Goal: Check status: Check status

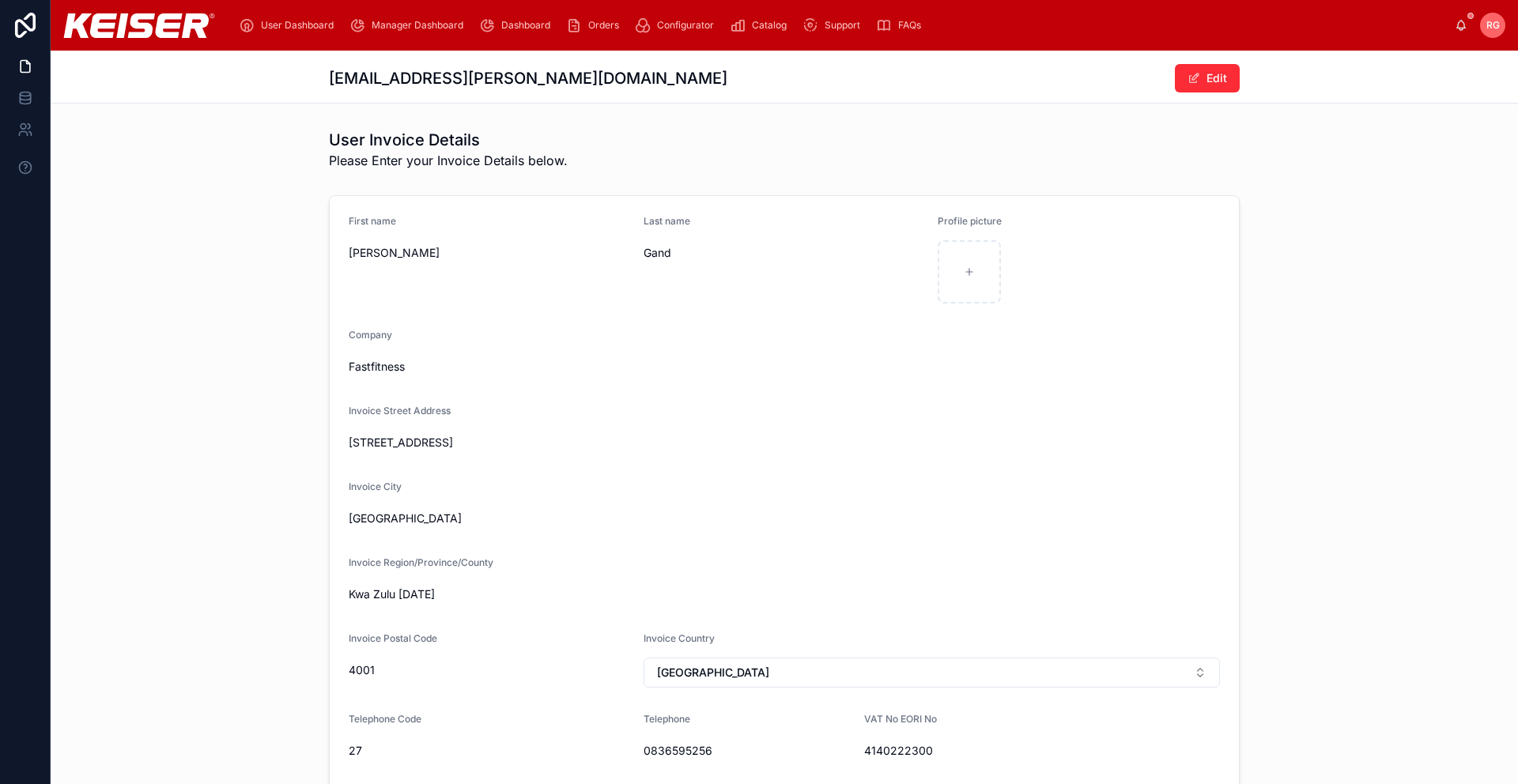
click at [413, 23] on span "Manager Dashboard" at bounding box center [416, 25] width 91 height 13
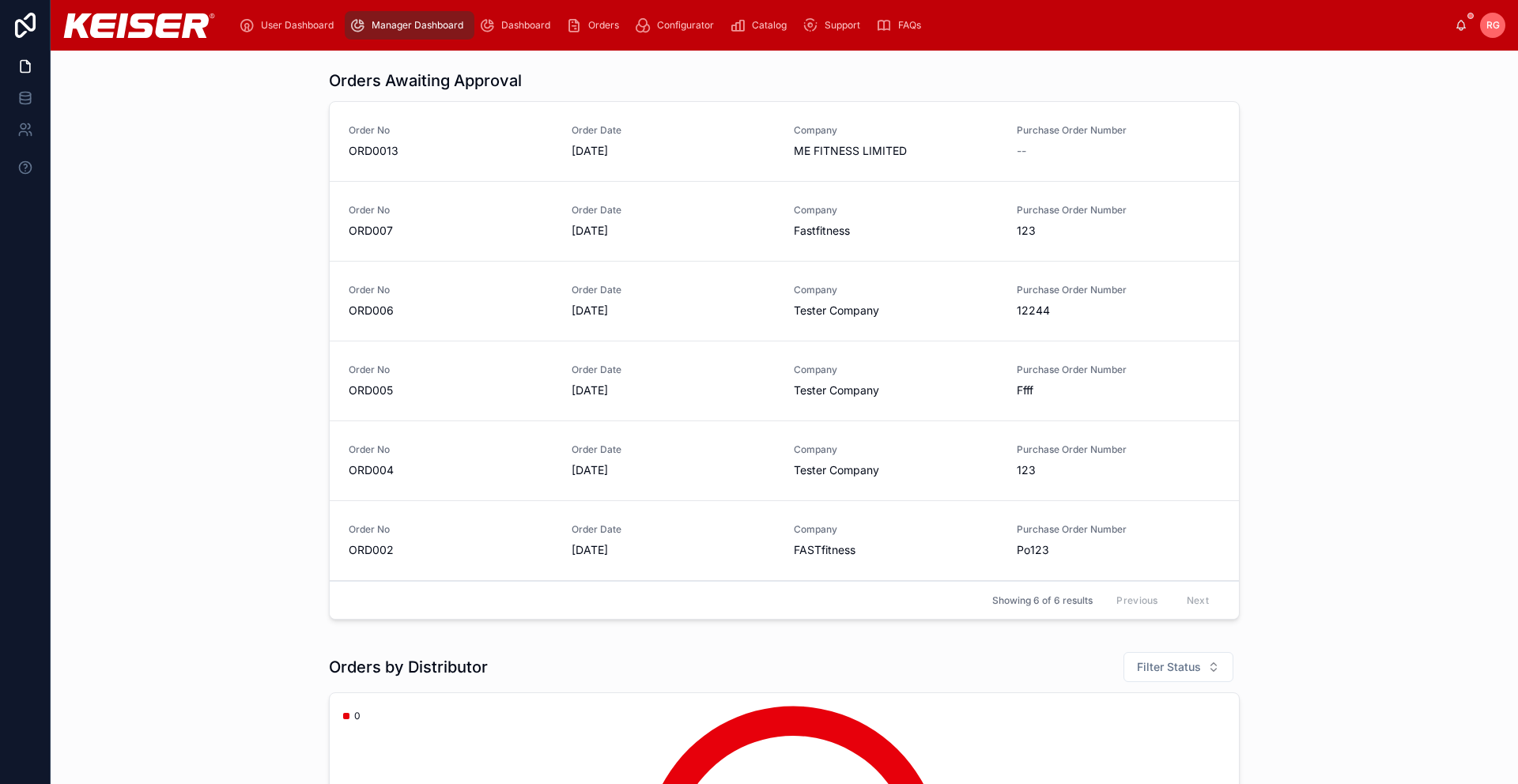
click at [389, 130] on span "Order No" at bounding box center [450, 130] width 204 height 13
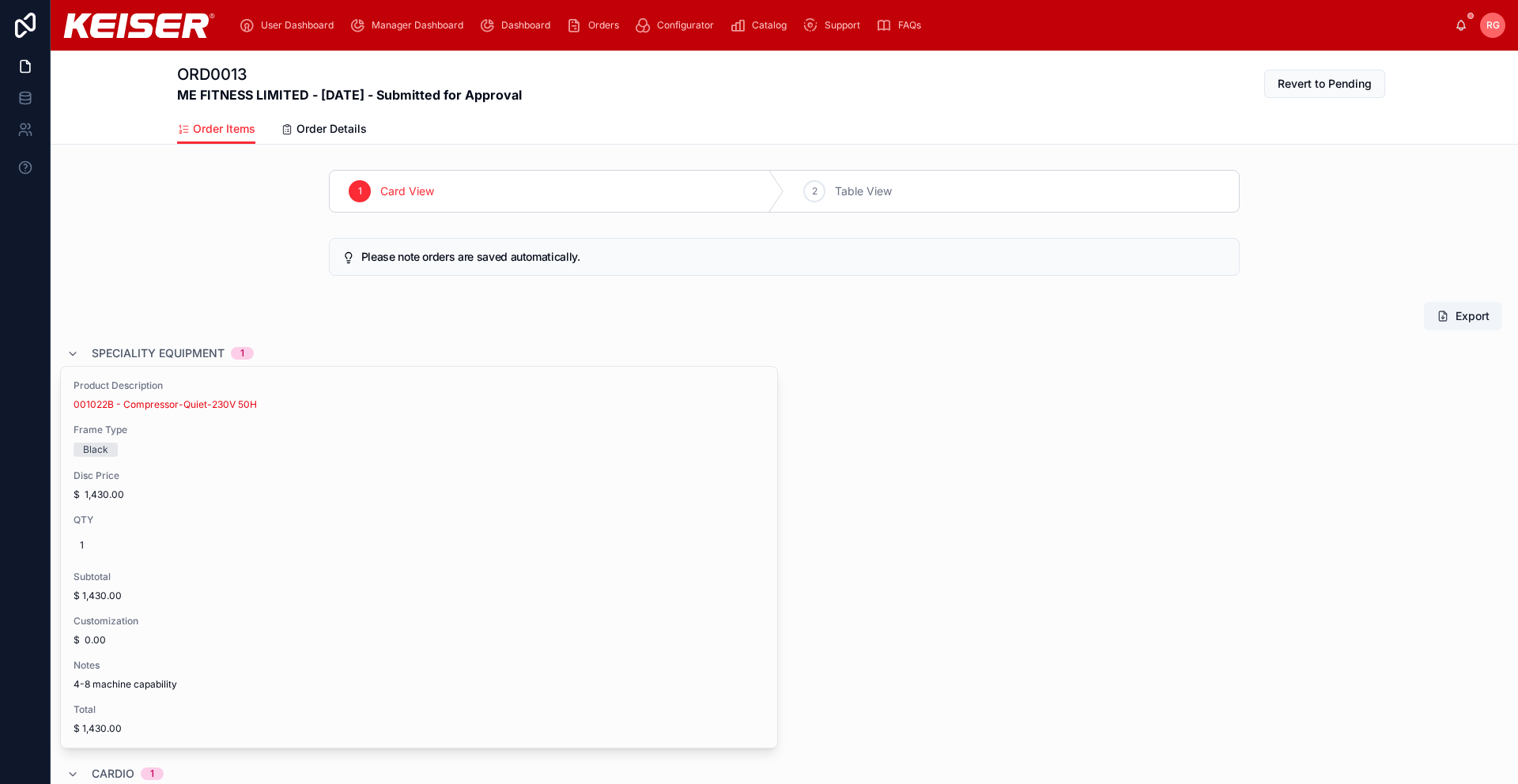
click at [338, 131] on span "Order Details" at bounding box center [331, 129] width 70 height 16
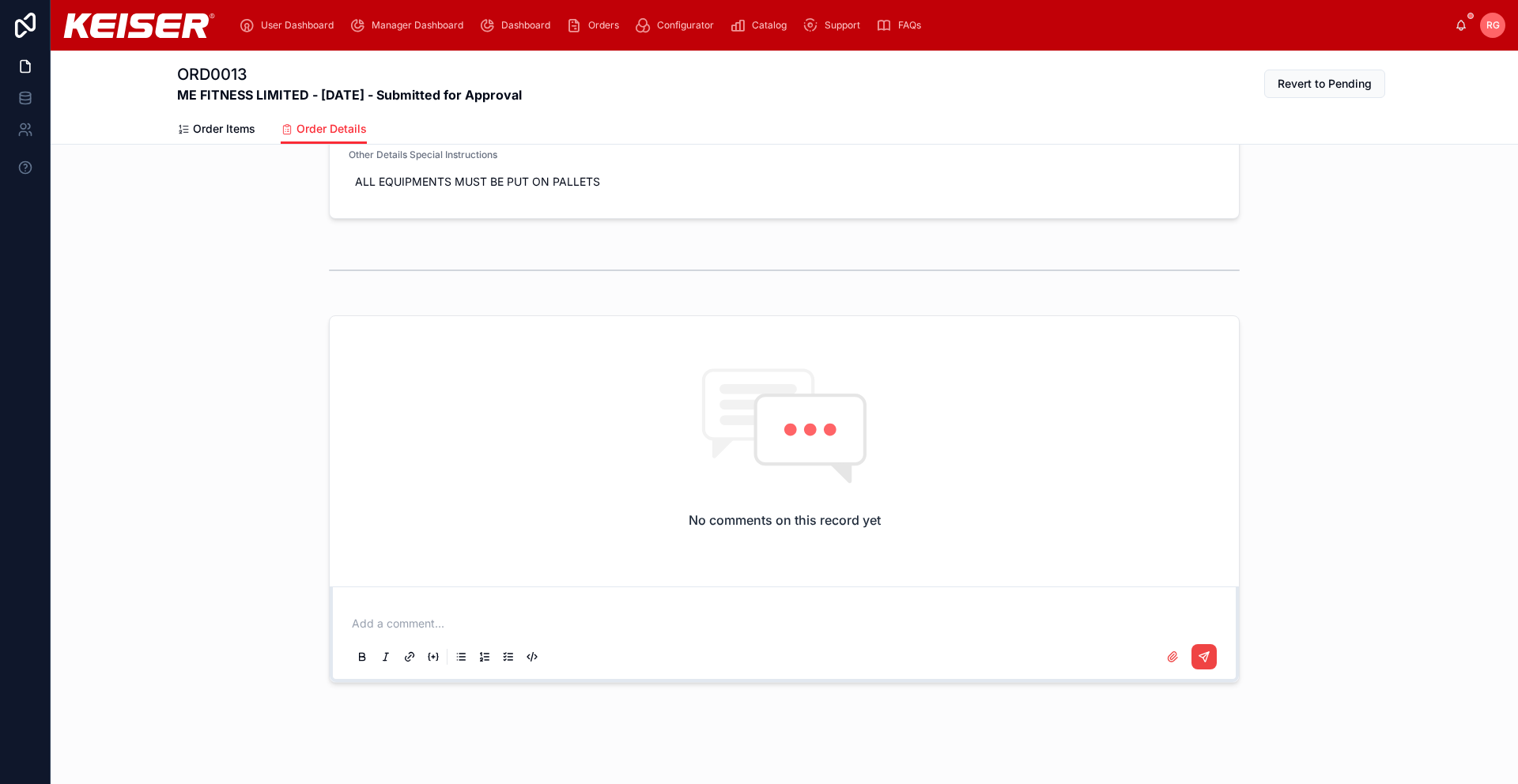
scroll to position [1487, 0]
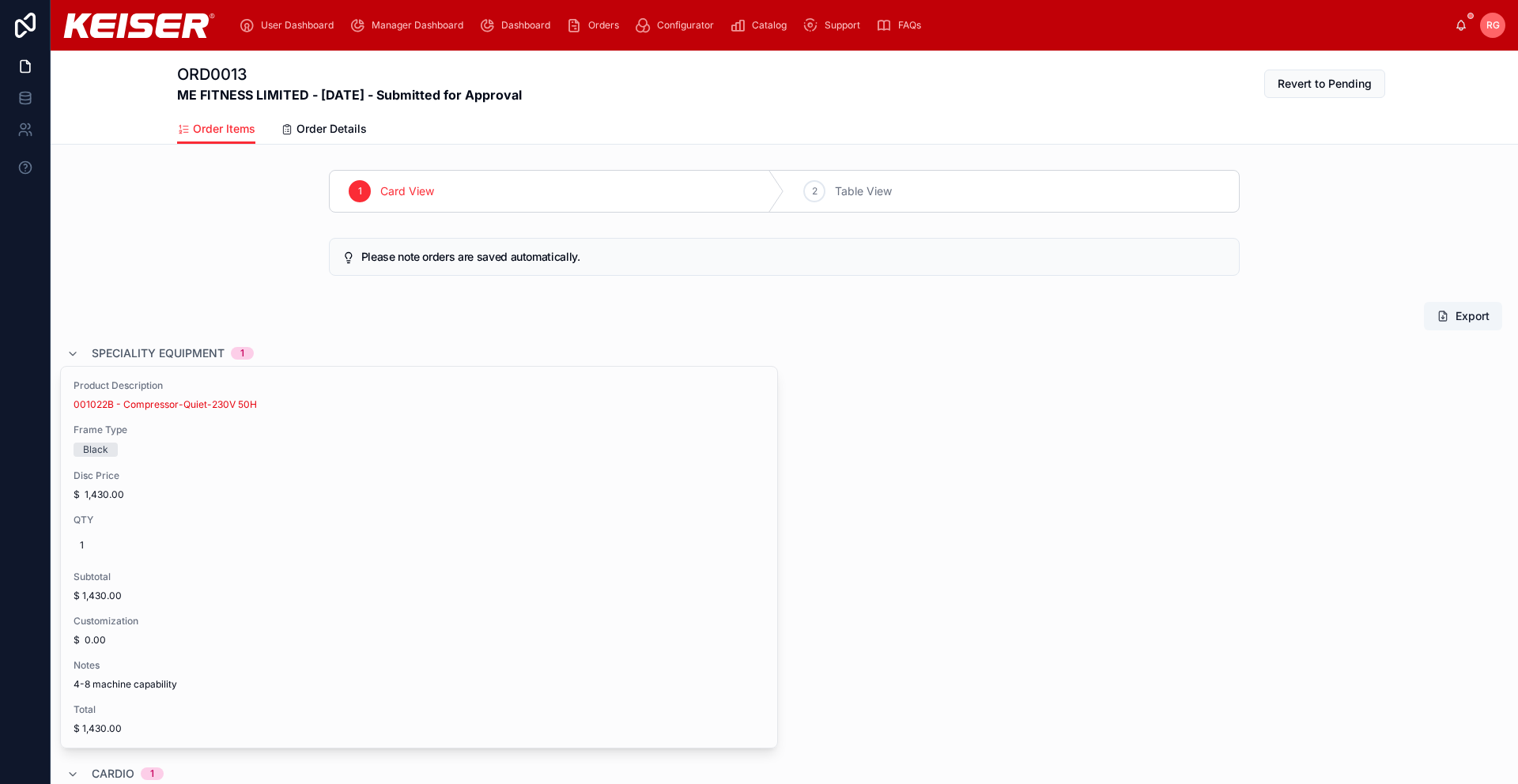
click at [1448, 309] on button "Export" at bounding box center [1463, 316] width 78 height 29
click at [862, 195] on span "Table View" at bounding box center [862, 191] width 57 height 16
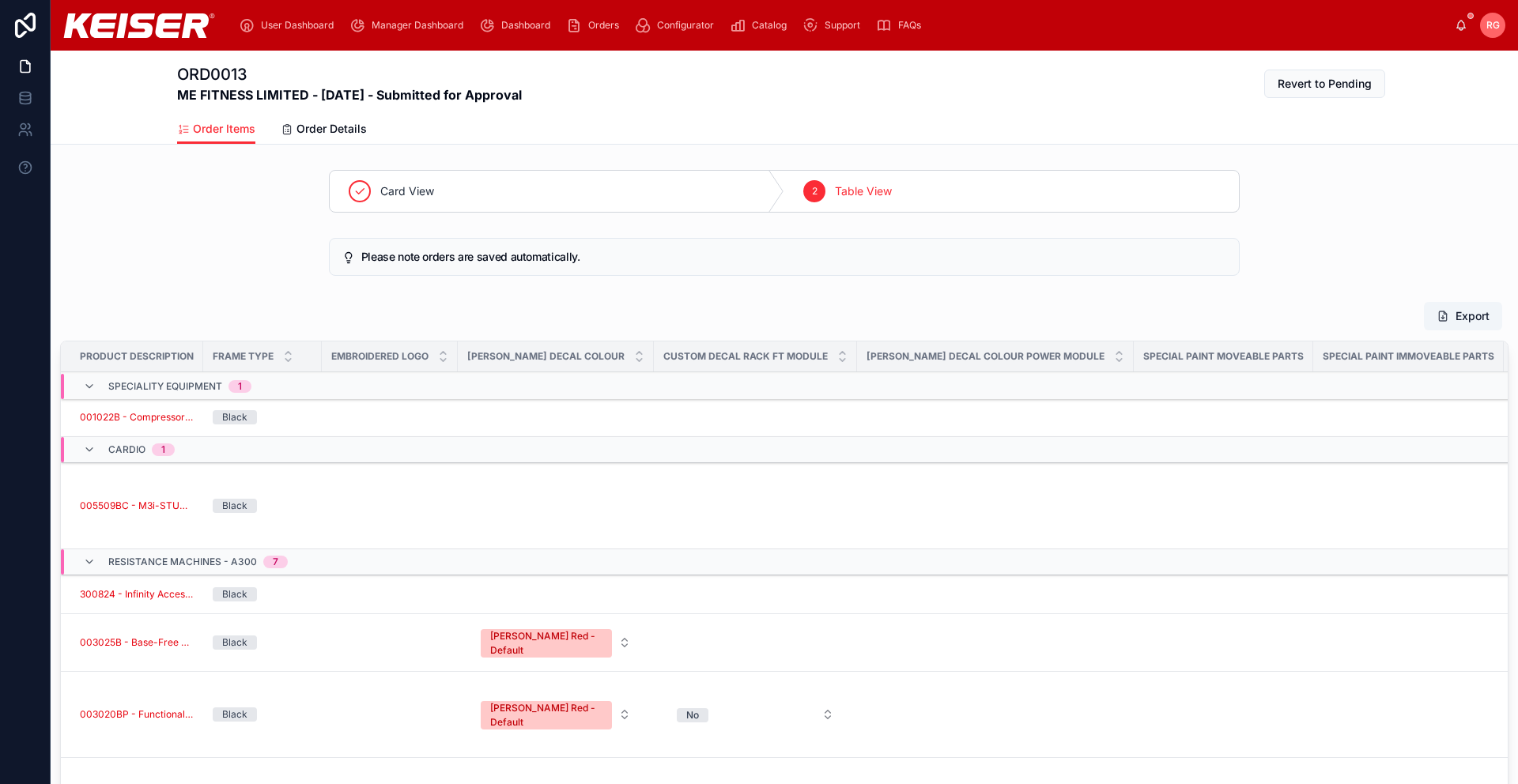
click at [598, 23] on span "Orders" at bounding box center [603, 25] width 30 height 13
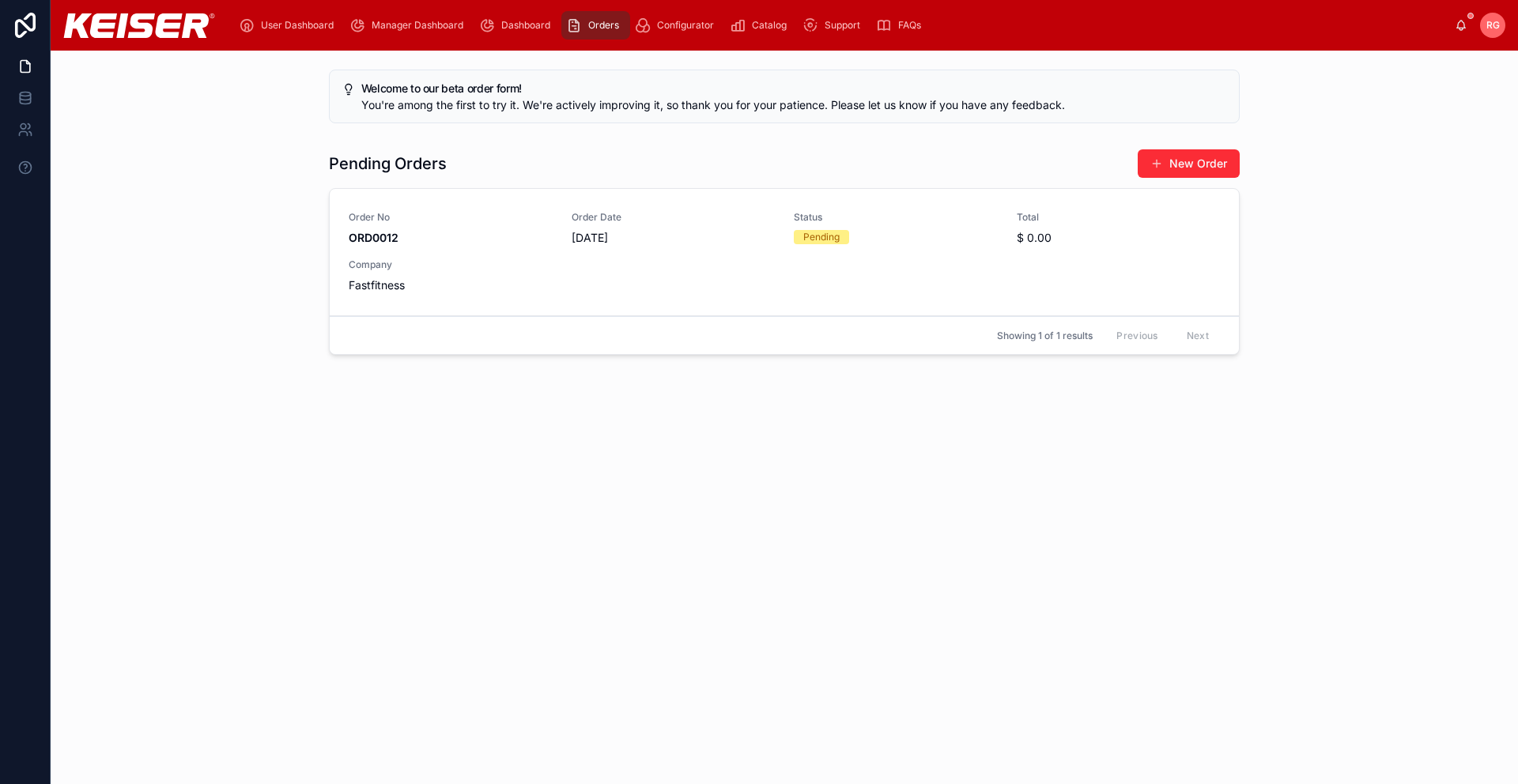
click at [276, 23] on span "User Dashboard" at bounding box center [297, 25] width 73 height 13
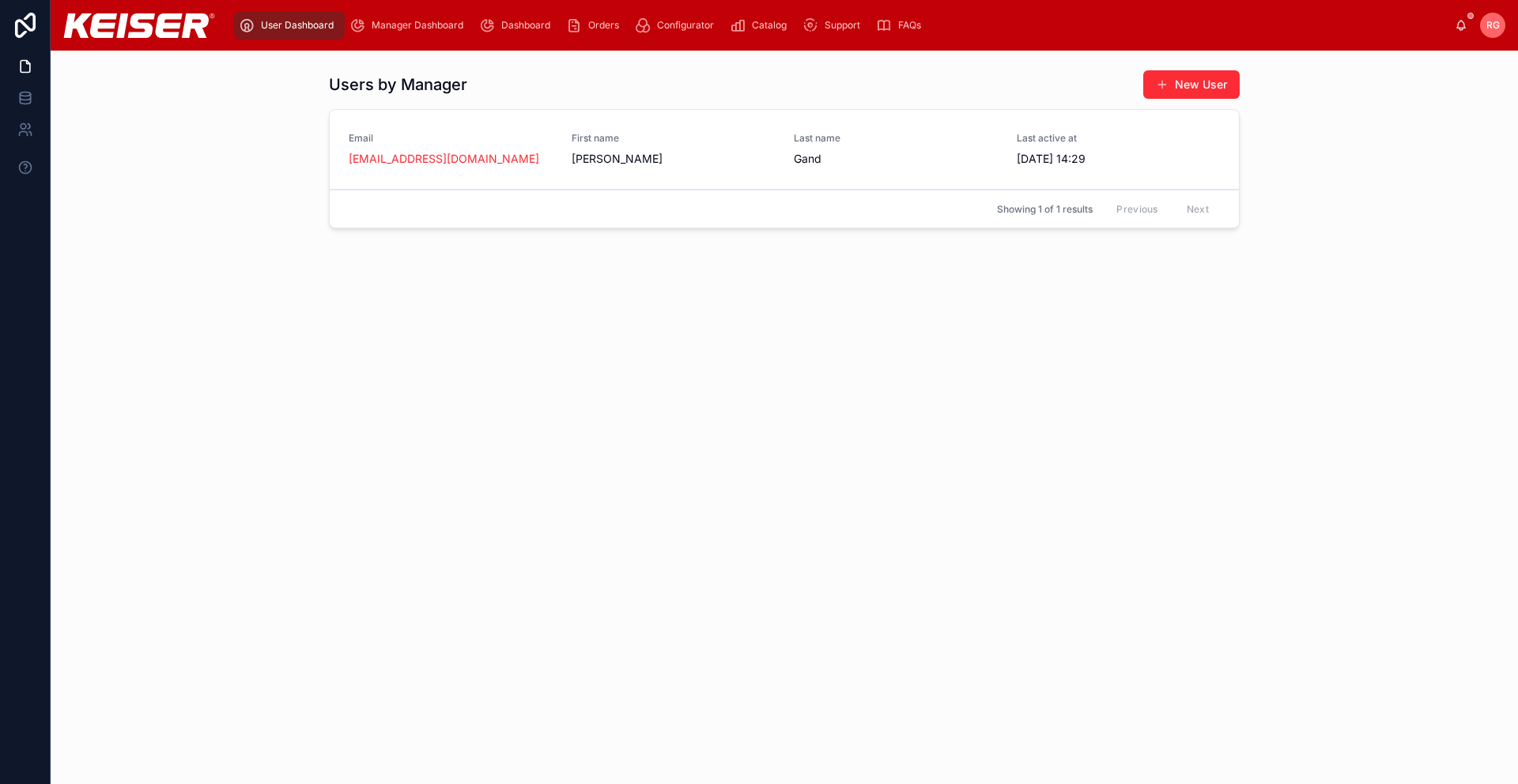
click at [398, 25] on span "Manager Dashboard" at bounding box center [416, 25] width 91 height 13
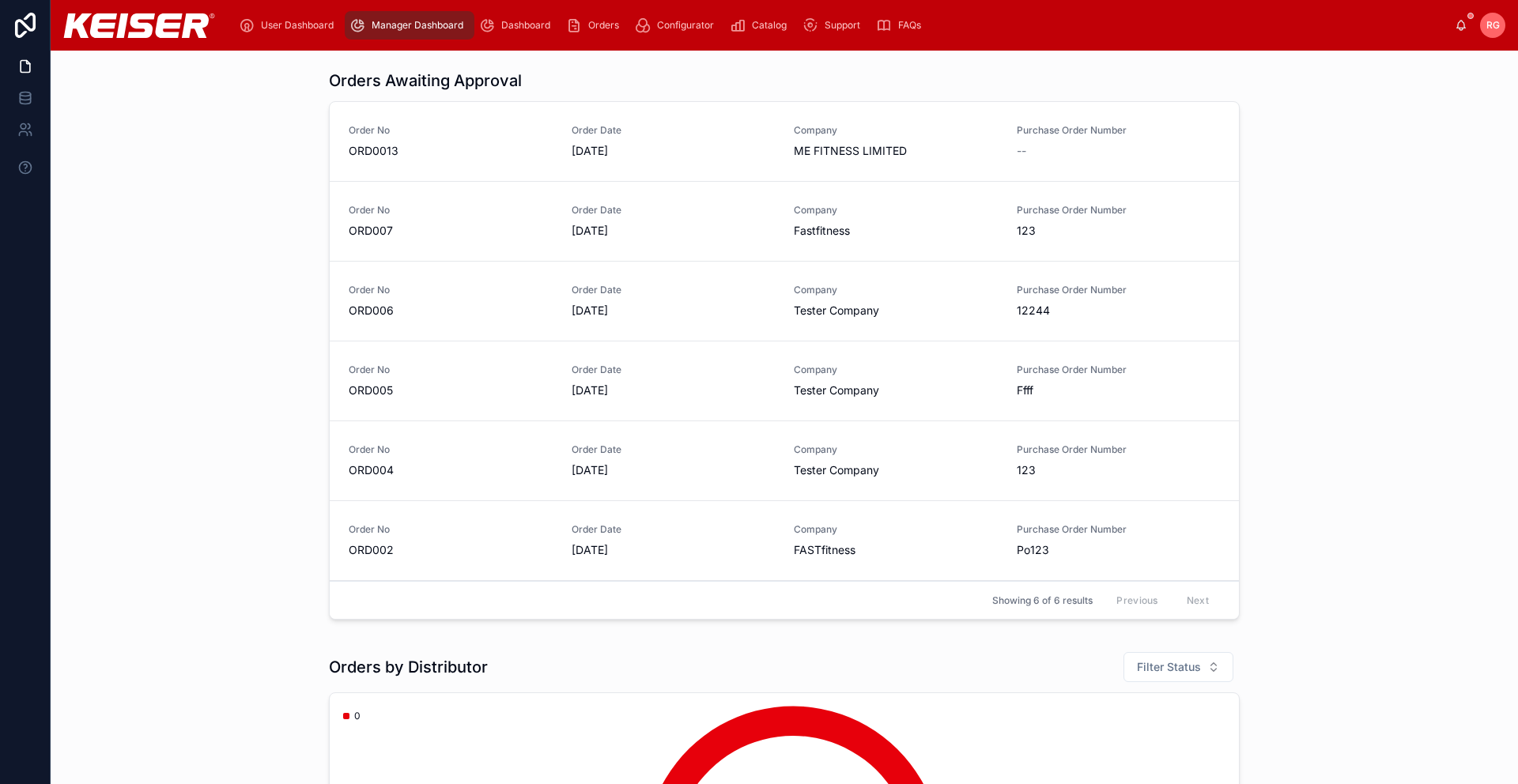
click at [27, 23] on icon at bounding box center [25, 25] width 31 height 25
click at [23, 101] on icon at bounding box center [25, 98] width 16 height 16
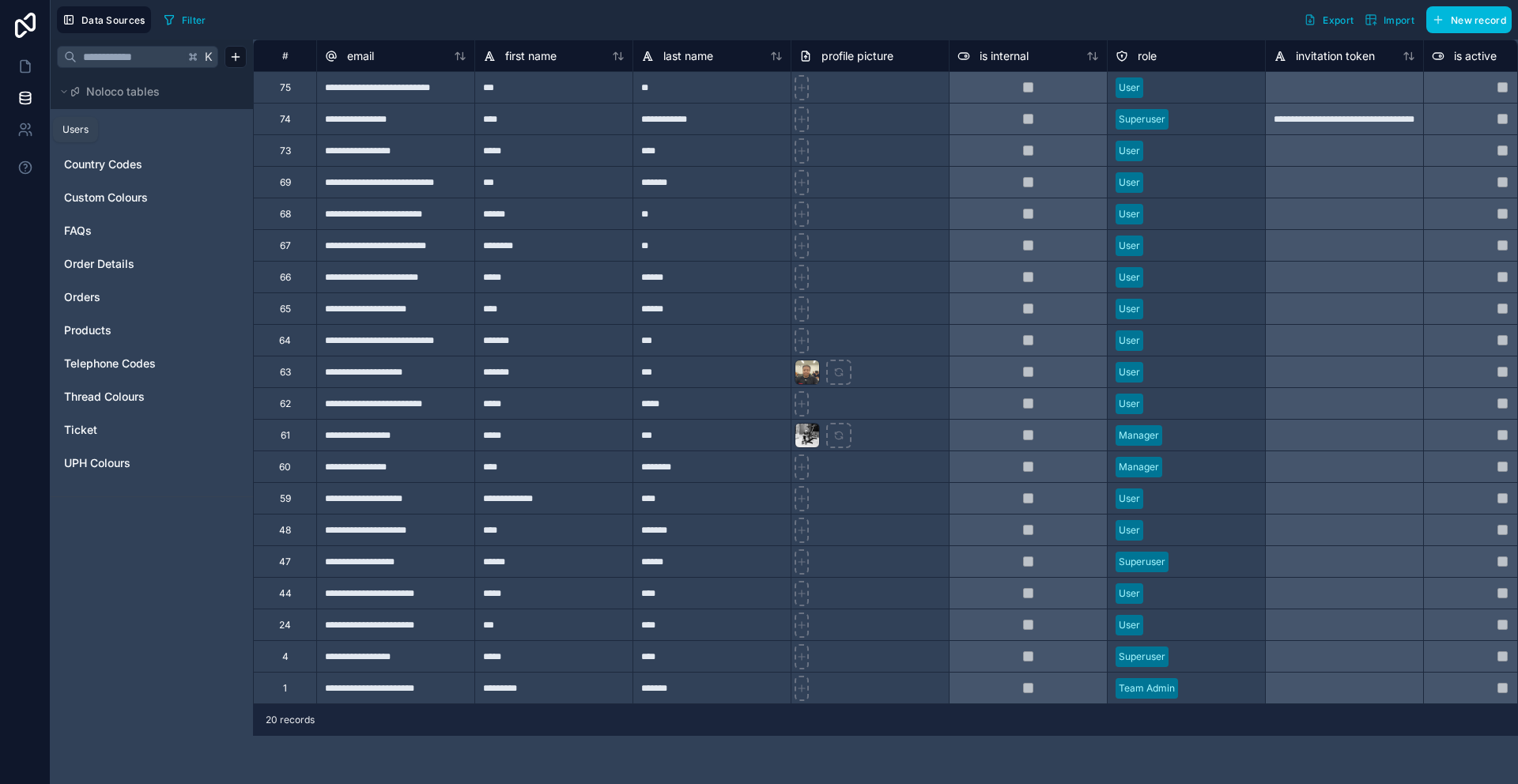
click at [30, 132] on icon at bounding box center [30, 134] width 3 height 4
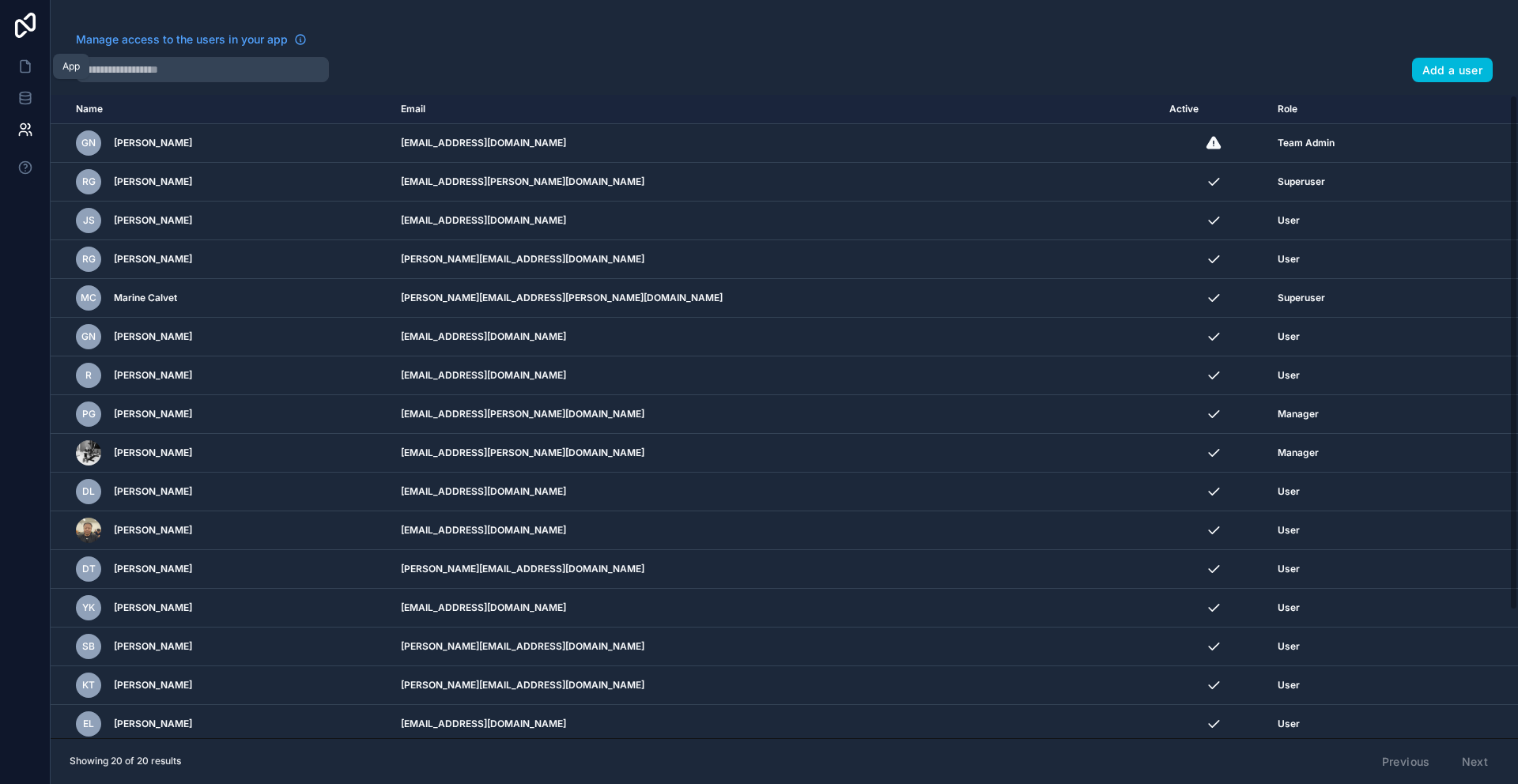
click at [27, 68] on icon at bounding box center [25, 66] width 16 height 16
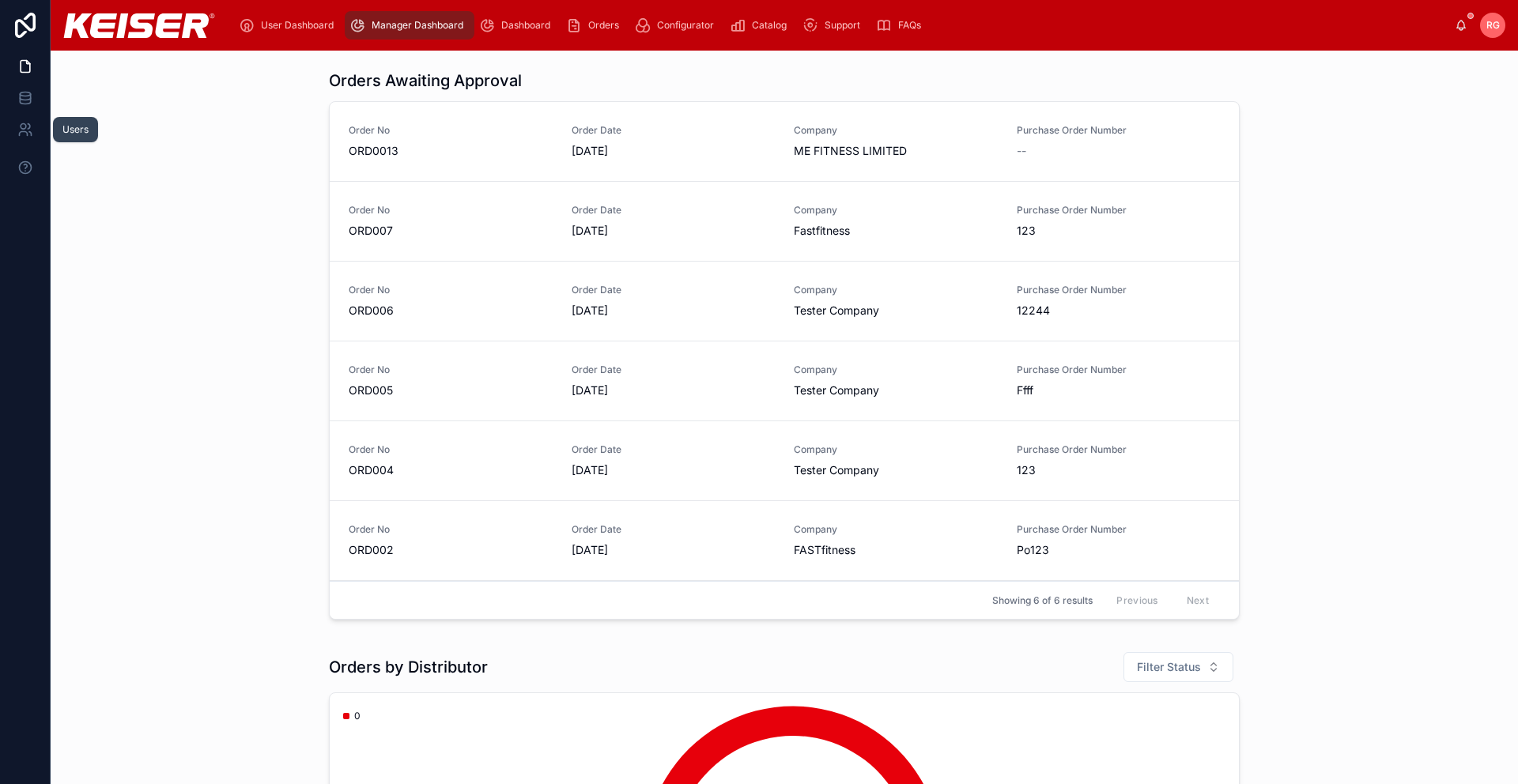
click at [30, 129] on icon at bounding box center [25, 130] width 16 height 16
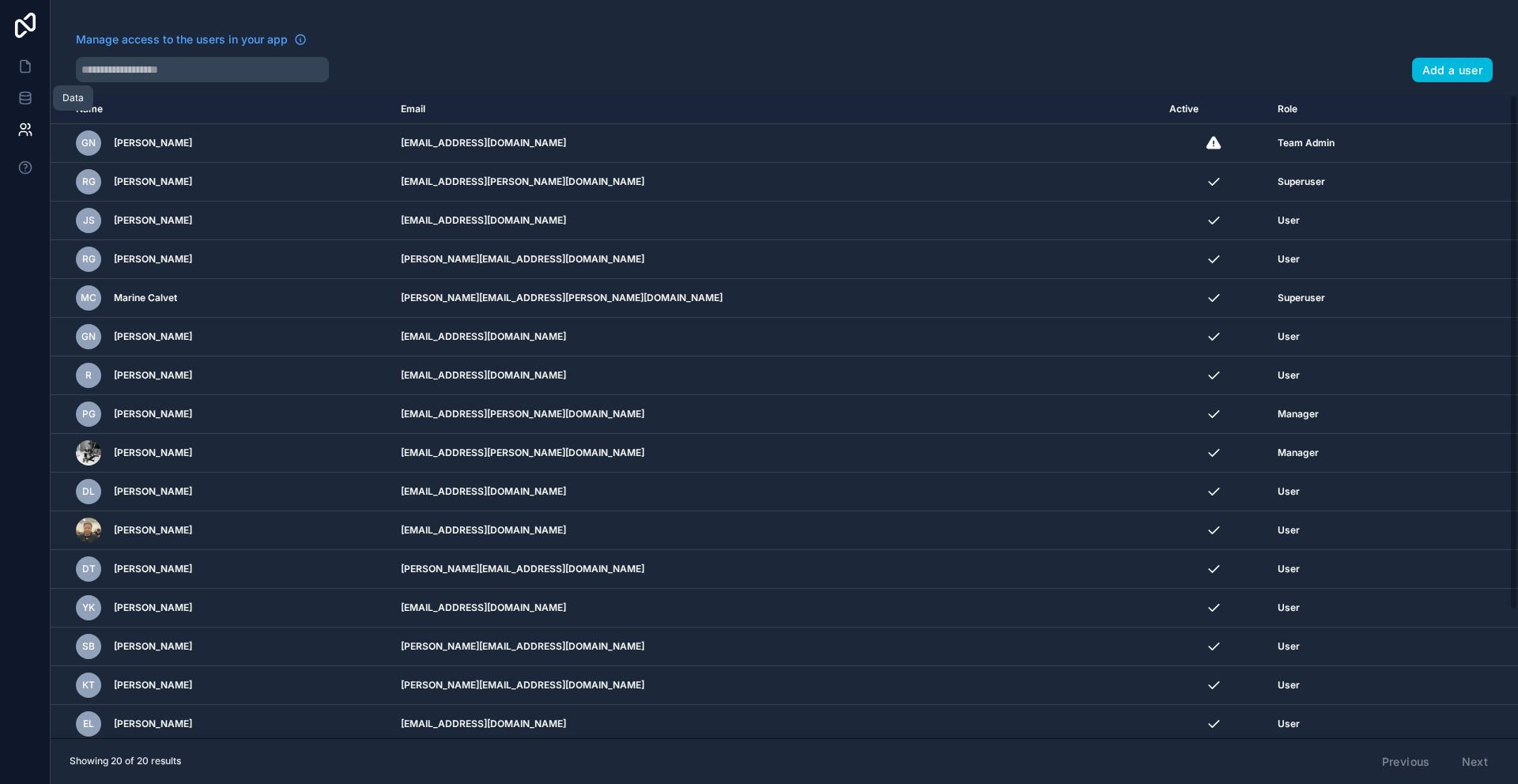
click at [23, 95] on icon at bounding box center [25, 98] width 16 height 16
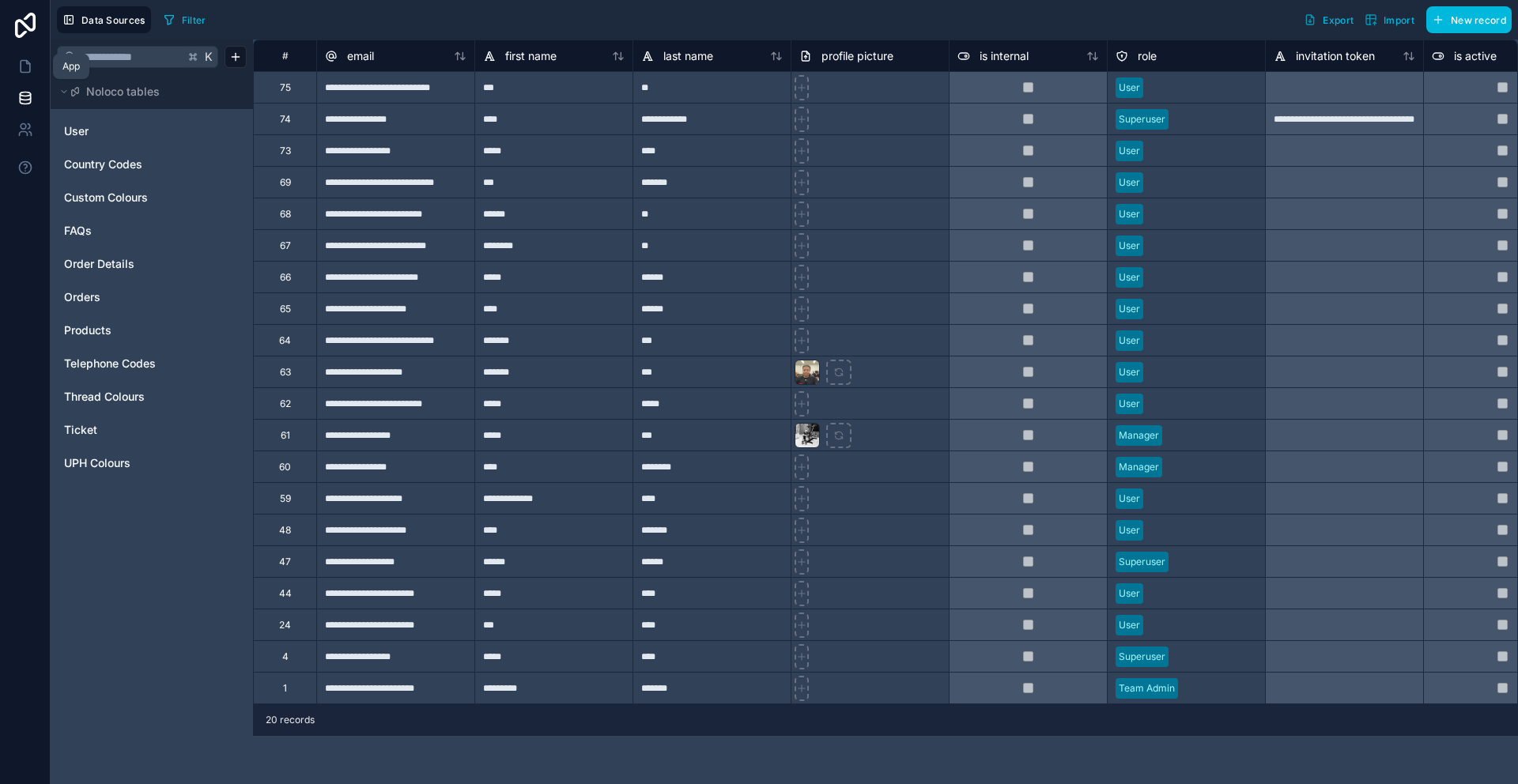
click at [25, 68] on icon at bounding box center [25, 66] width 16 height 16
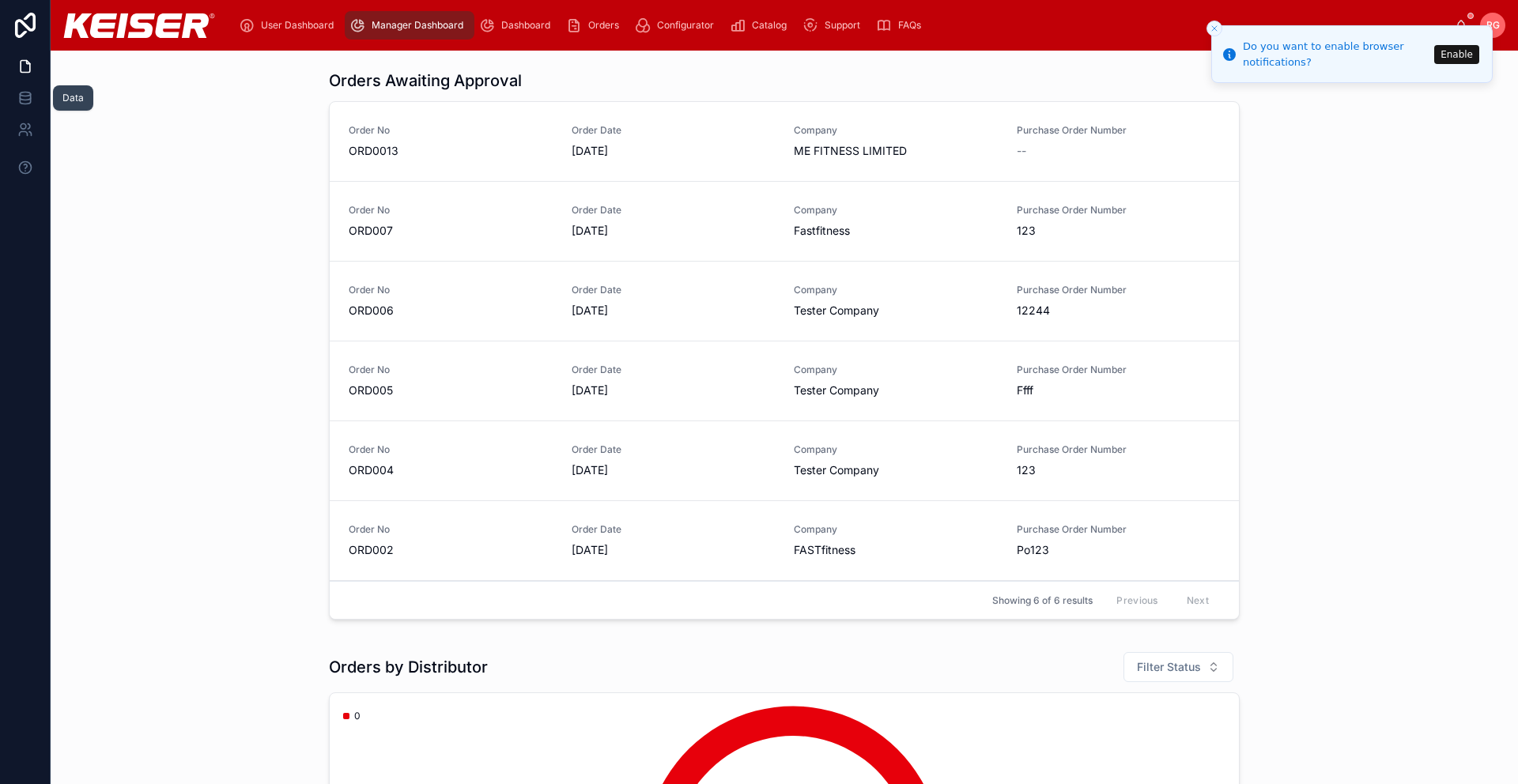
click at [23, 96] on icon at bounding box center [25, 94] width 10 height 4
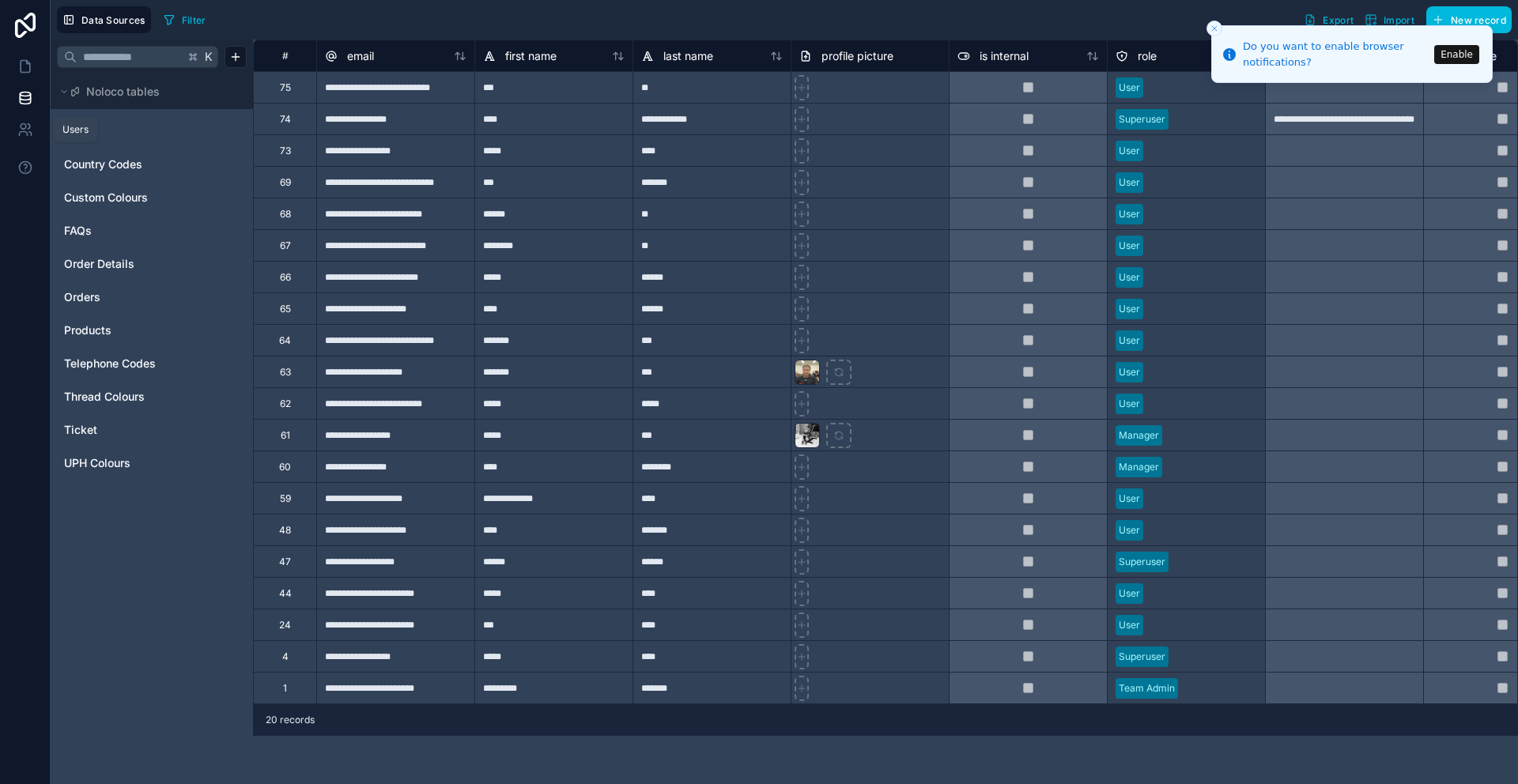
click at [30, 130] on icon at bounding box center [25, 130] width 16 height 16
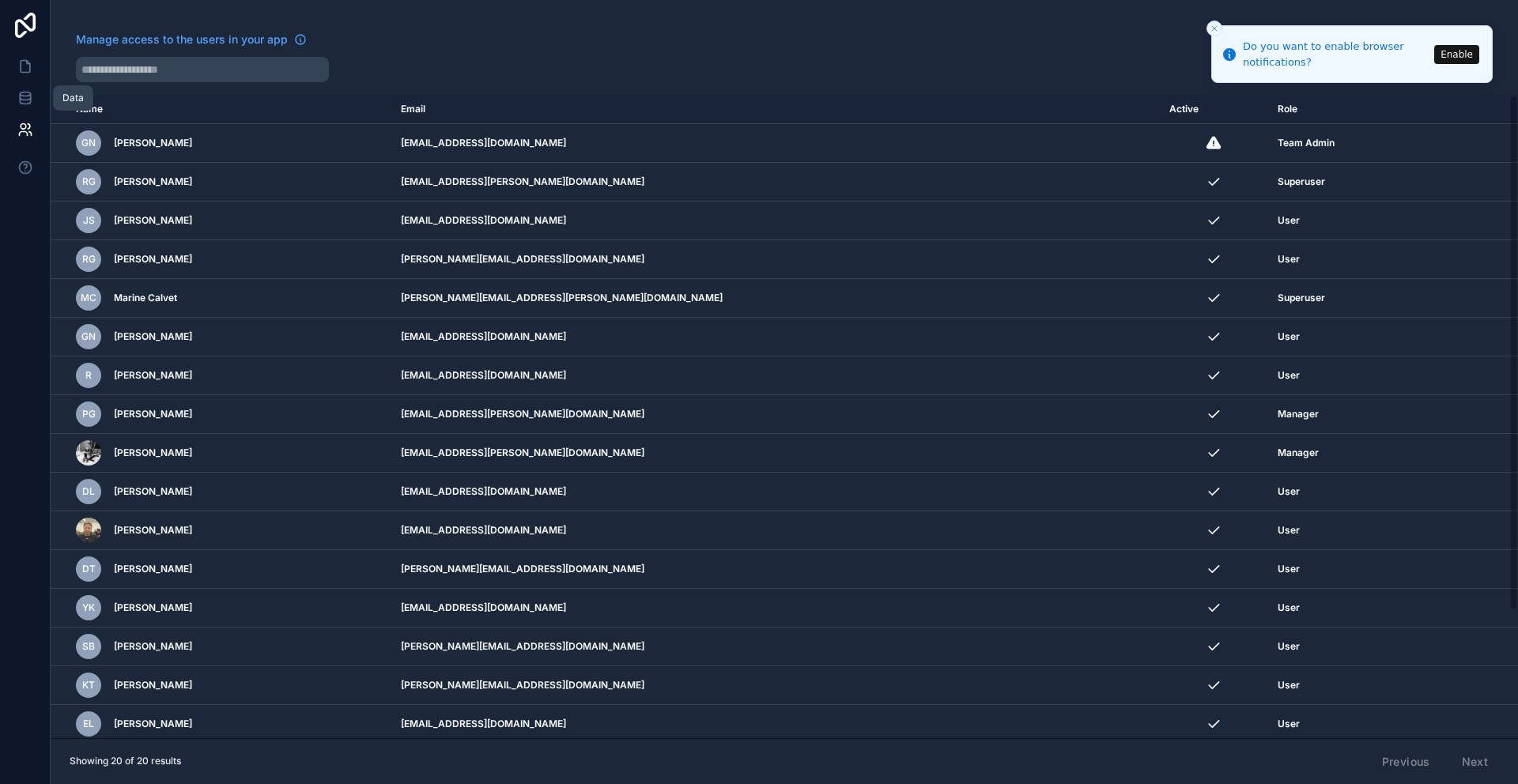
click at [29, 96] on icon at bounding box center [25, 98] width 16 height 16
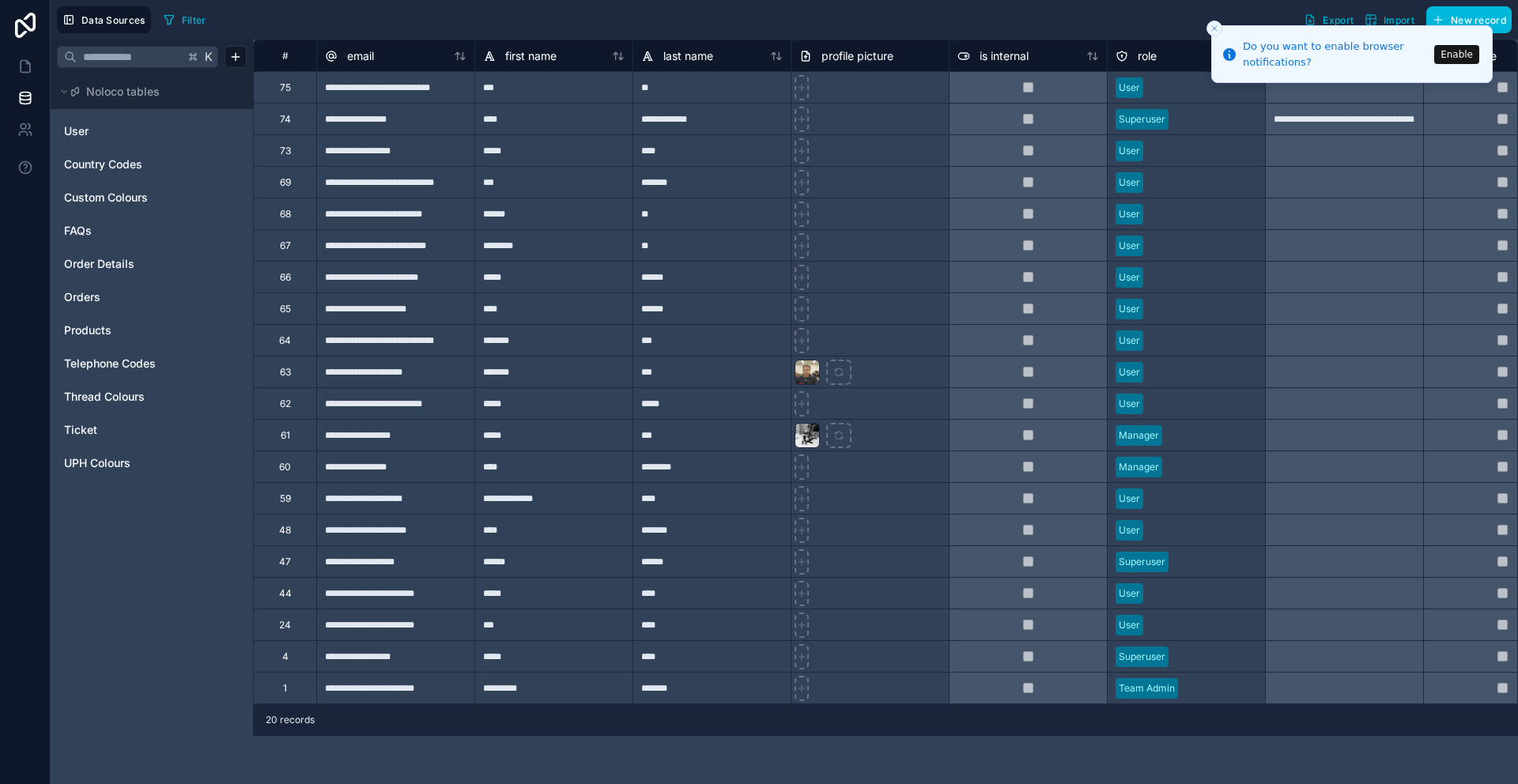
click at [83, 298] on span "Orders" at bounding box center [83, 297] width 37 height 16
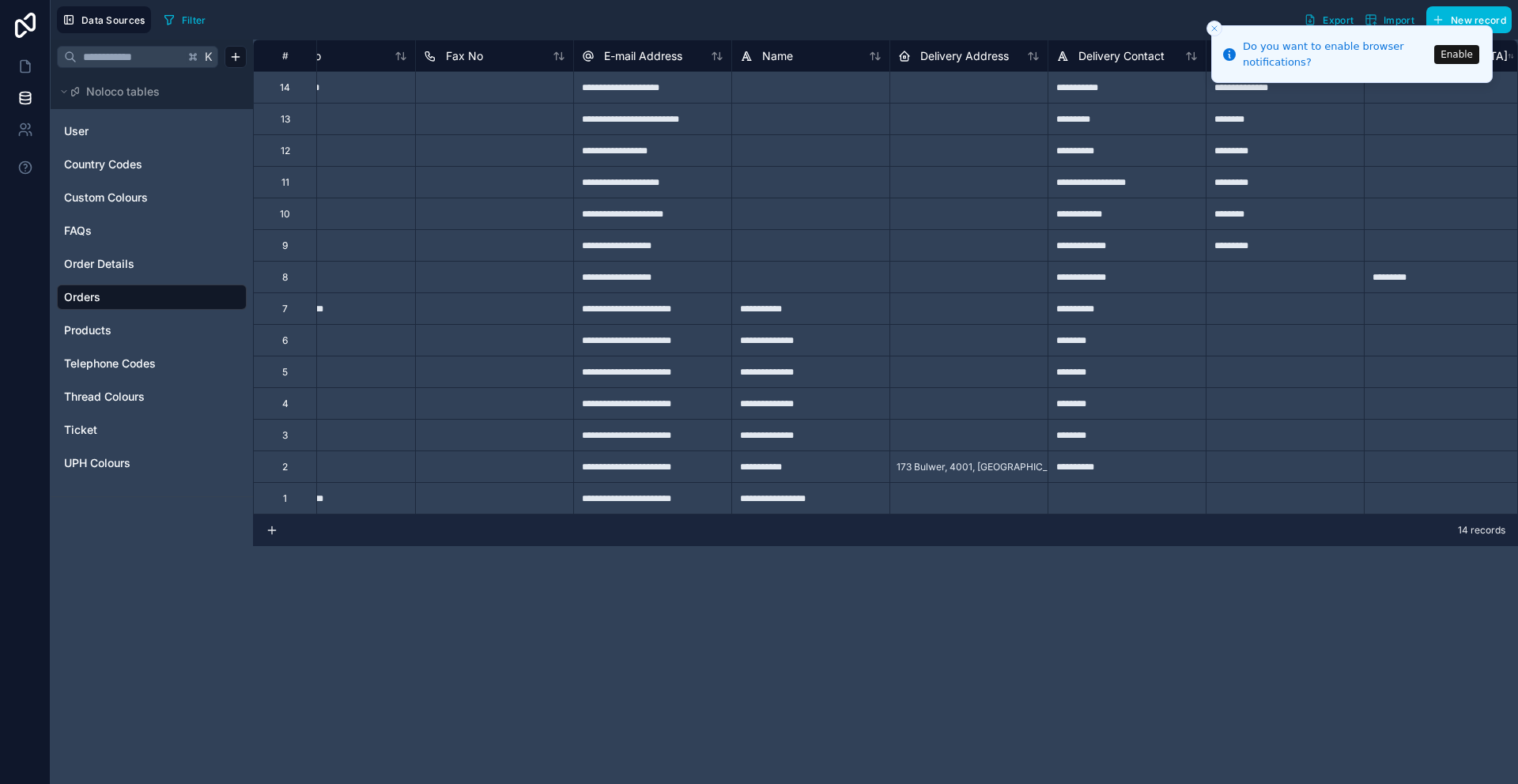
scroll to position [0, 1328]
click at [1459, 54] on button "Enable" at bounding box center [1456, 55] width 45 height 19
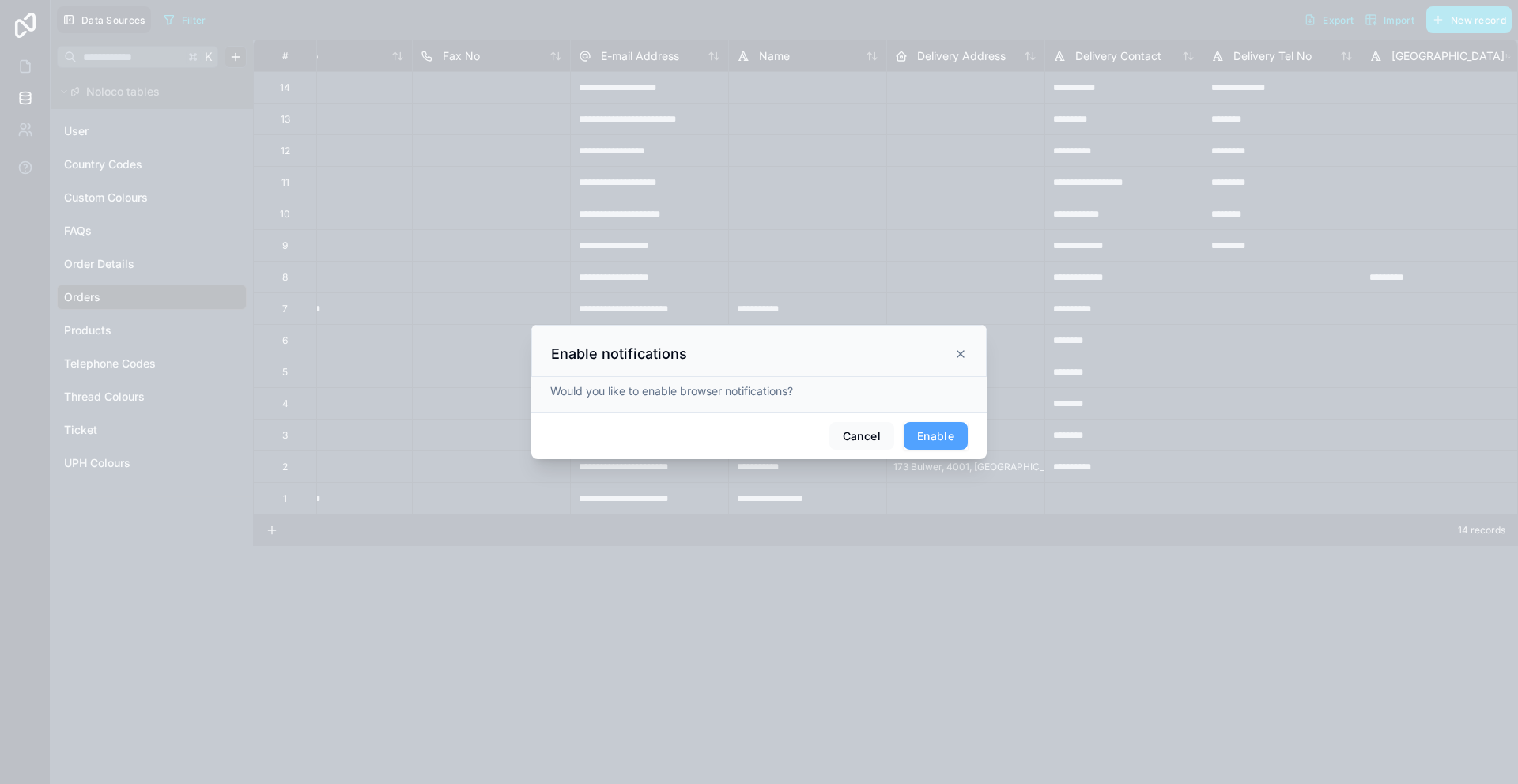
click at [948, 441] on button "Enable" at bounding box center [935, 436] width 64 height 29
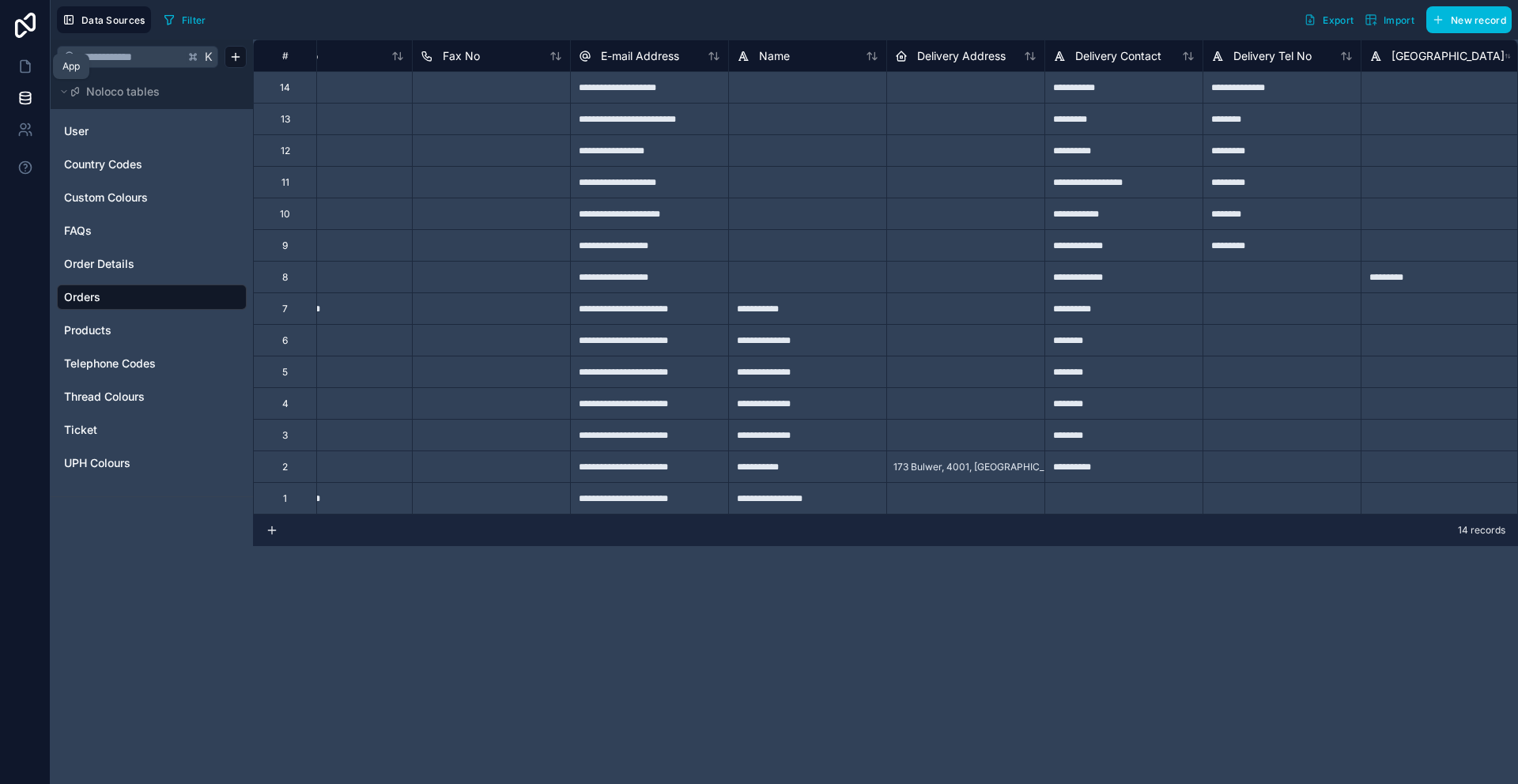
click at [28, 64] on icon at bounding box center [28, 63] width 3 height 3
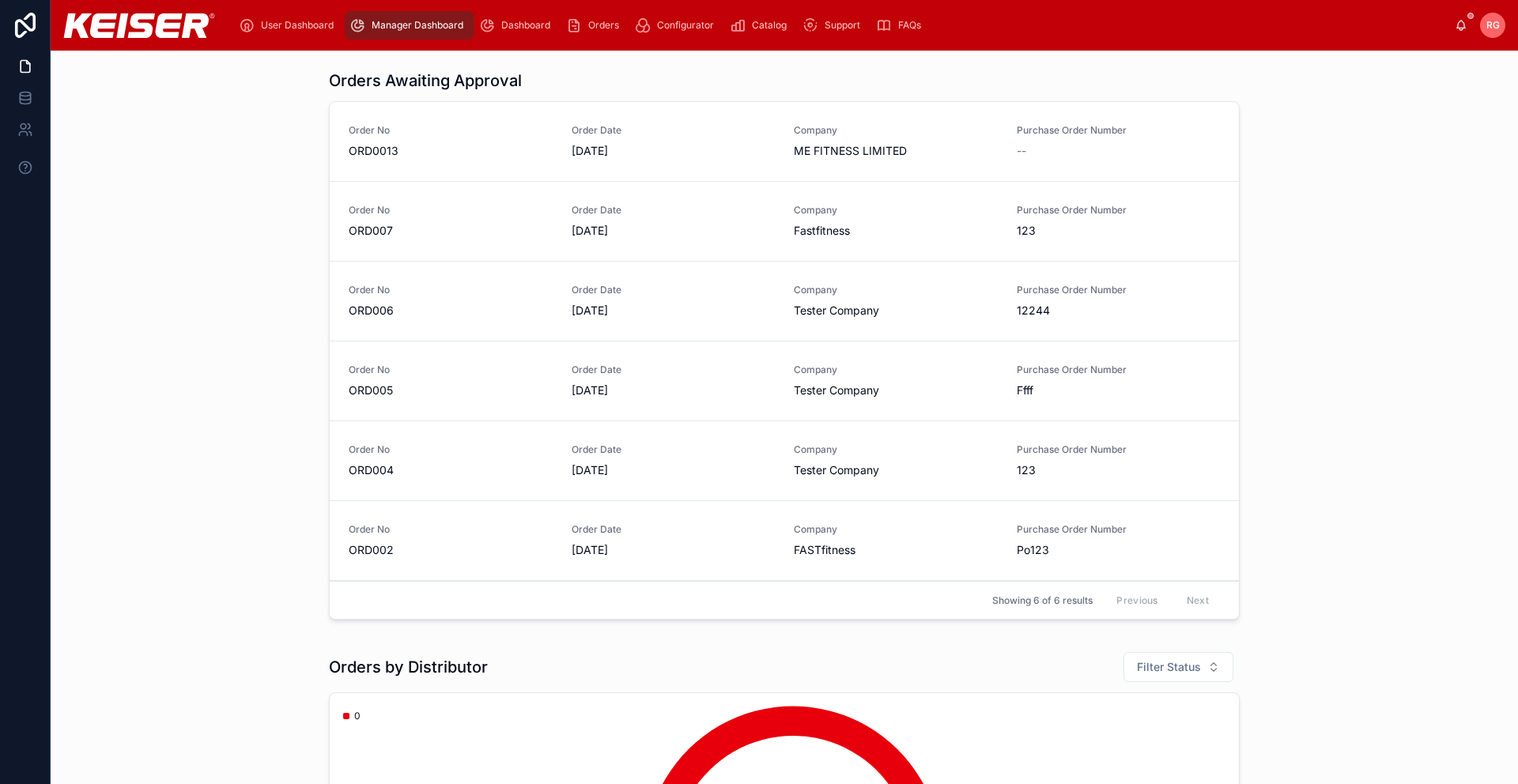
click at [372, 149] on span "ORD0013" at bounding box center [450, 151] width 204 height 16
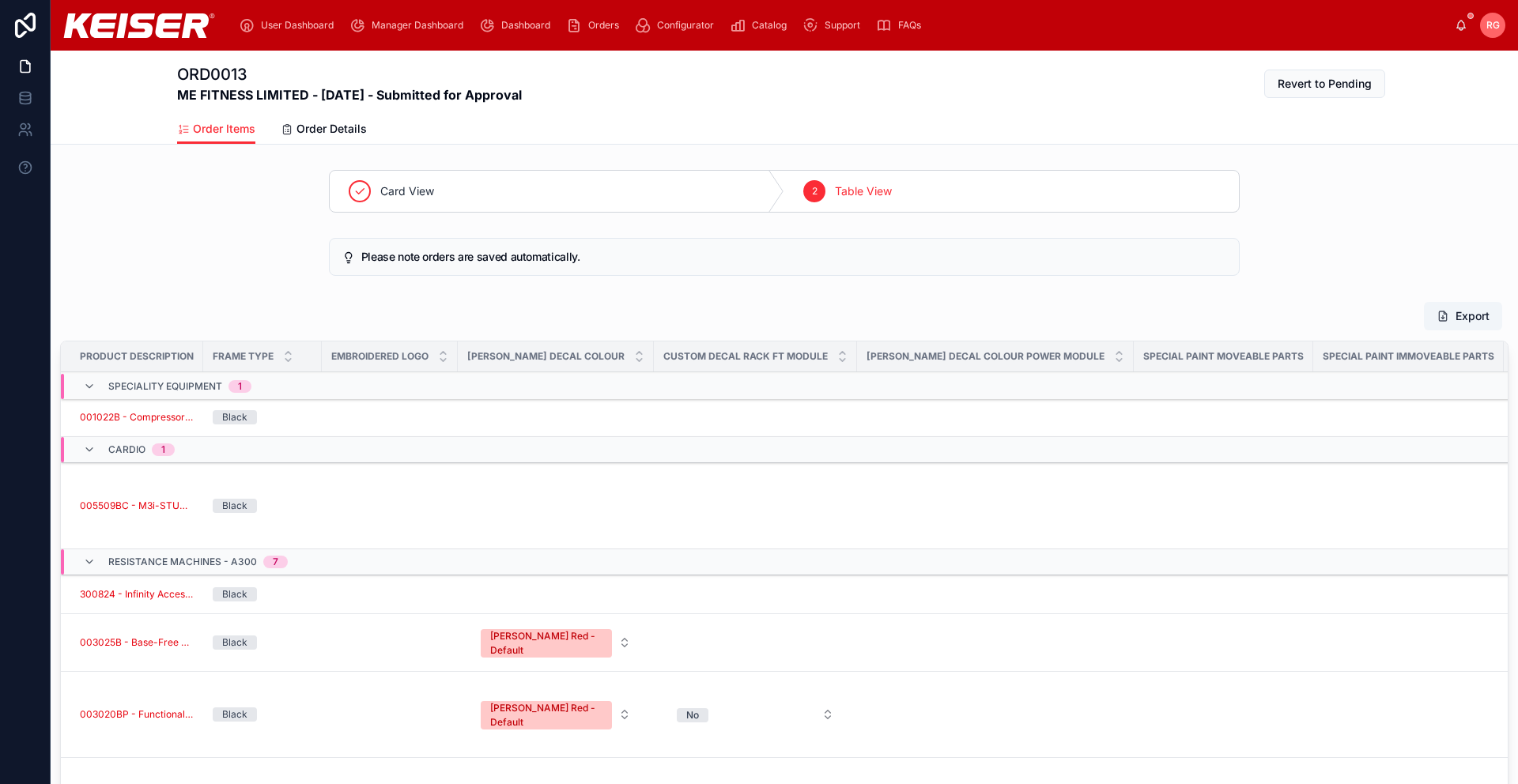
click at [288, 27] on span "User Dashboard" at bounding box center [297, 25] width 73 height 13
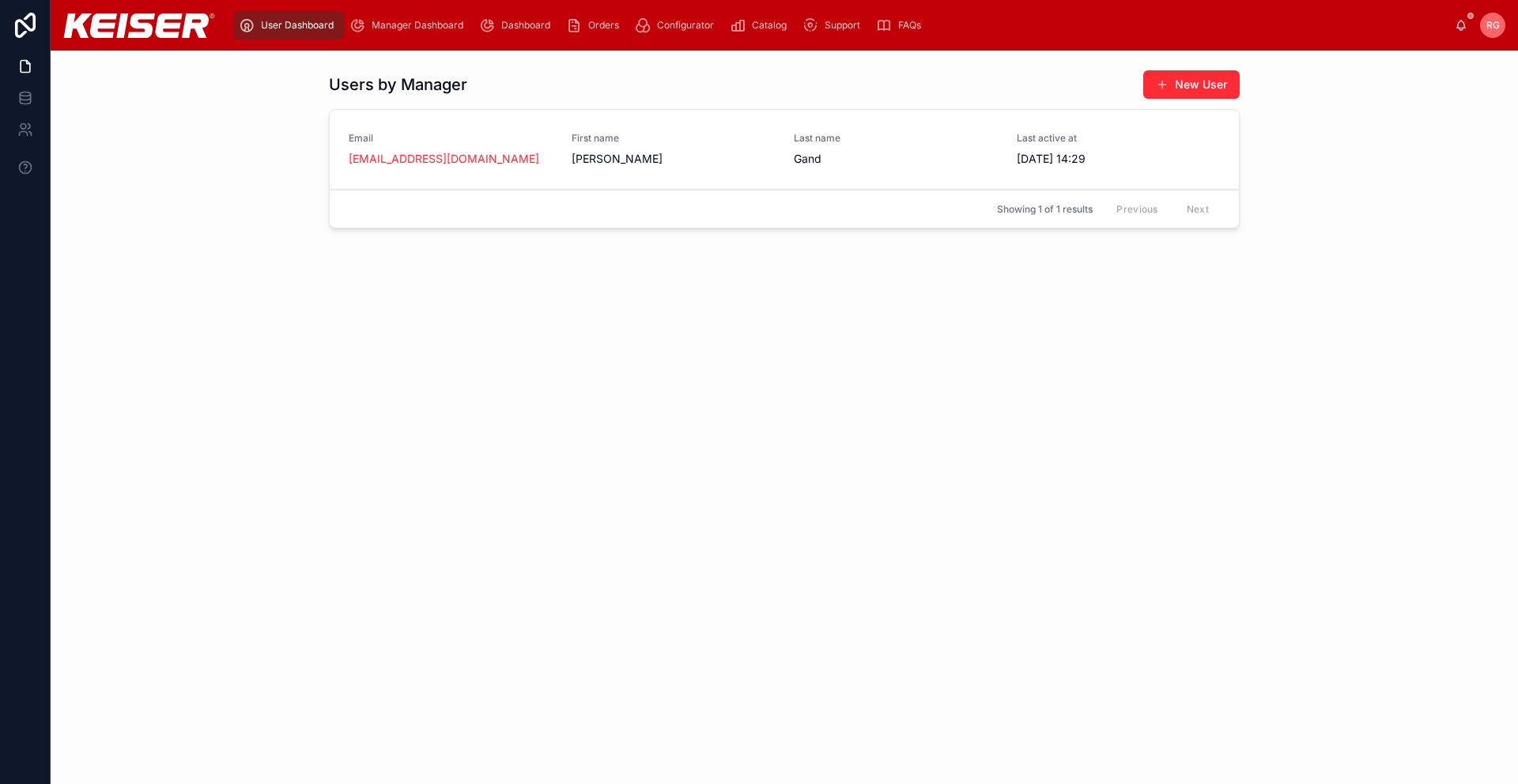
click at [404, 24] on span "Manager Dashboard" at bounding box center [416, 25] width 91 height 13
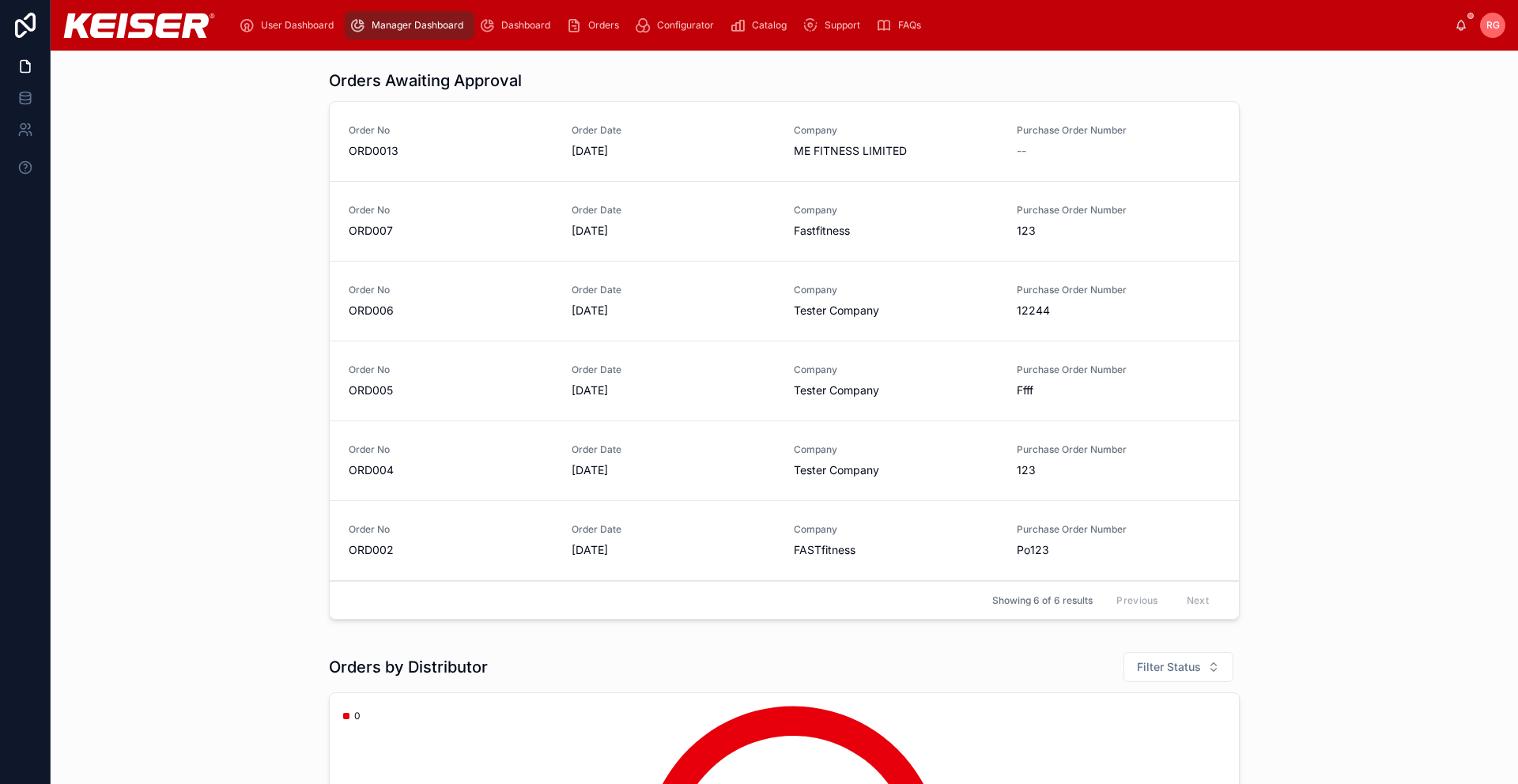
click at [529, 25] on span "Dashboard" at bounding box center [525, 25] width 49 height 13
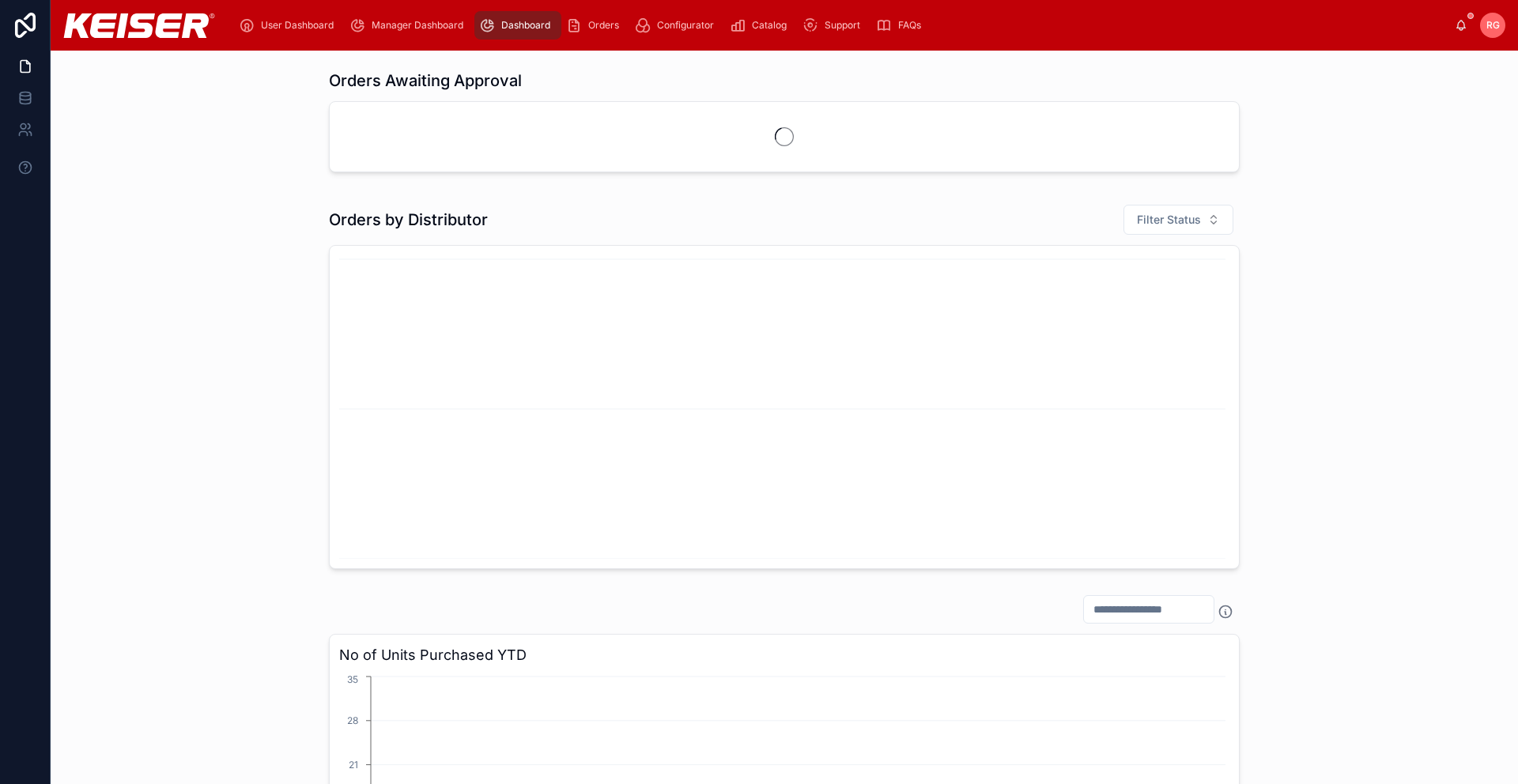
click at [380, 21] on span "Manager Dashboard" at bounding box center [416, 25] width 91 height 13
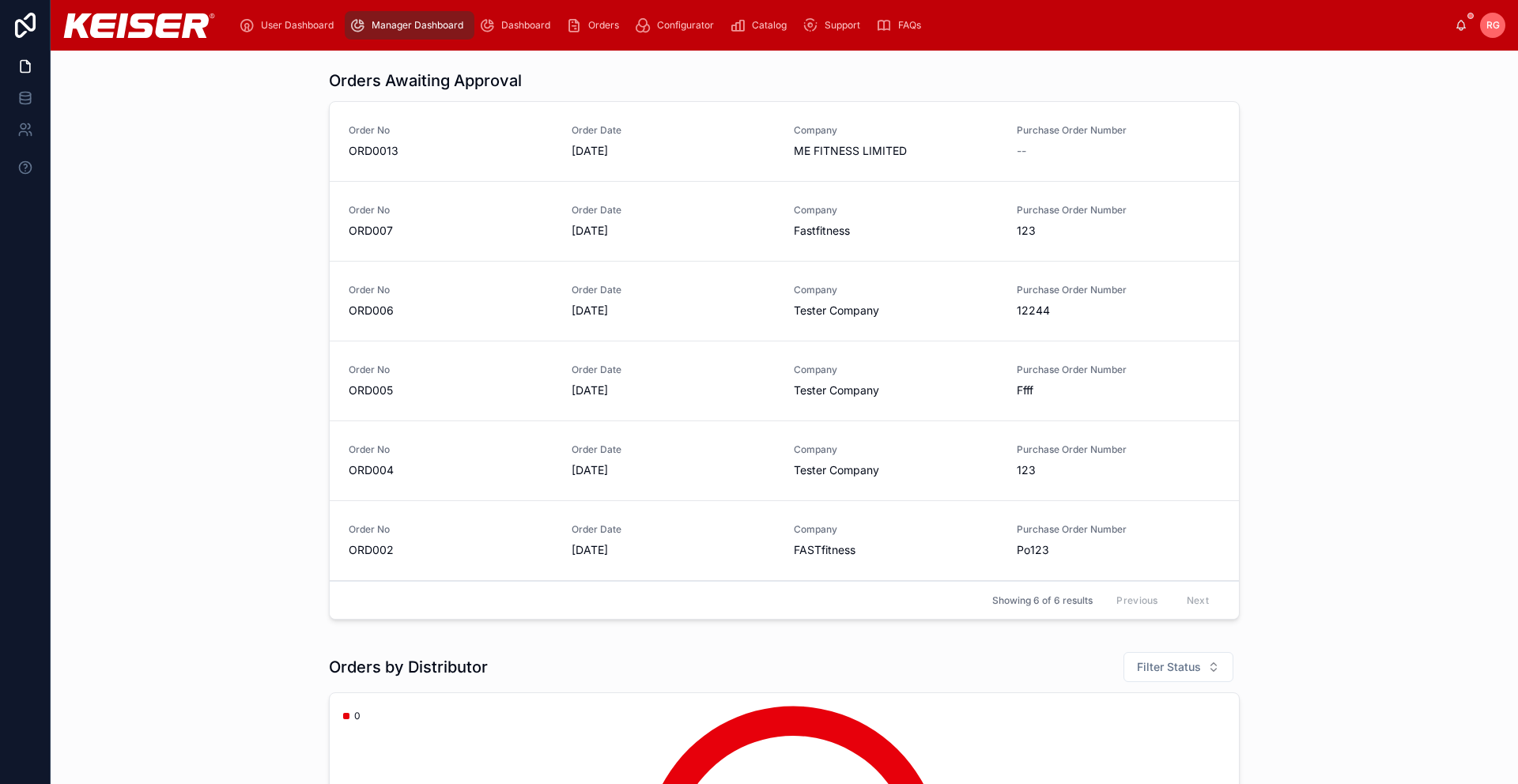
click at [524, 26] on span "Dashboard" at bounding box center [525, 25] width 49 height 13
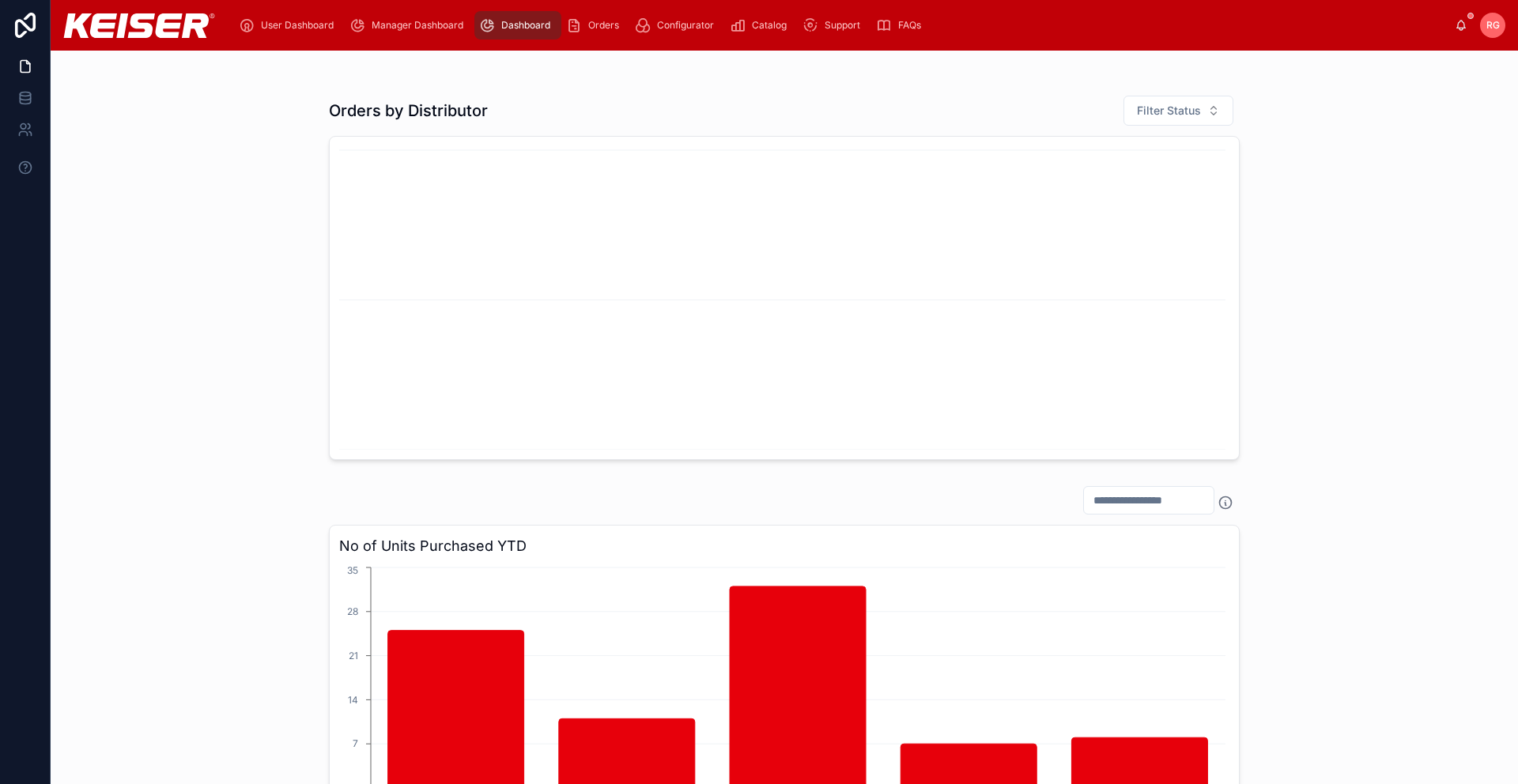
click at [423, 25] on span "Manager Dashboard" at bounding box center [416, 25] width 91 height 13
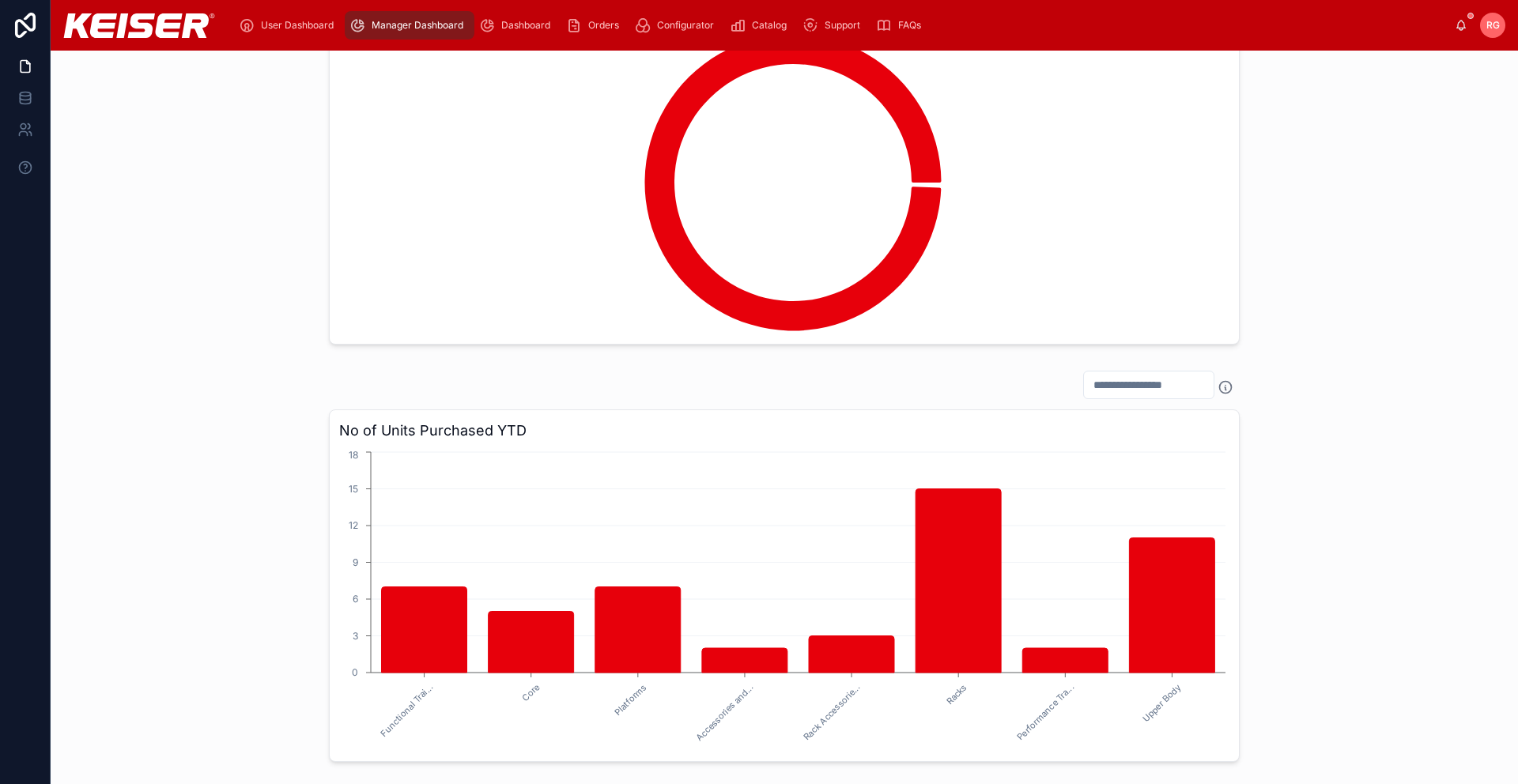
scroll to position [782, 0]
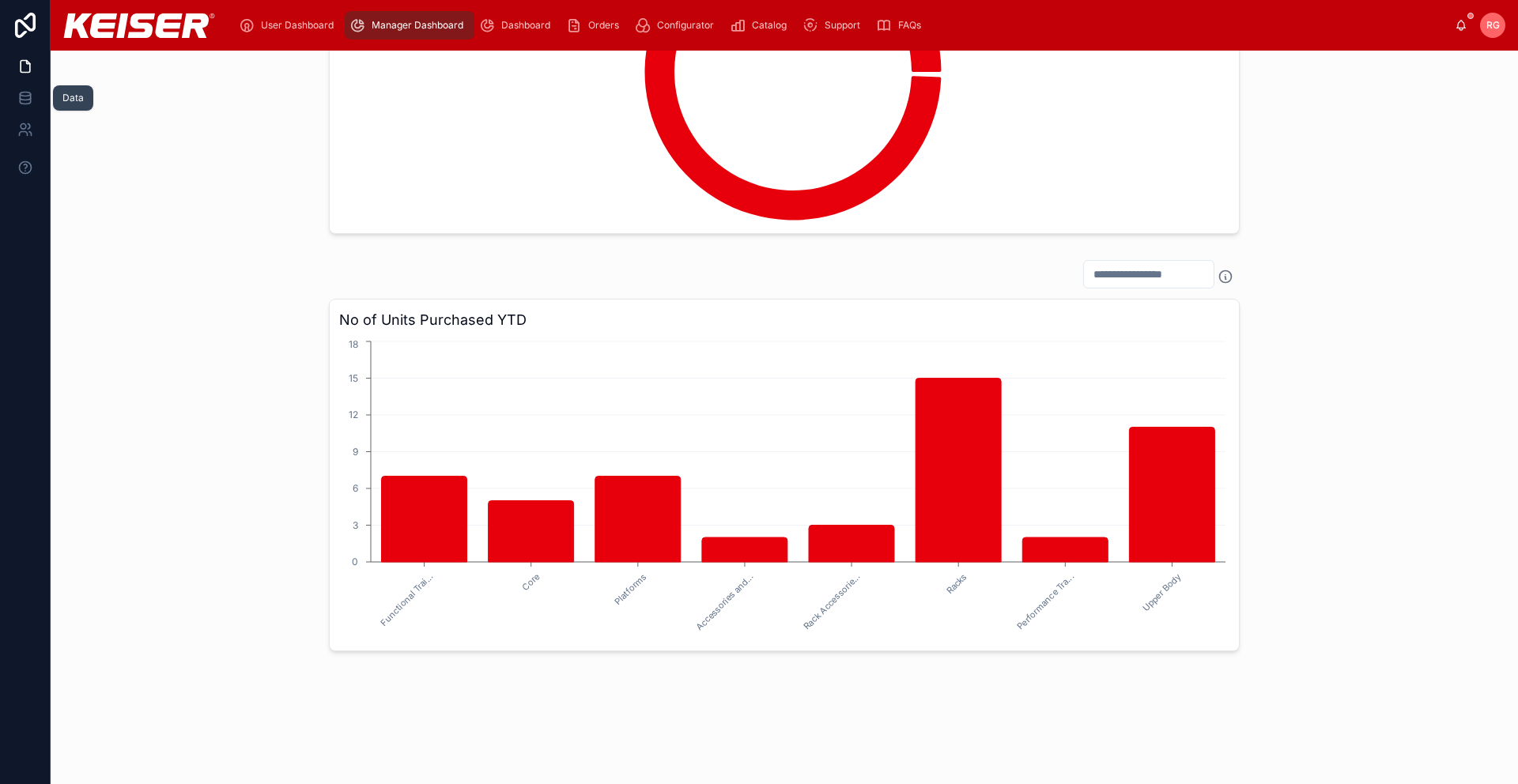
click at [28, 99] on icon at bounding box center [25, 98] width 16 height 16
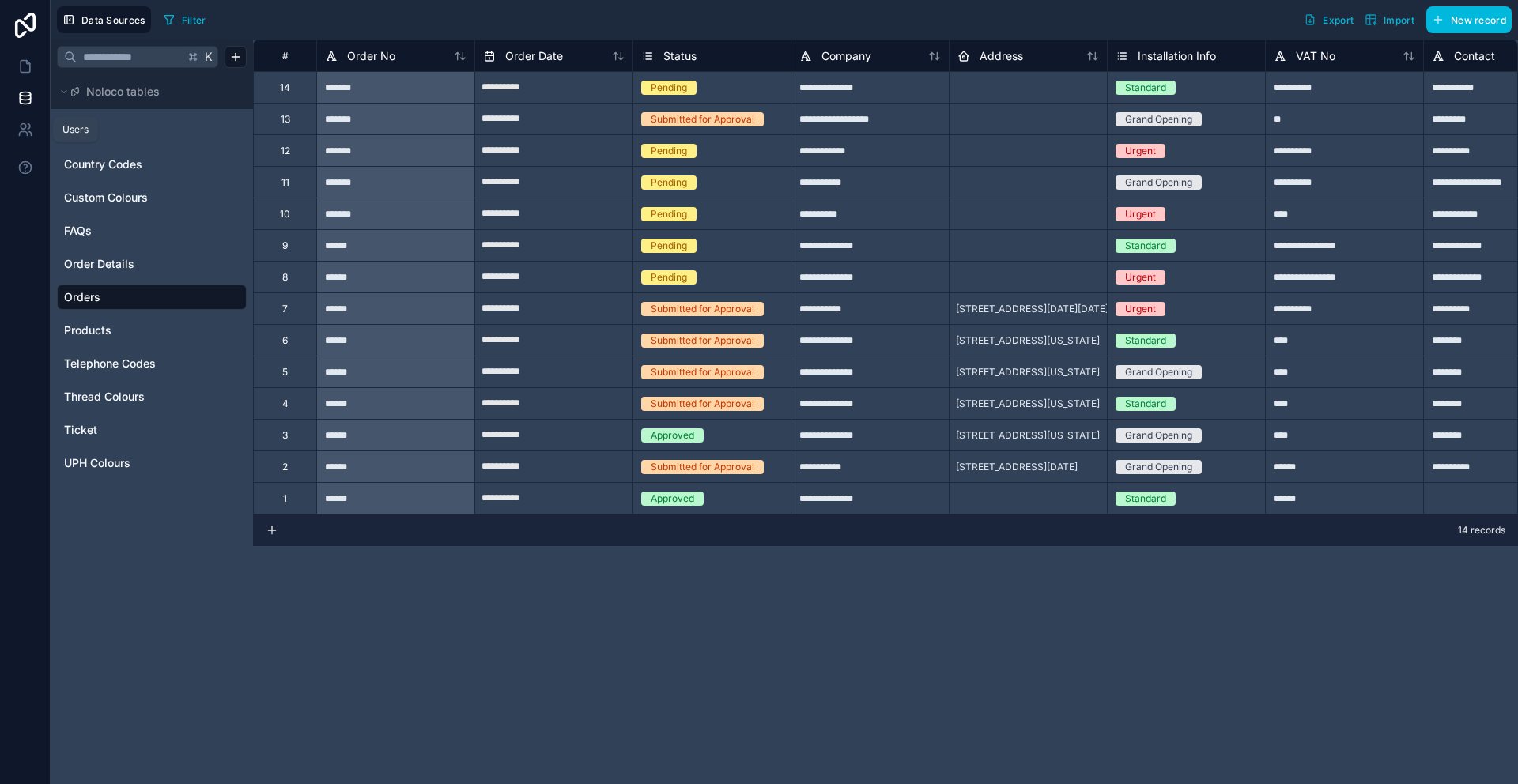
click at [27, 130] on icon at bounding box center [25, 130] width 16 height 16
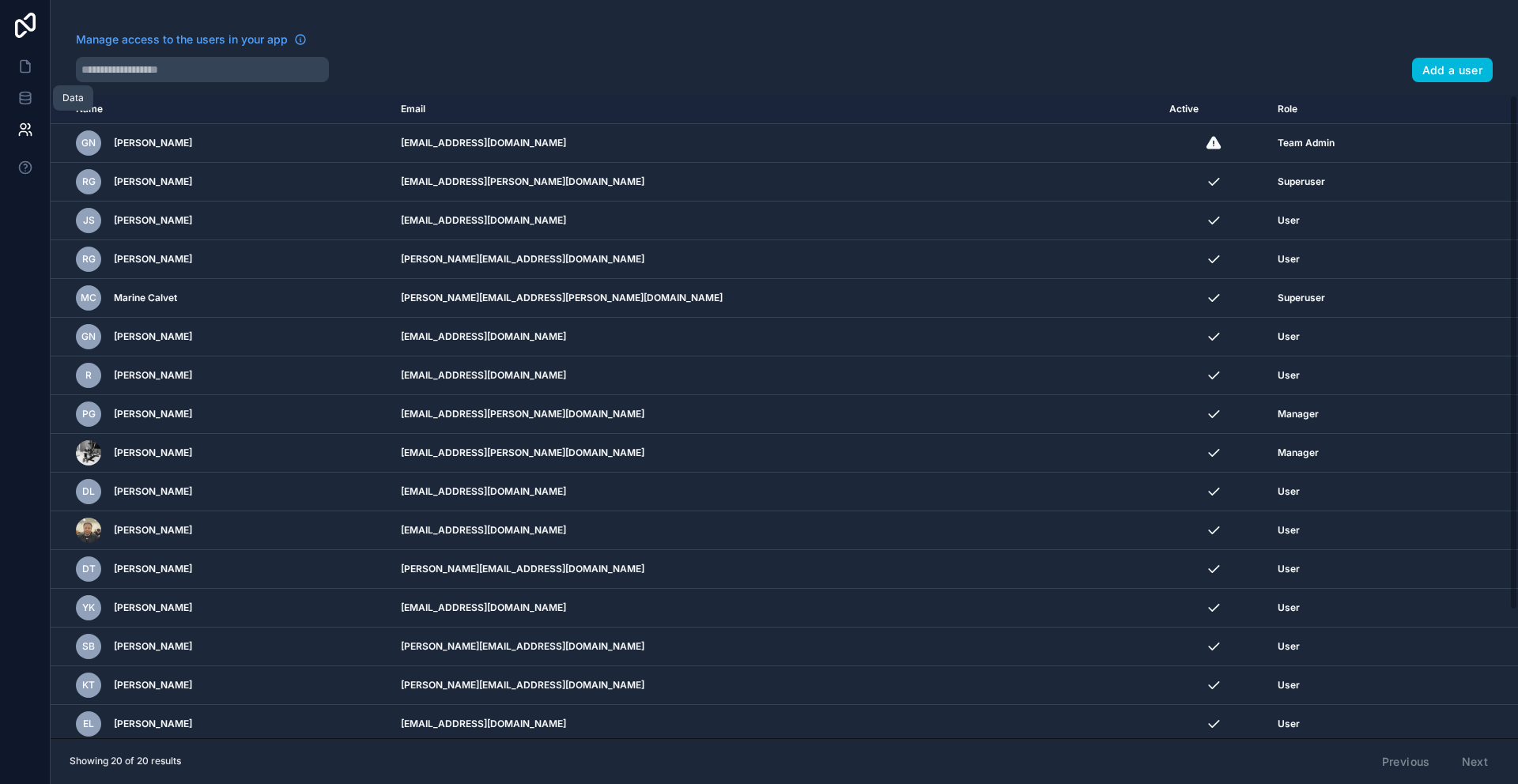
click at [23, 95] on icon at bounding box center [25, 98] width 16 height 16
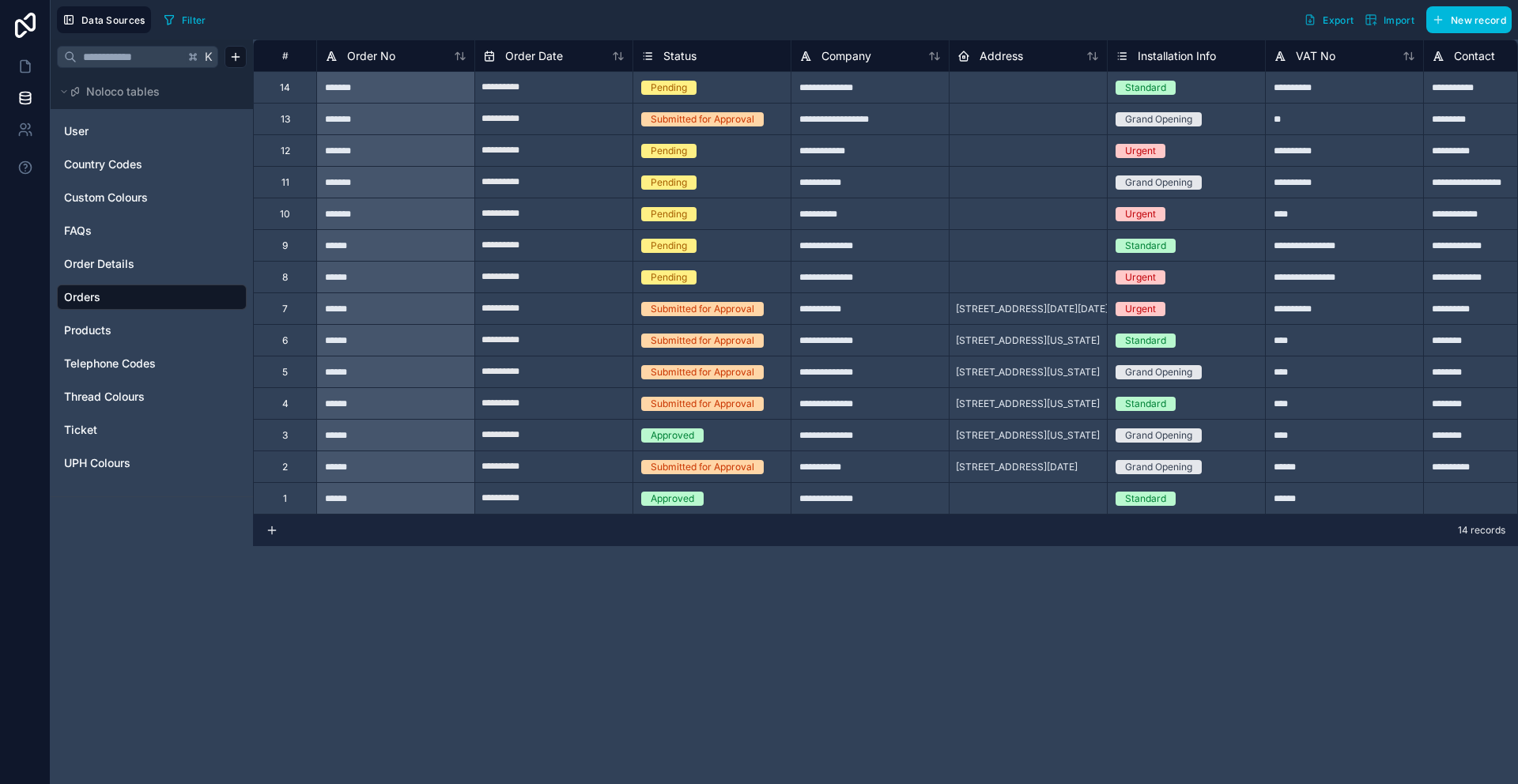
click at [135, 165] on span "Country Codes" at bounding box center [103, 164] width 78 height 16
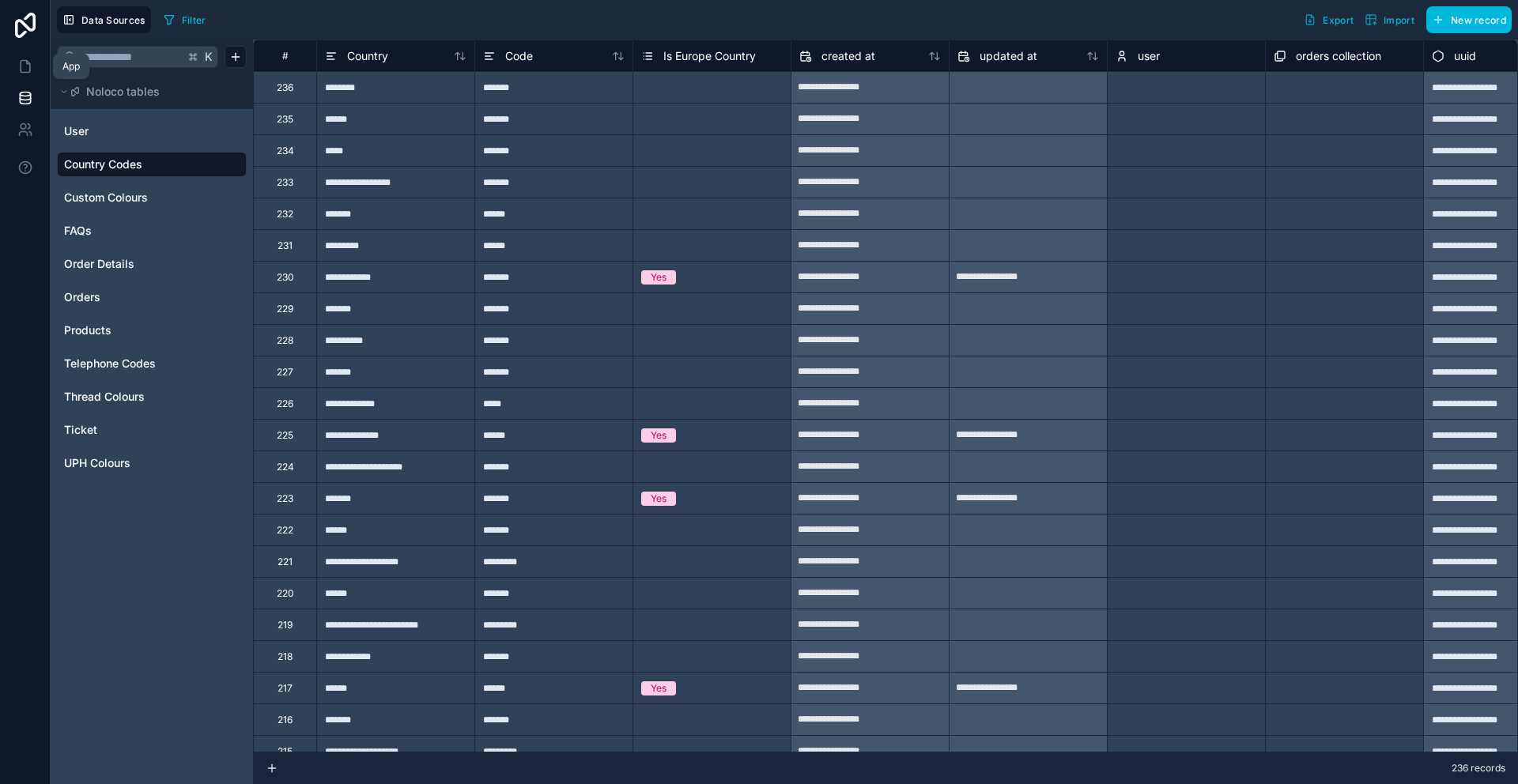
click at [28, 65] on icon at bounding box center [25, 66] width 16 height 16
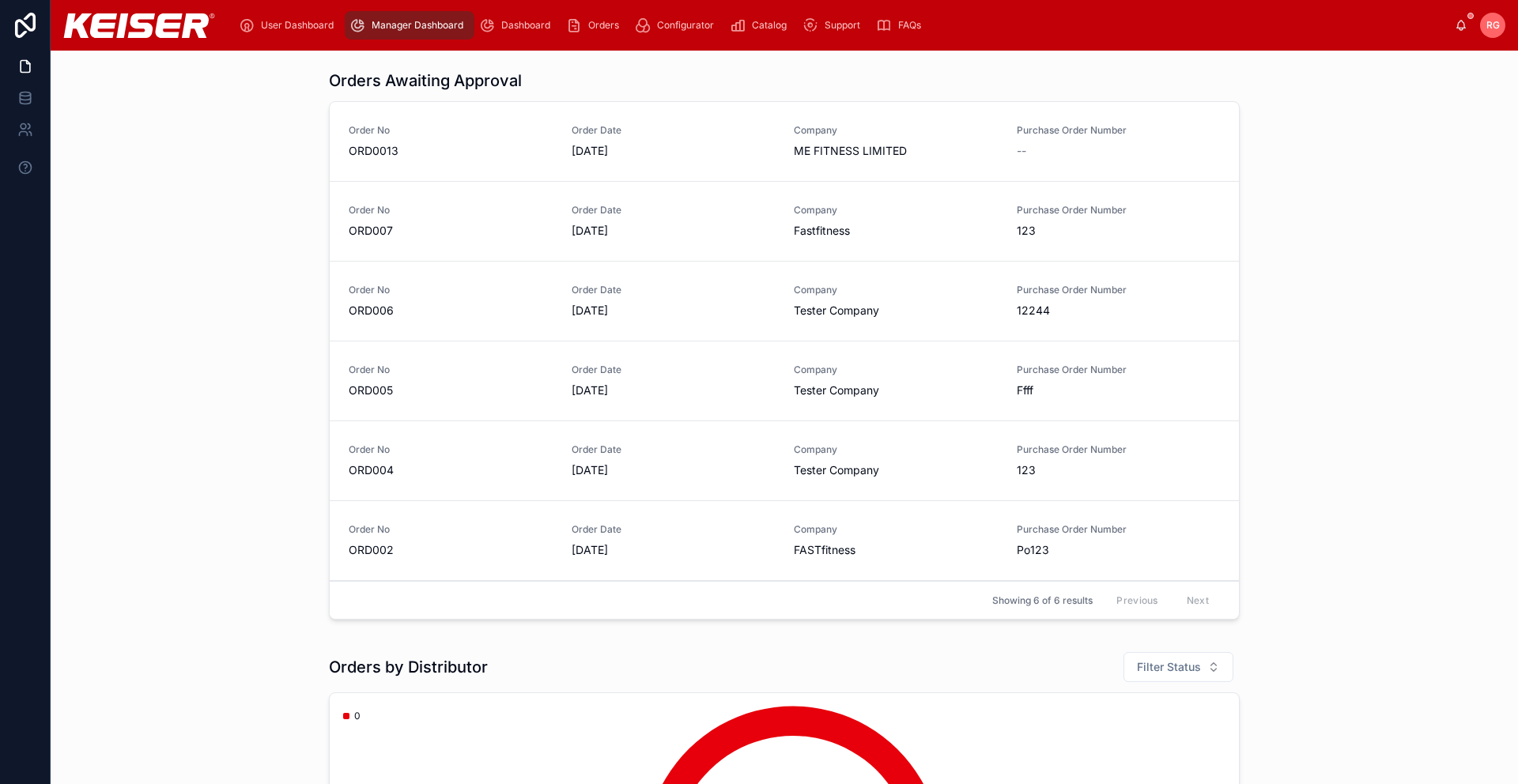
click at [605, 22] on span "Orders" at bounding box center [603, 25] width 30 height 13
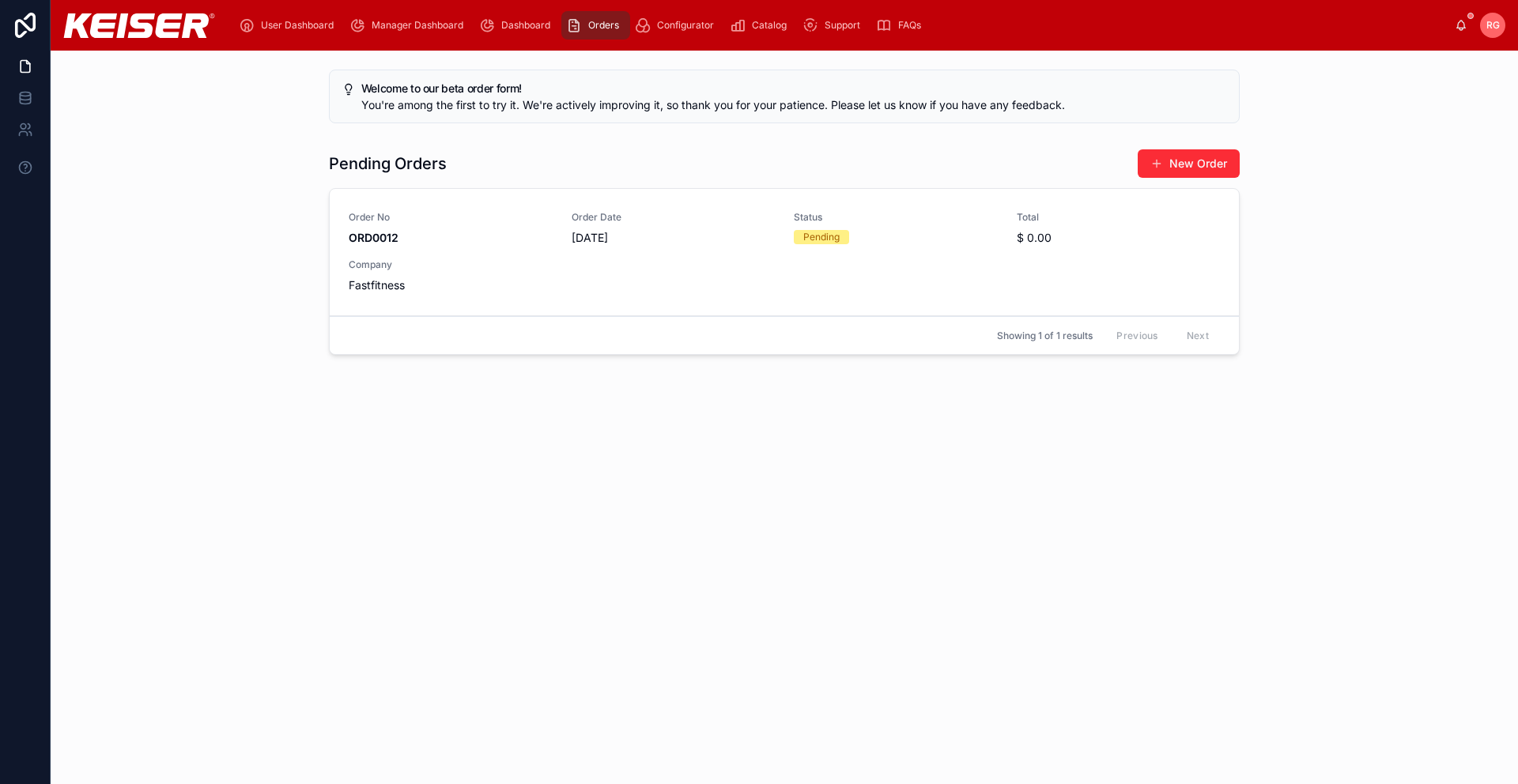
click at [1495, 29] on span "RG" at bounding box center [1492, 25] width 13 height 13
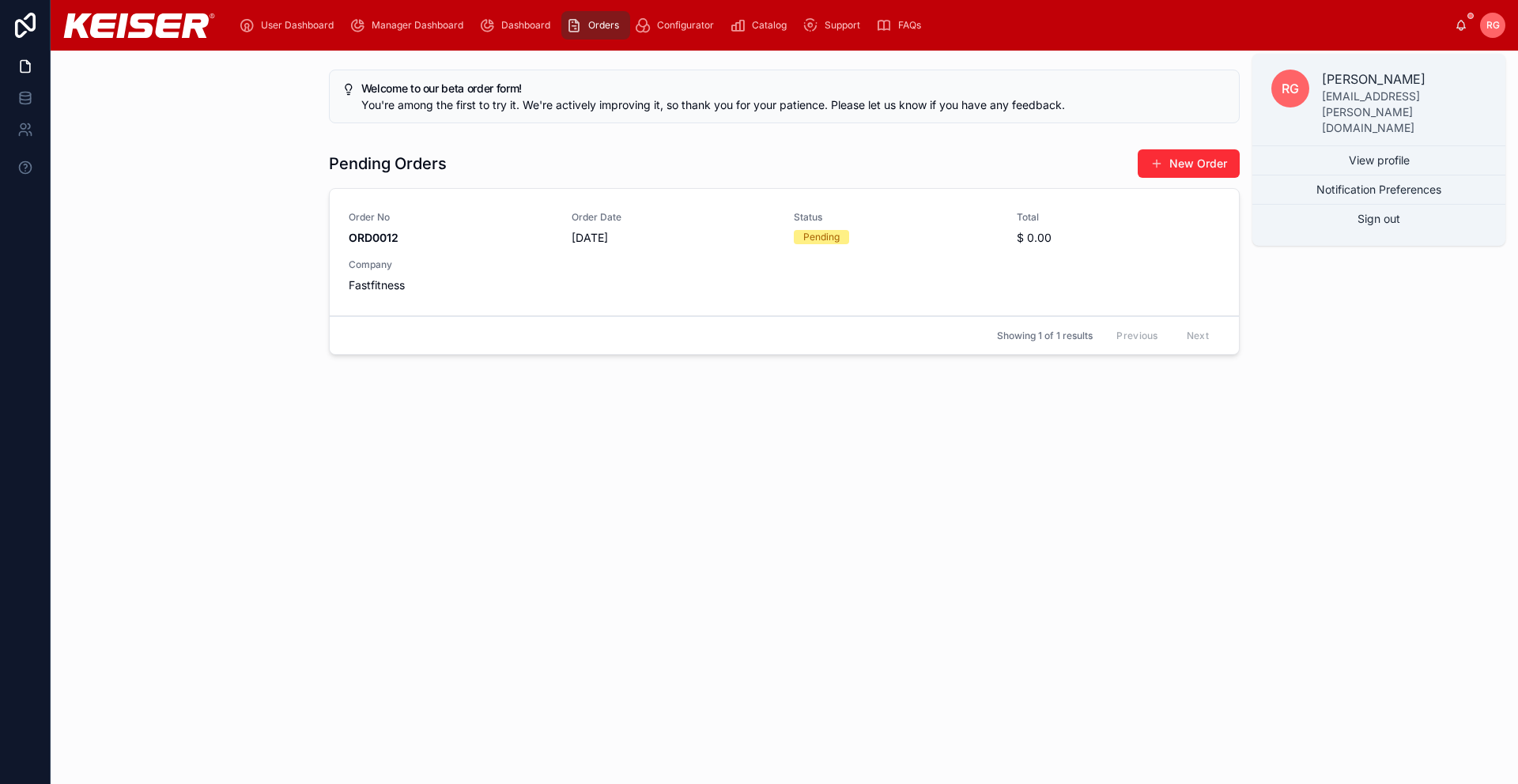
click at [1336, 488] on div "Welcome to our beta order form! You're among the first to try it. We're activel…" at bounding box center [784, 284] width 1468 height 468
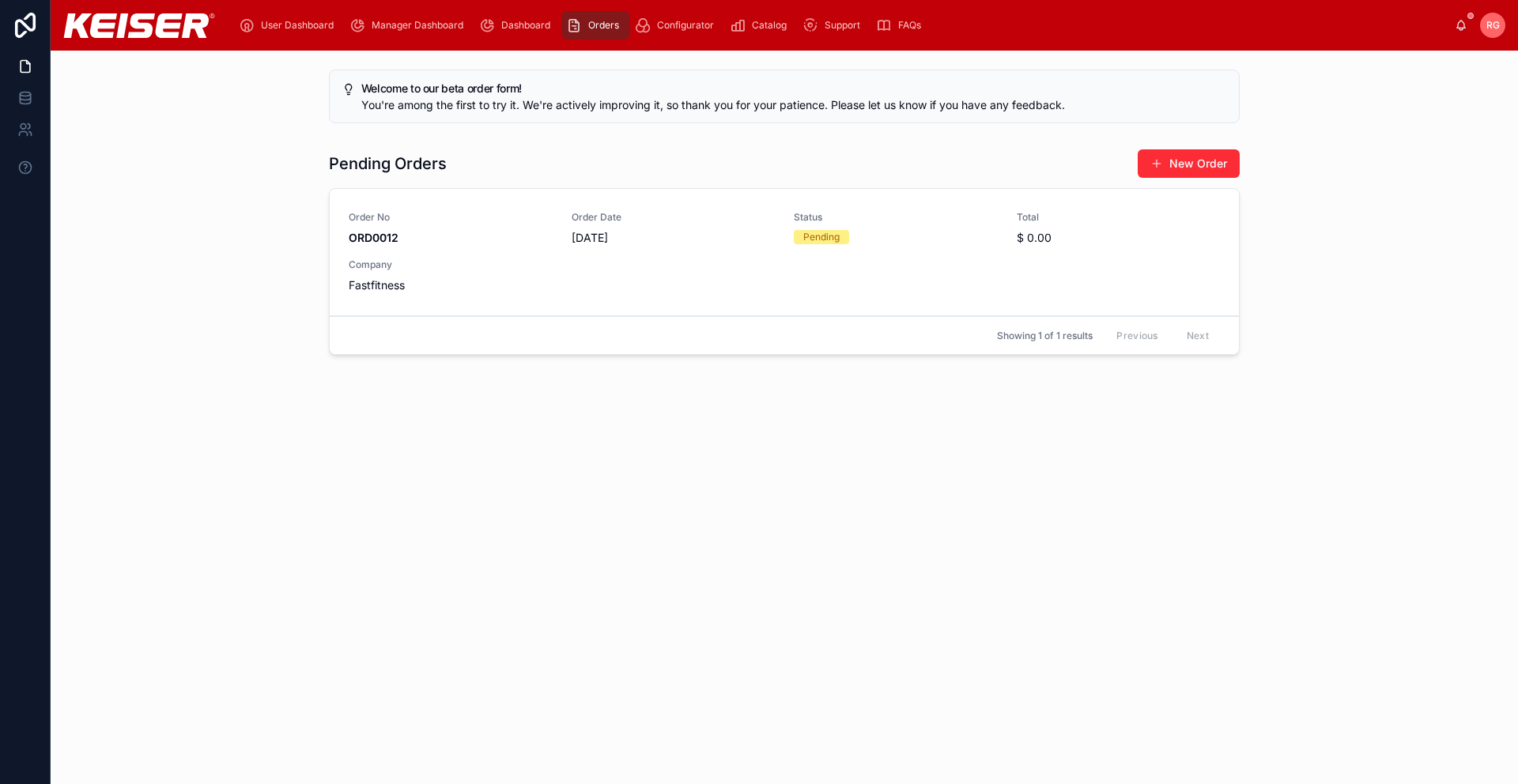
click at [702, 23] on span "Configurator" at bounding box center [685, 25] width 57 height 13
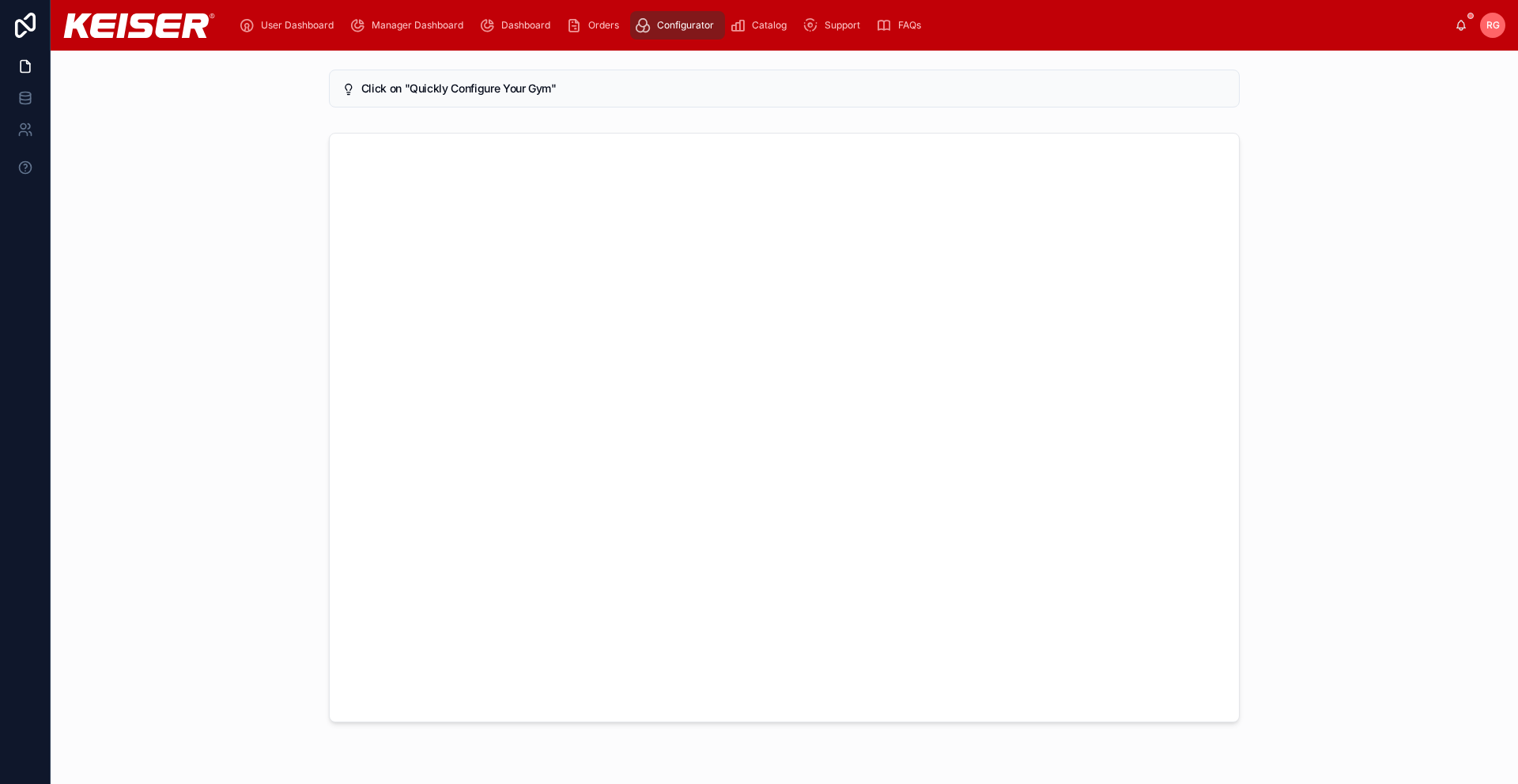
click at [522, 23] on span "Dashboard" at bounding box center [525, 25] width 49 height 13
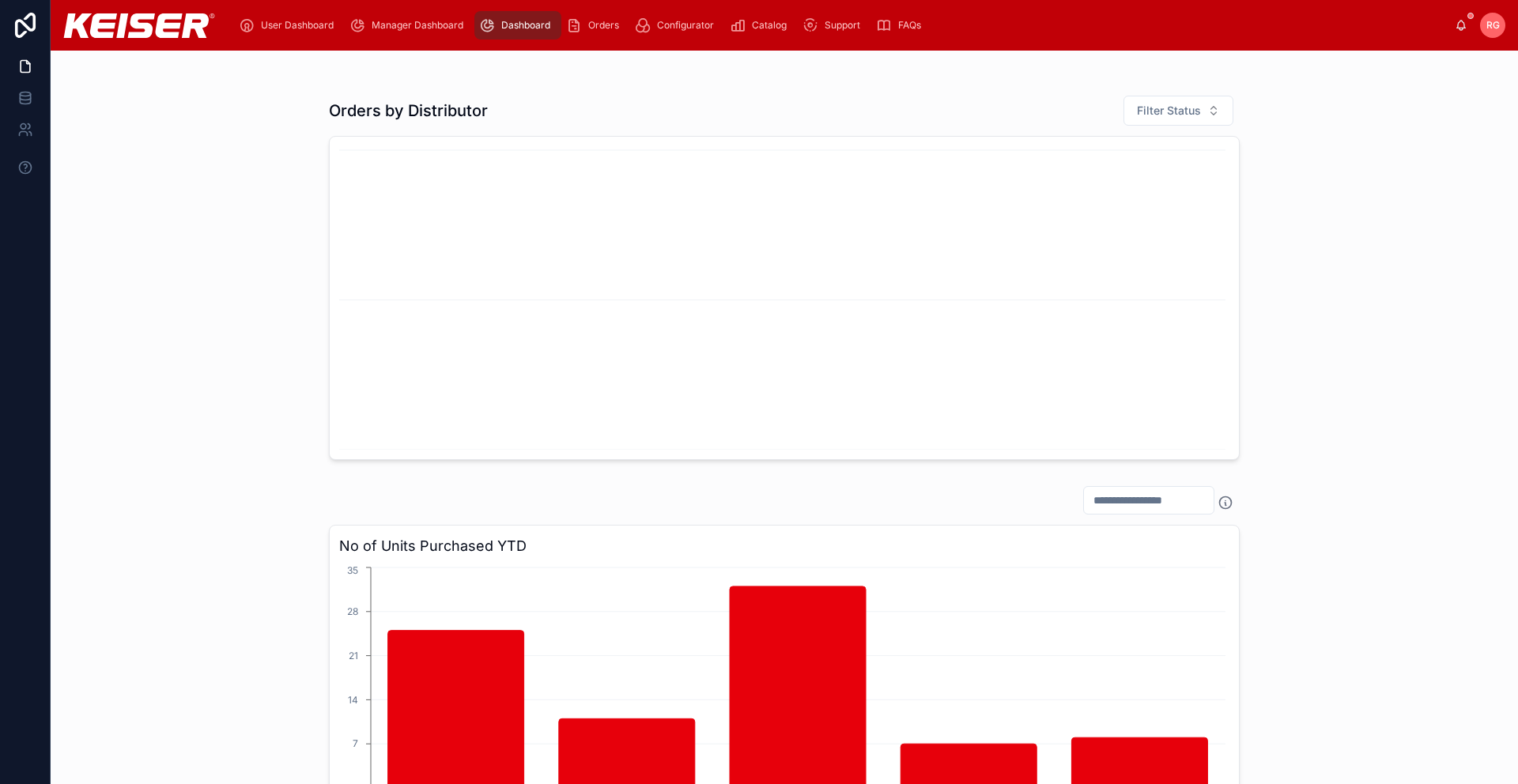
click at [431, 24] on span "Manager Dashboard" at bounding box center [416, 25] width 91 height 13
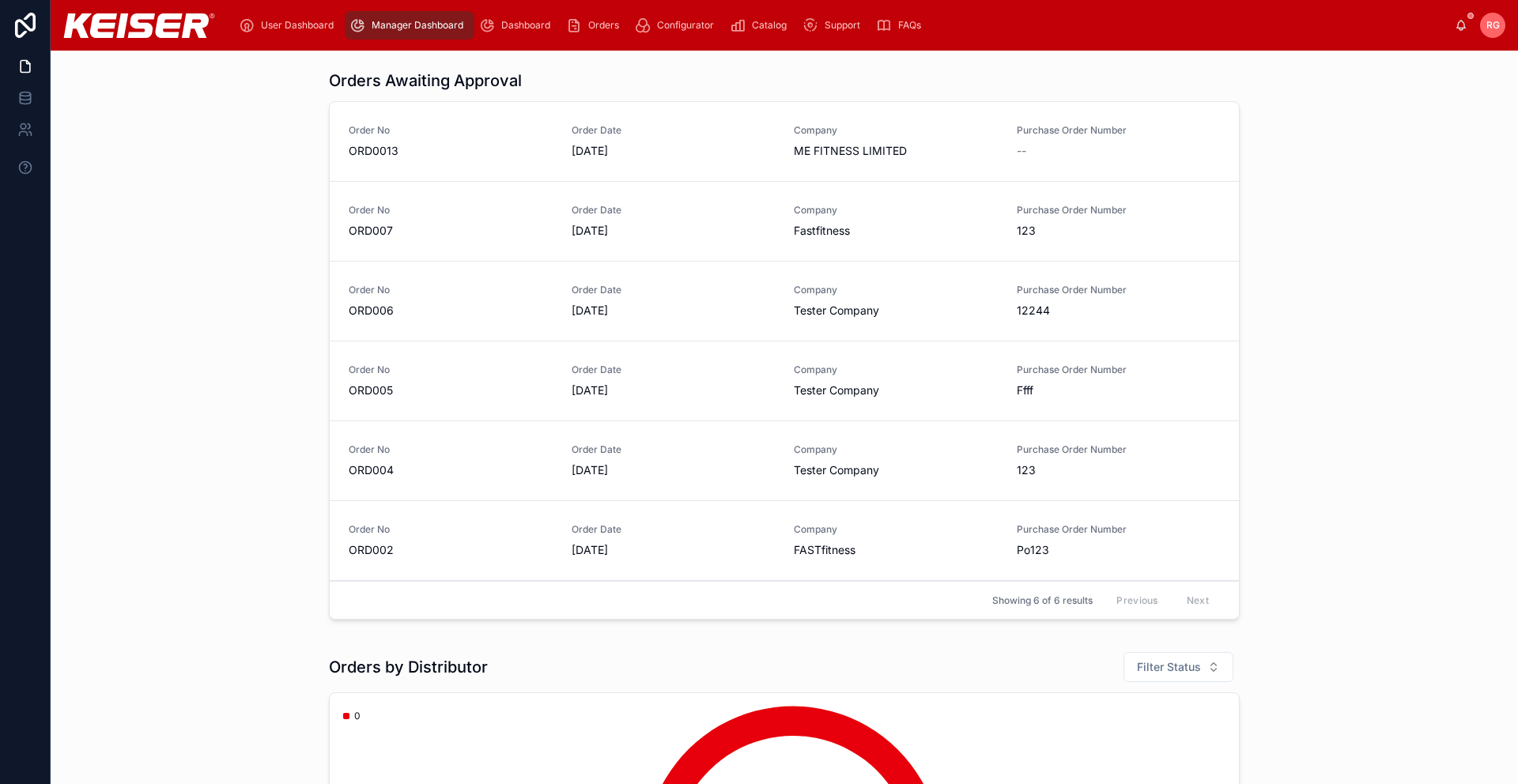
click at [298, 24] on span "User Dashboard" at bounding box center [297, 25] width 73 height 13
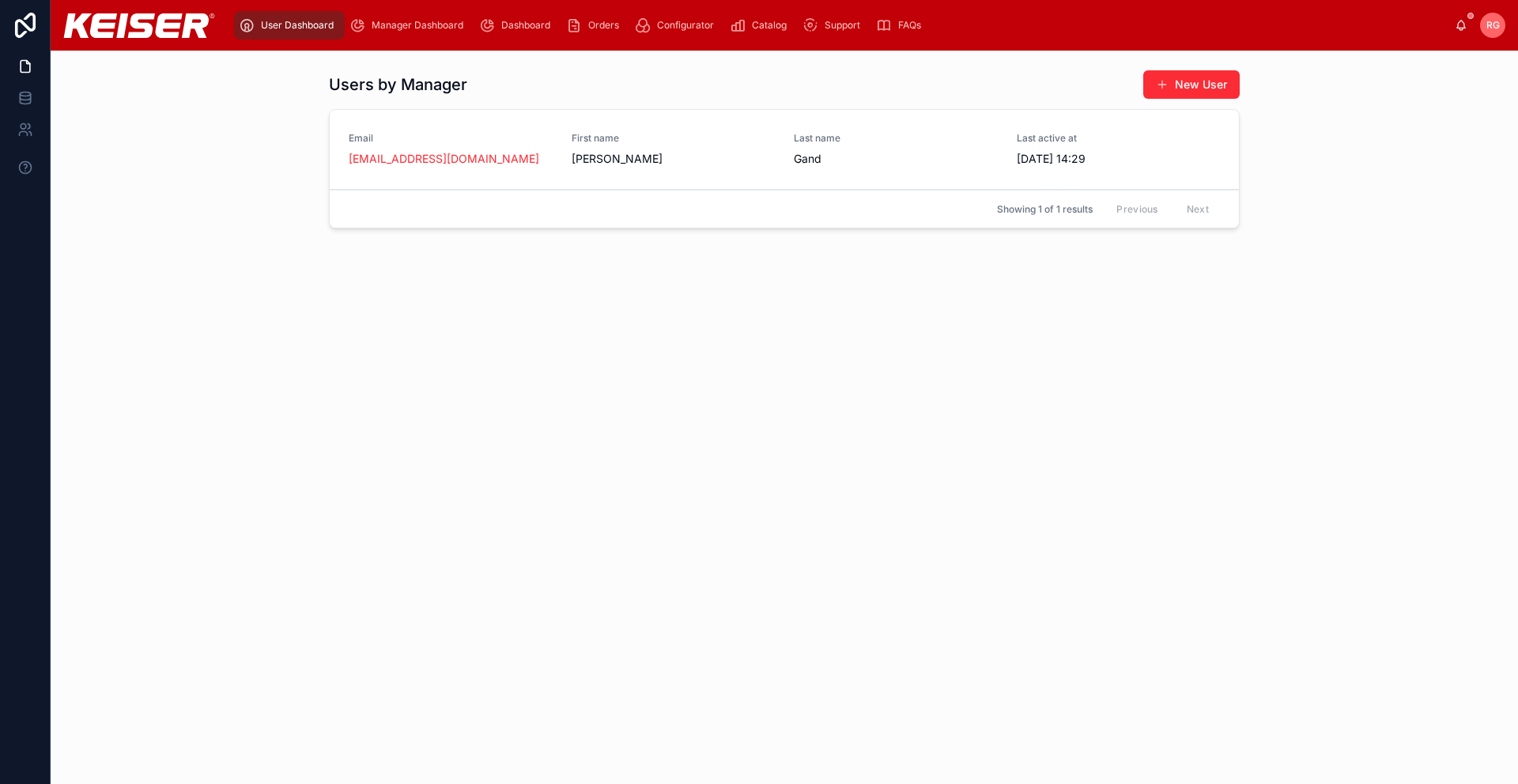
click at [421, 22] on span "Manager Dashboard" at bounding box center [416, 25] width 91 height 13
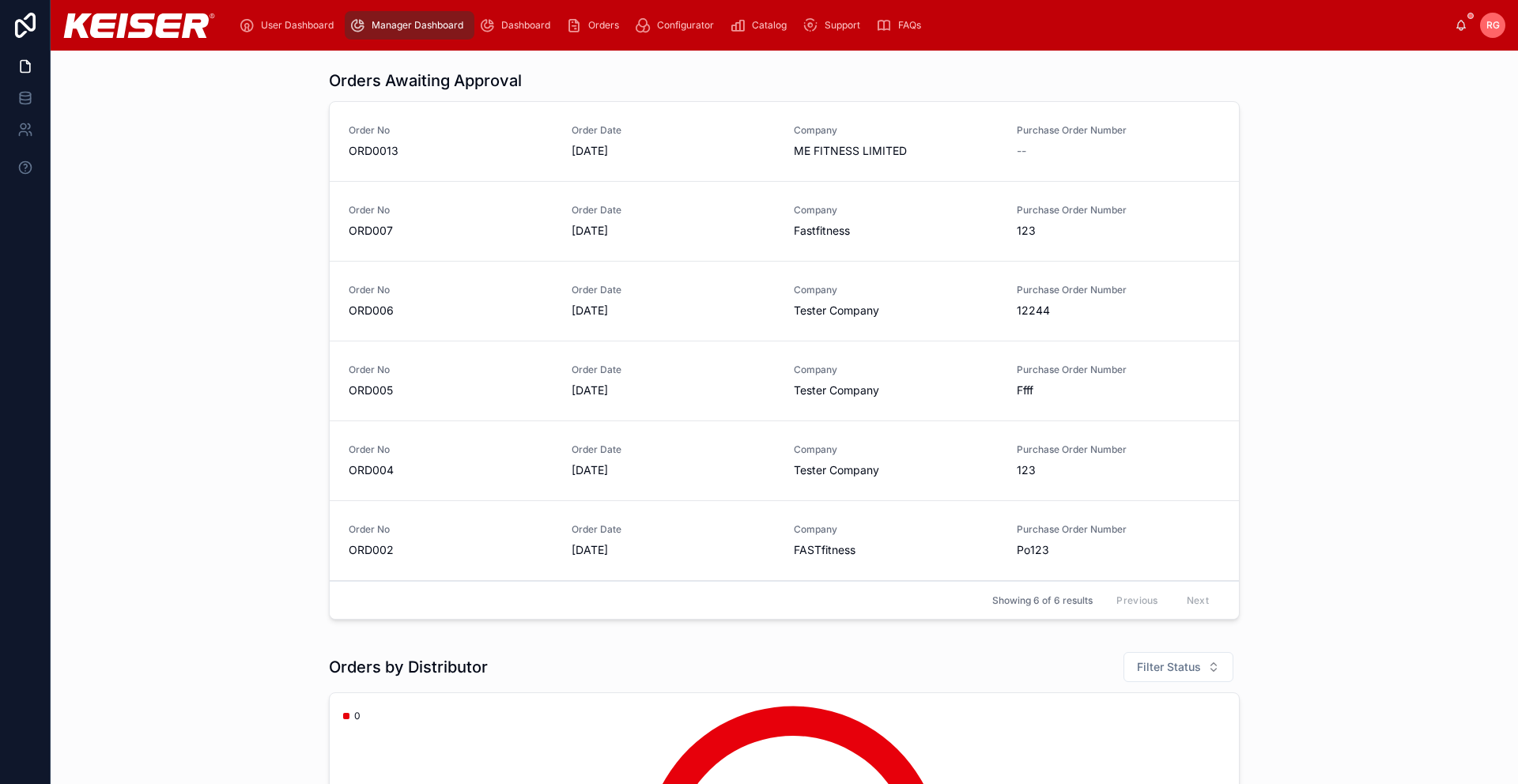
click at [543, 21] on span "Dashboard" at bounding box center [525, 25] width 49 height 13
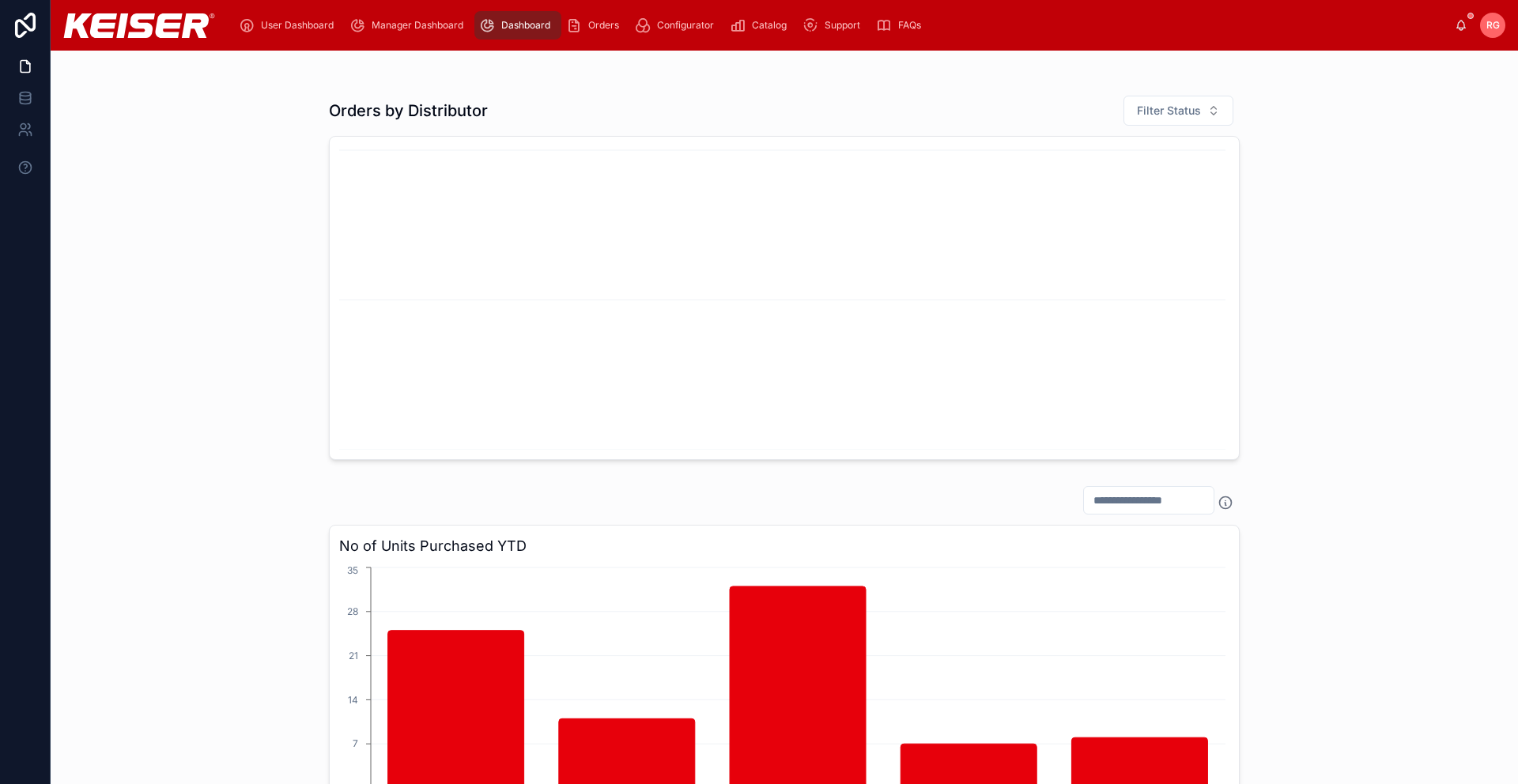
click at [608, 22] on span "Orders" at bounding box center [603, 25] width 30 height 13
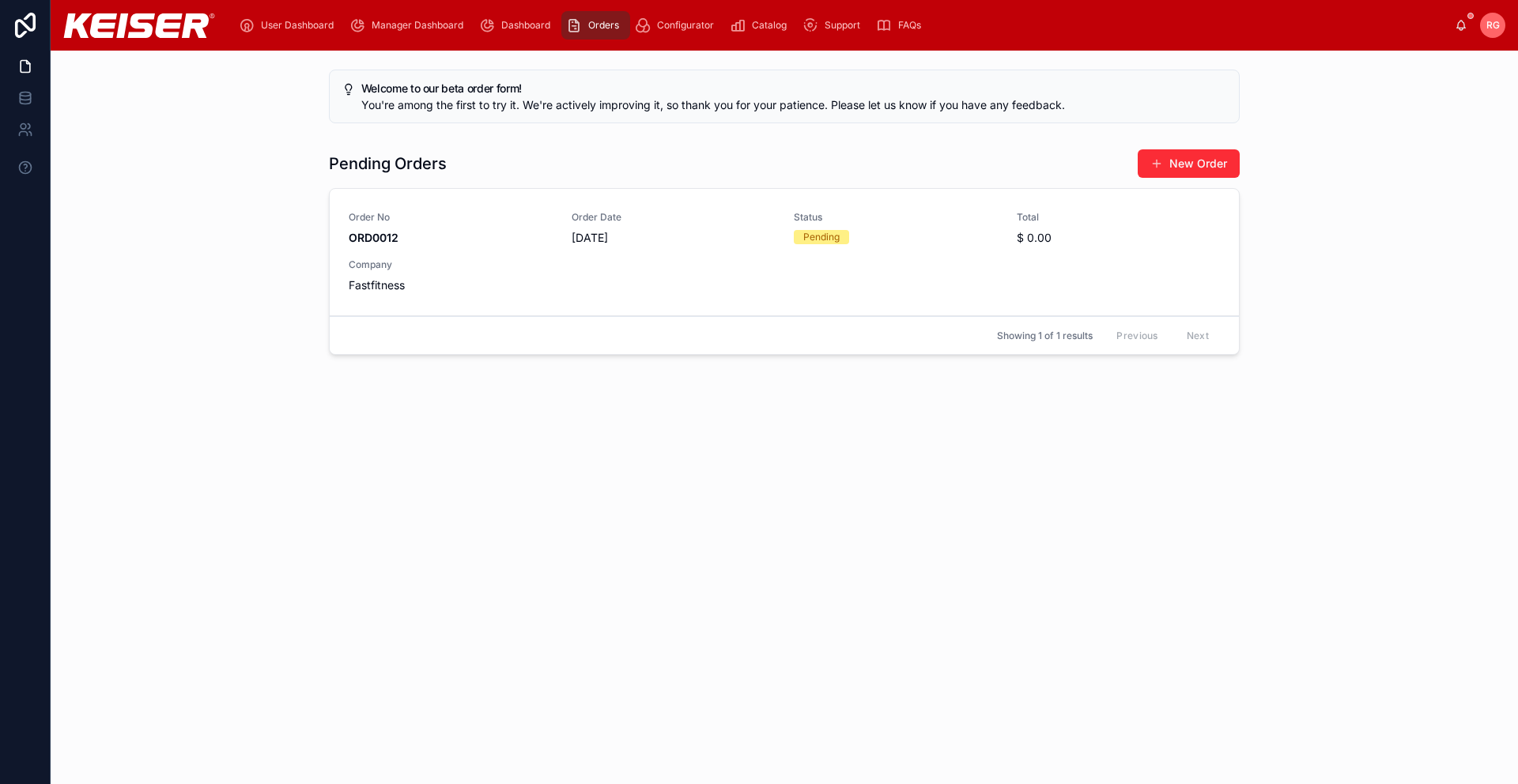
click at [674, 21] on span "Configurator" at bounding box center [685, 25] width 57 height 13
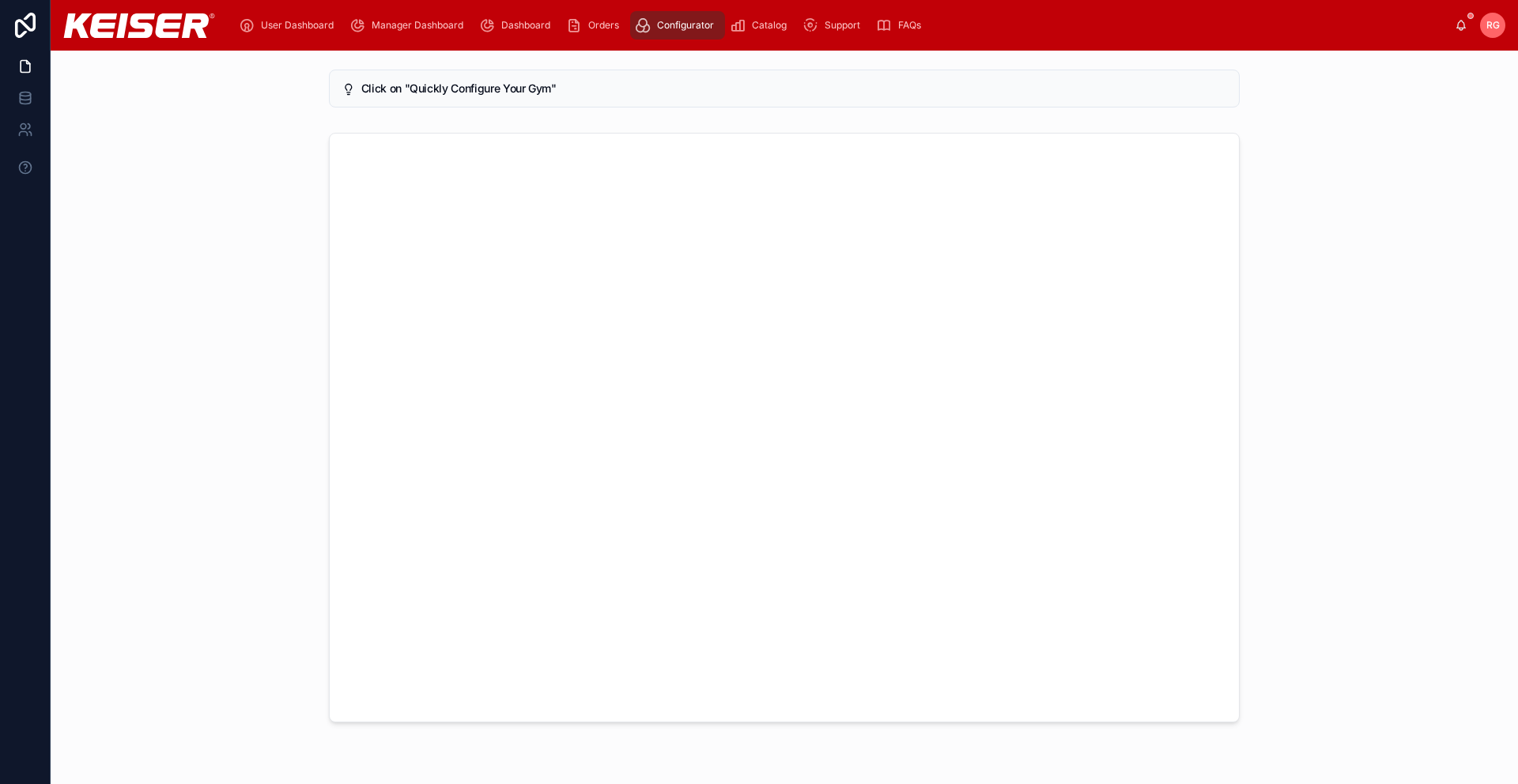
click at [760, 22] on span "Catalog" at bounding box center [769, 25] width 35 height 13
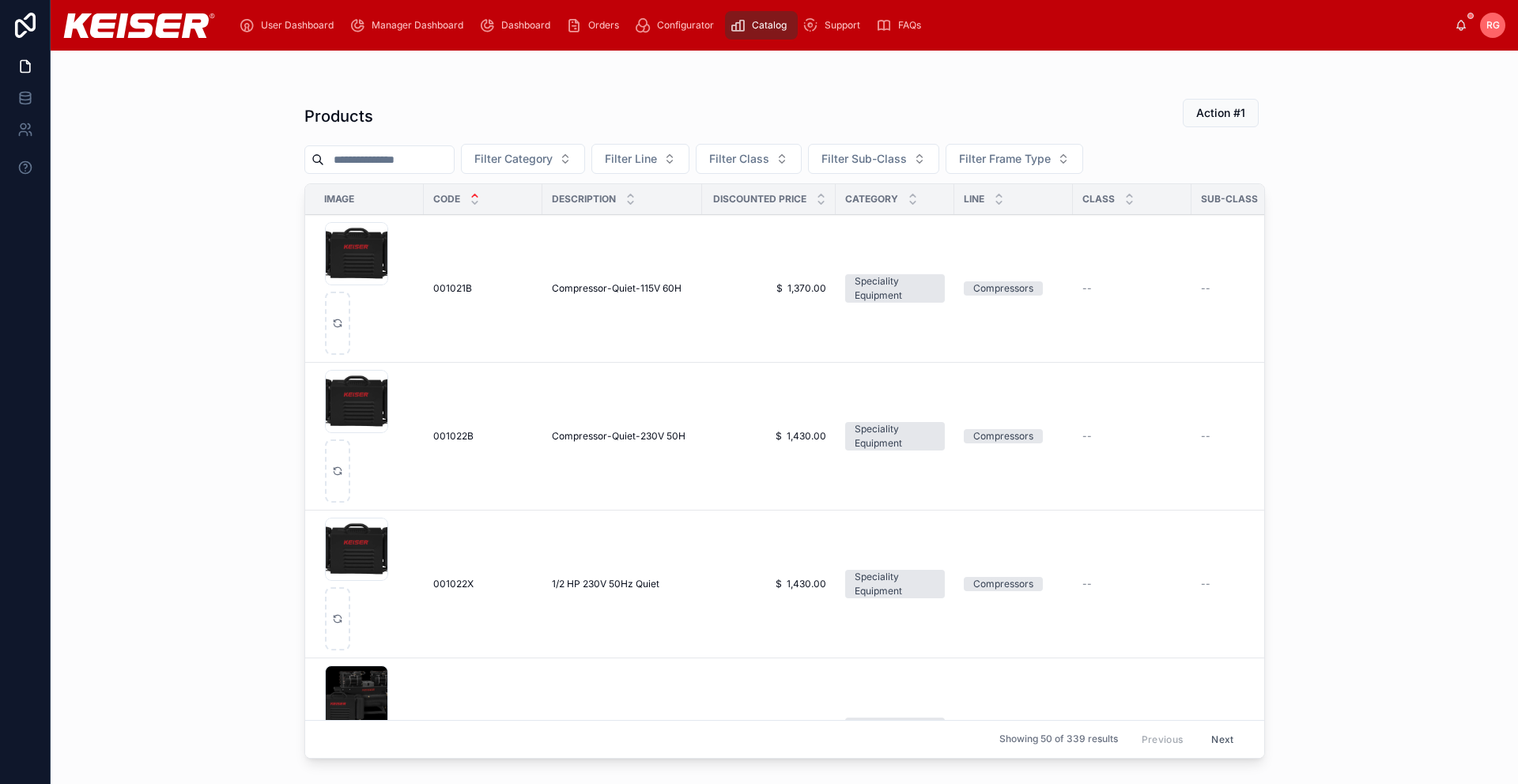
click at [841, 23] on span "Support" at bounding box center [842, 25] width 36 height 13
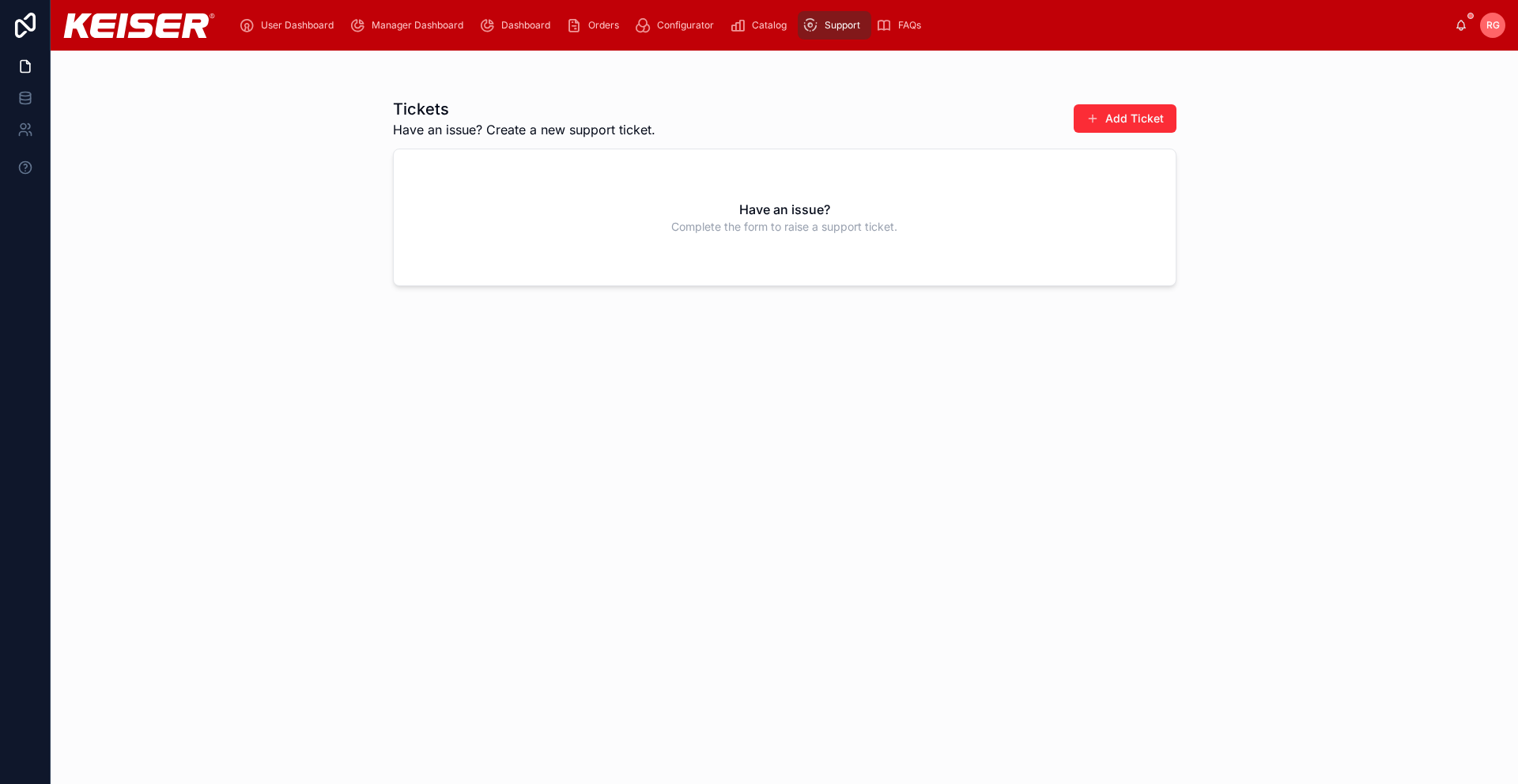
click at [666, 23] on span "Configurator" at bounding box center [685, 25] width 57 height 13
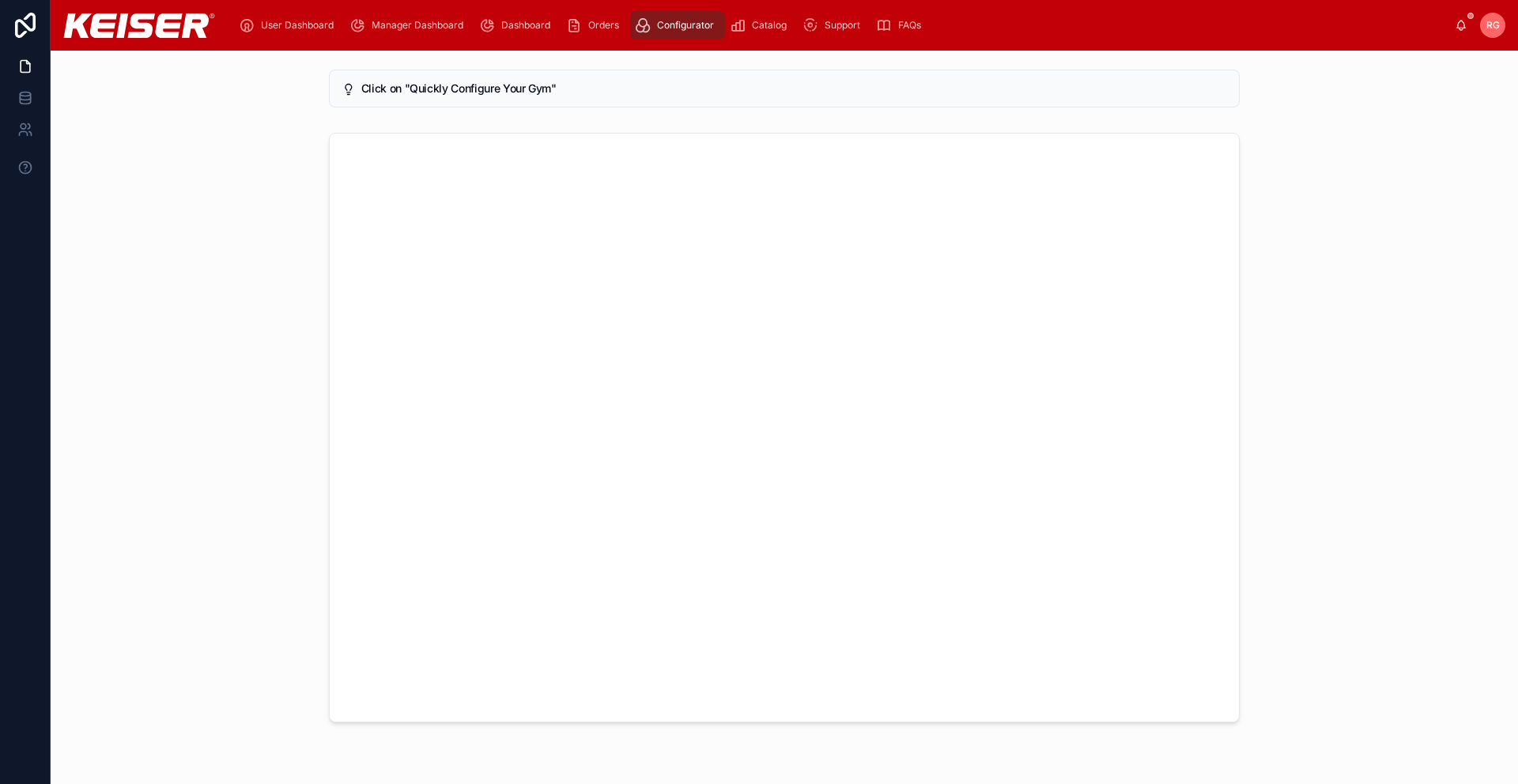
click at [119, 25] on img at bounding box center [139, 25] width 152 height 24
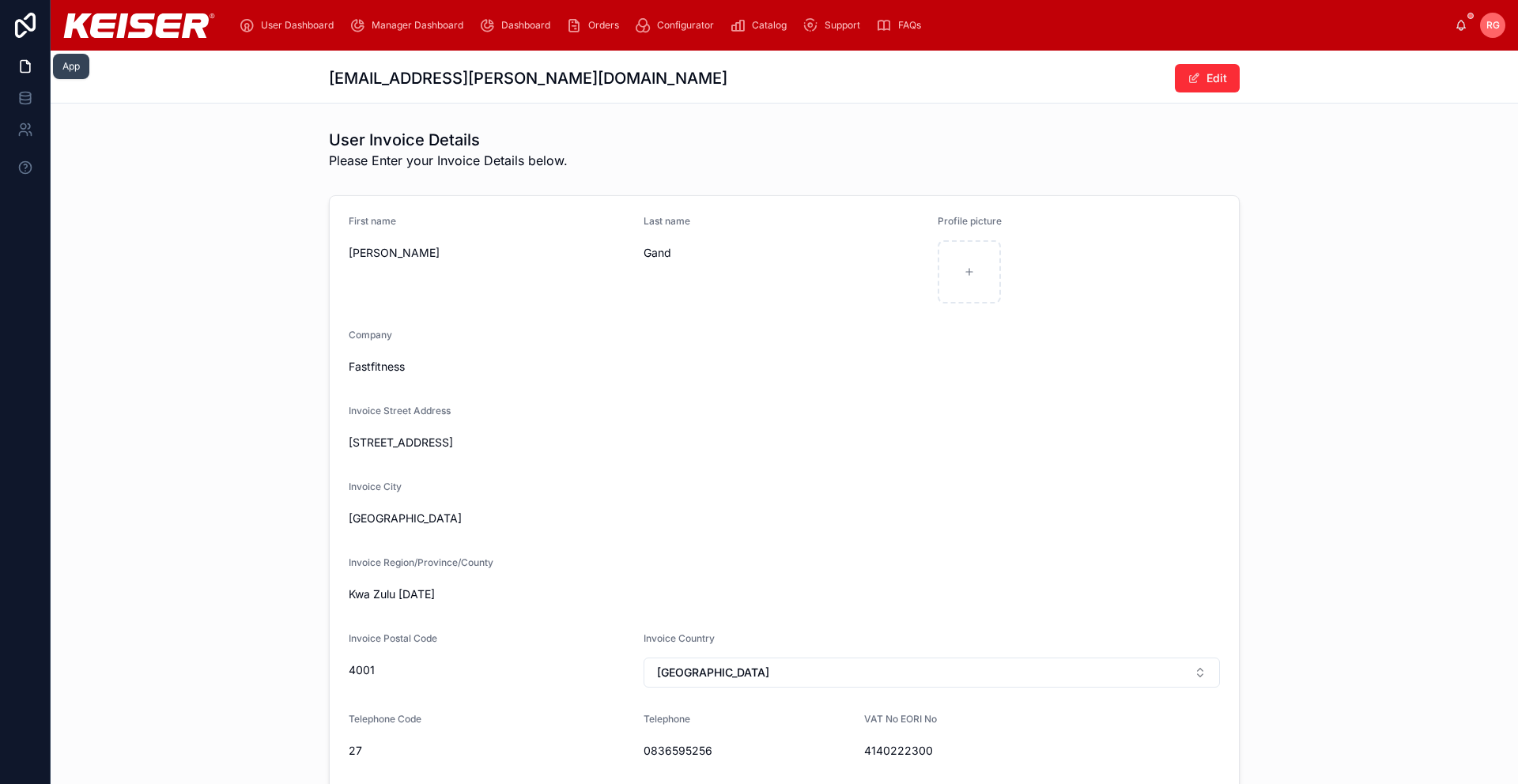
click at [34, 64] on link at bounding box center [24, 66] width 50 height 31
click at [26, 66] on icon at bounding box center [25, 66] width 16 height 16
click at [30, 101] on icon at bounding box center [25, 101] width 10 height 6
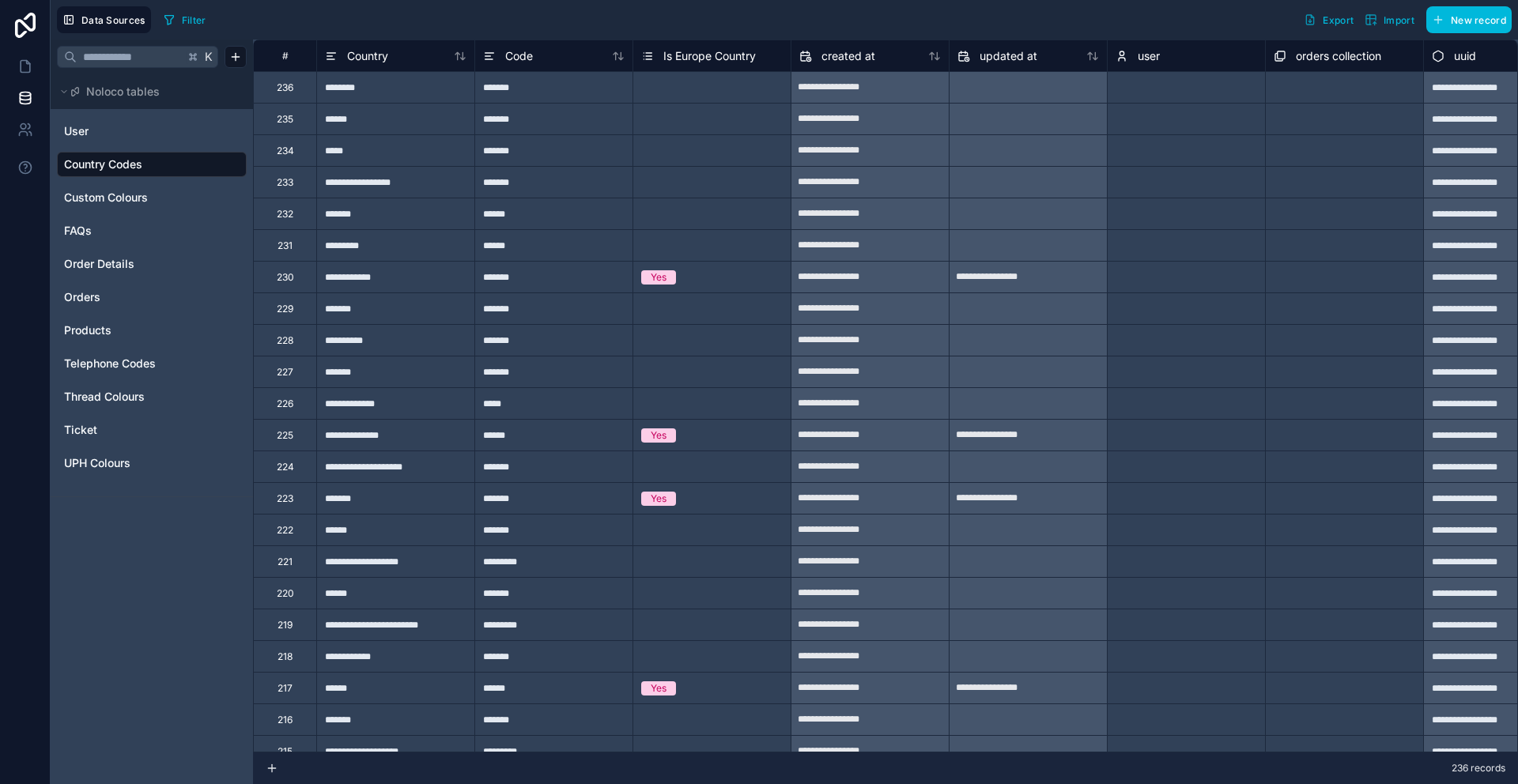
click at [83, 300] on span "Orders" at bounding box center [83, 297] width 37 height 16
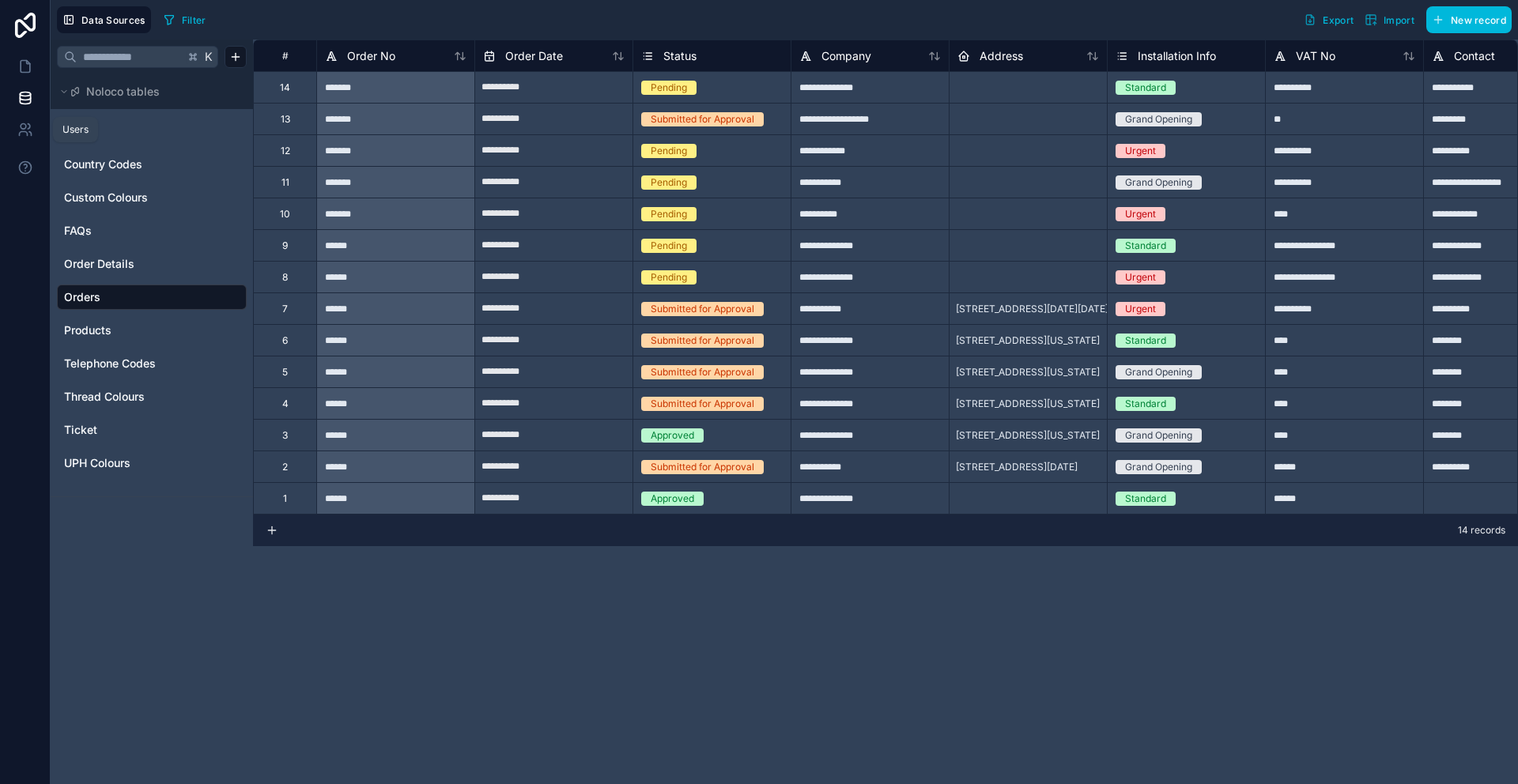
click at [23, 127] on icon at bounding box center [25, 130] width 16 height 16
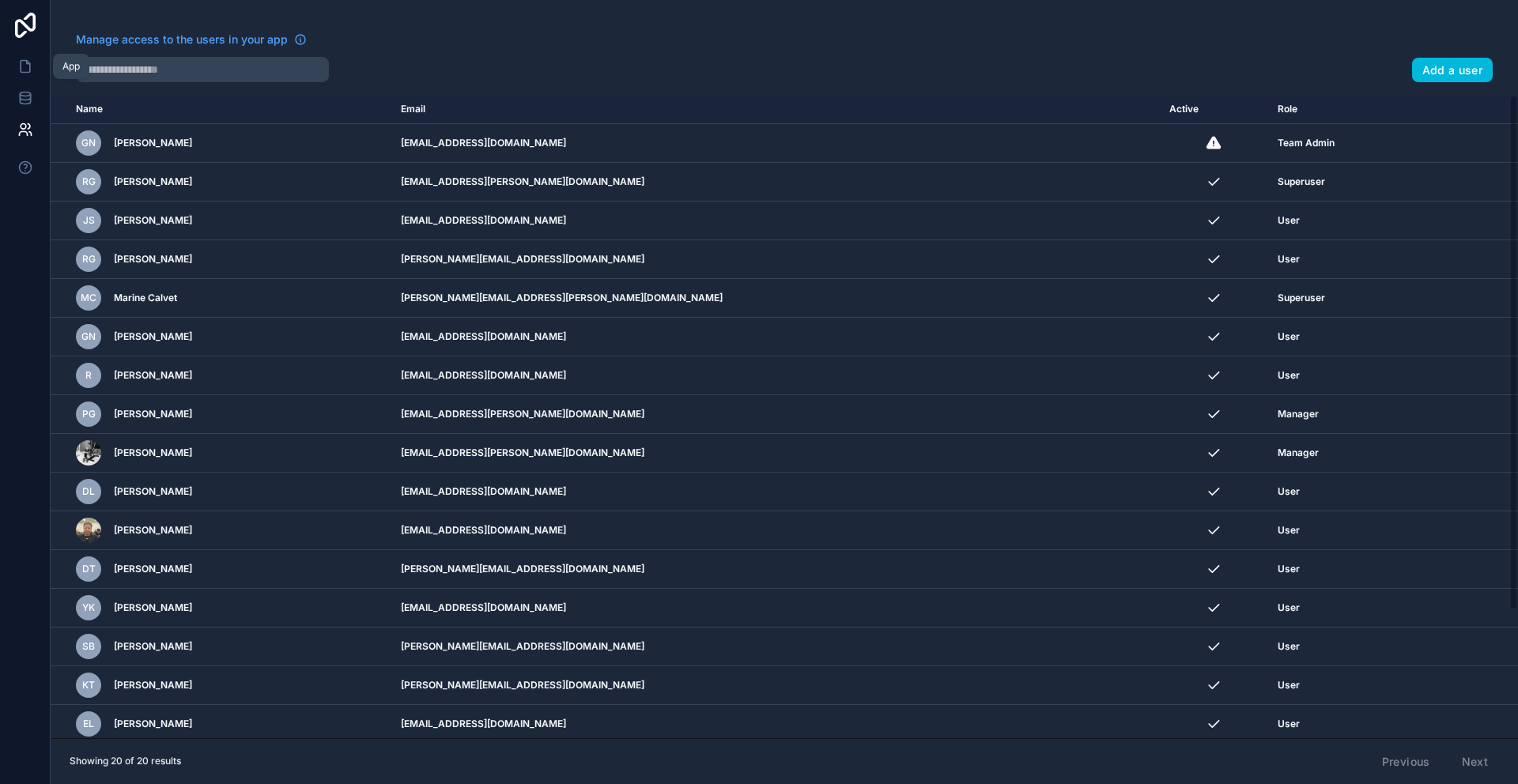
click at [25, 65] on icon at bounding box center [25, 66] width 16 height 16
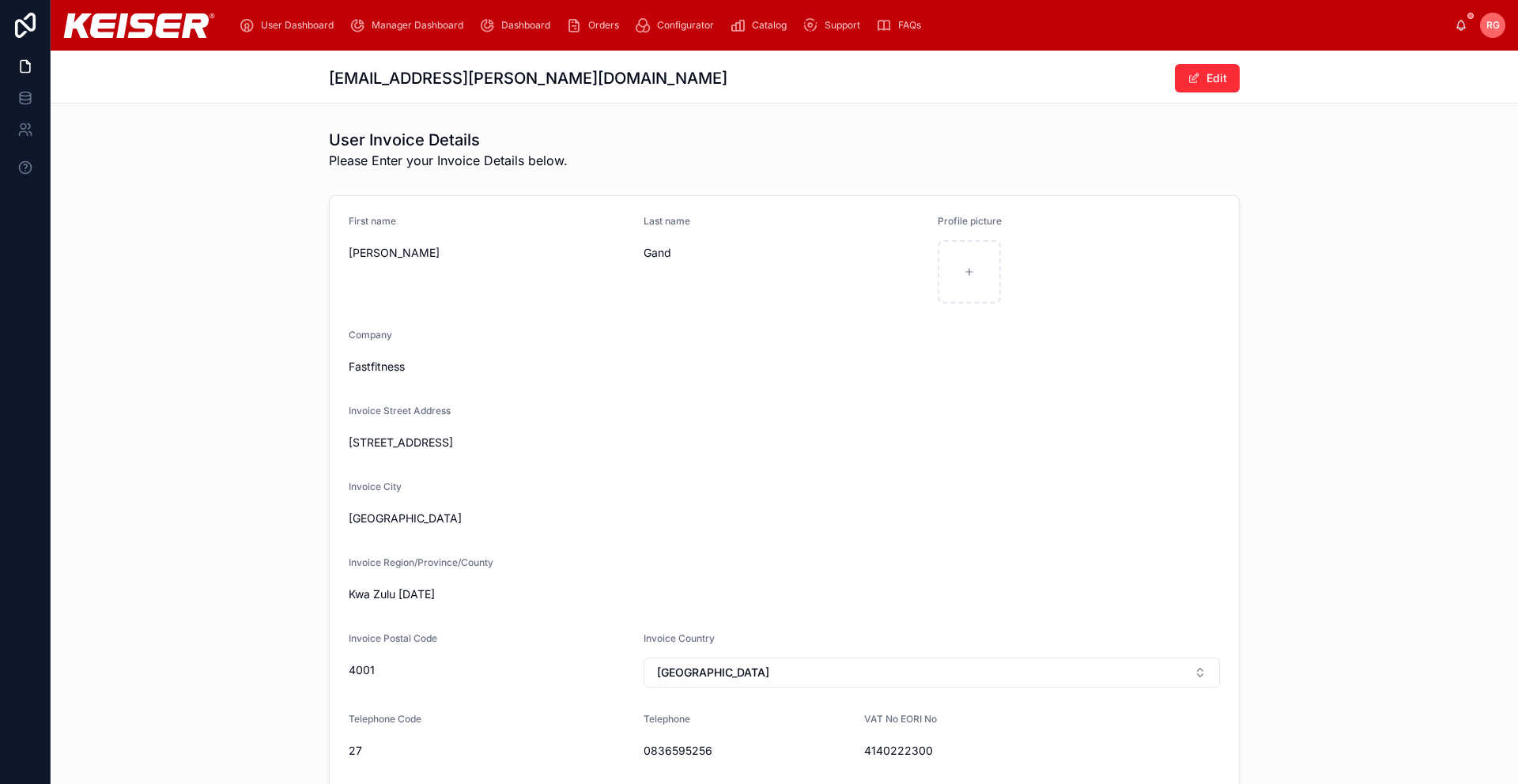
click at [596, 25] on span "Orders" at bounding box center [603, 25] width 30 height 13
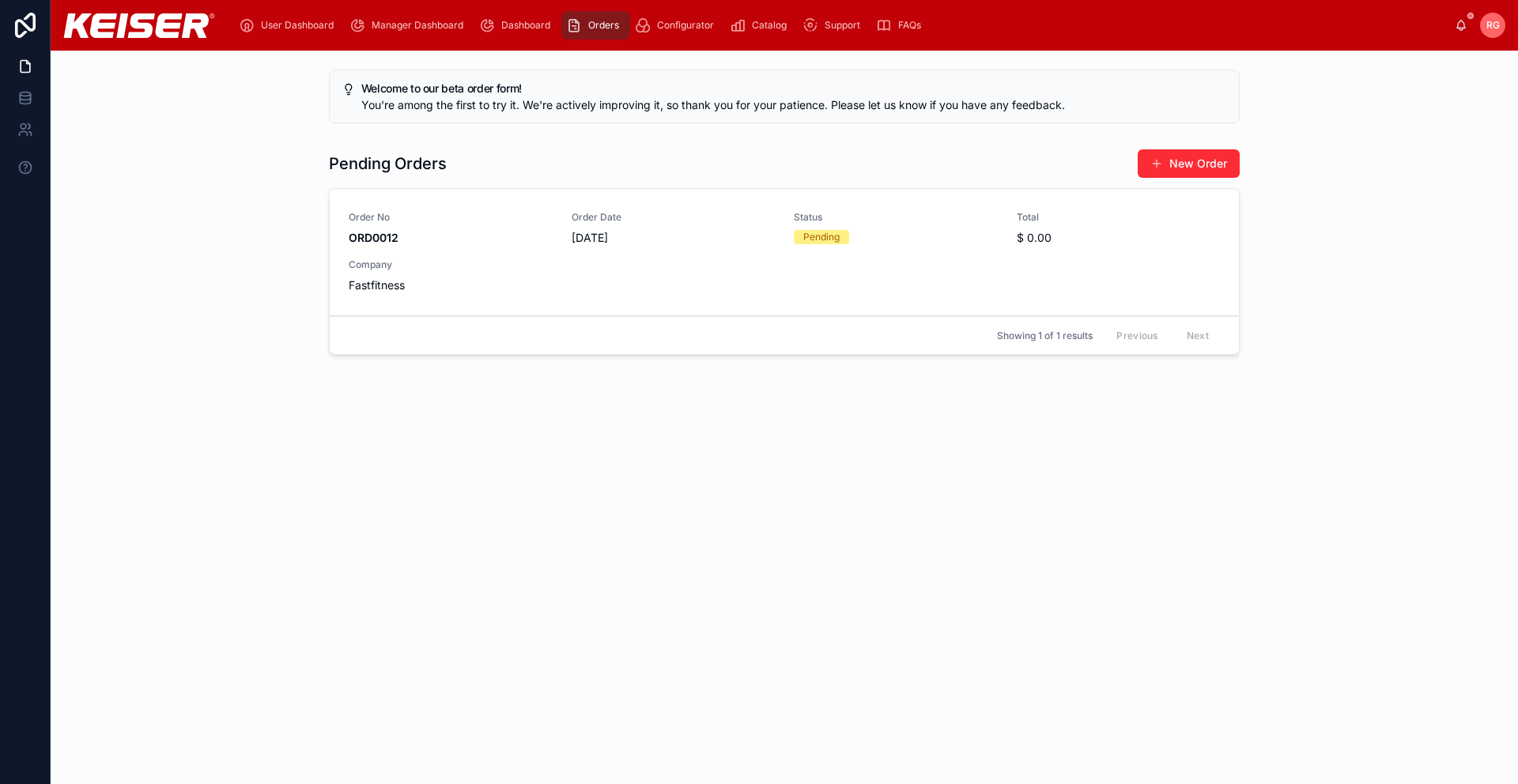
click at [669, 24] on span "Configurator" at bounding box center [685, 25] width 57 height 13
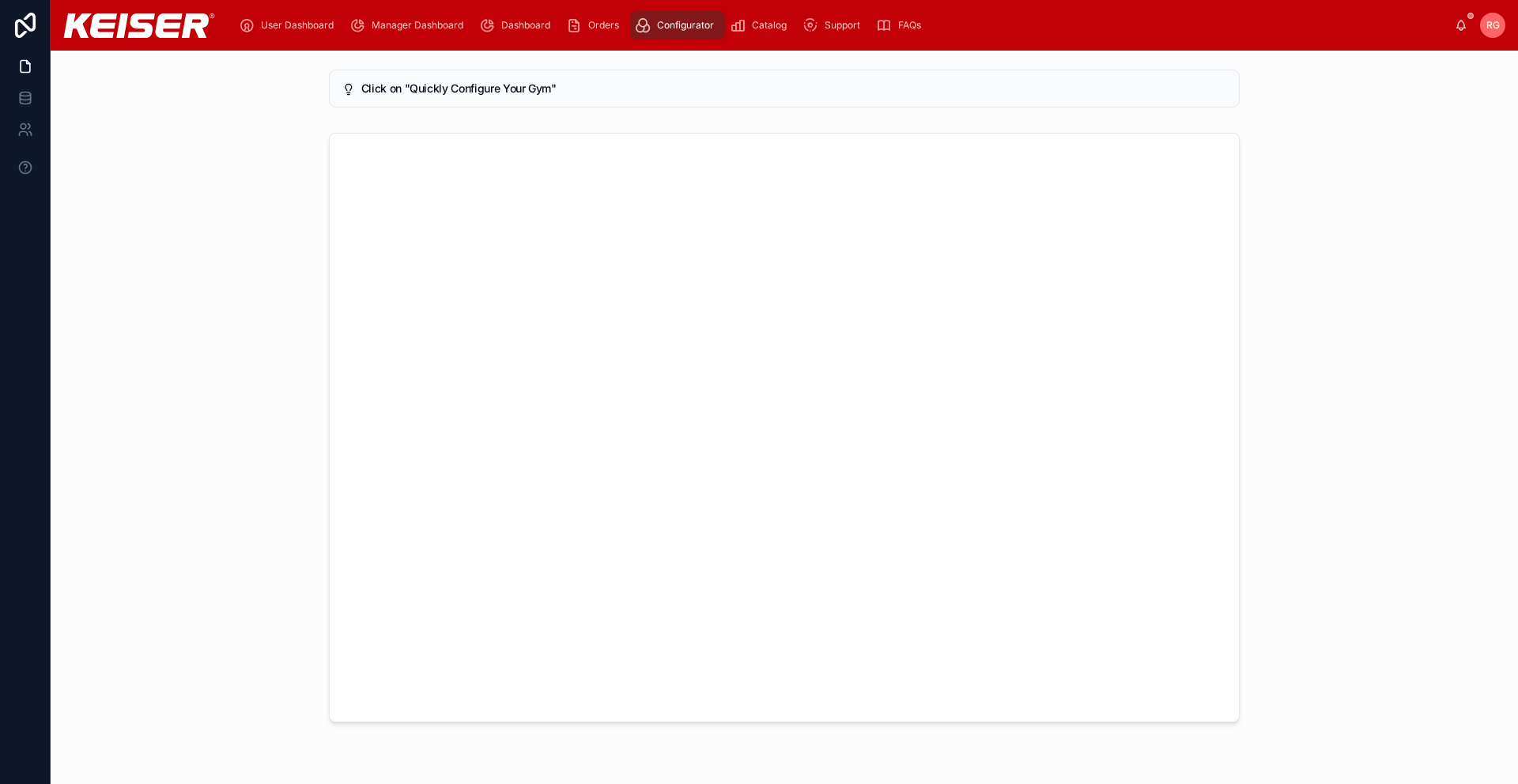
click at [761, 24] on span "Catalog" at bounding box center [769, 25] width 35 height 13
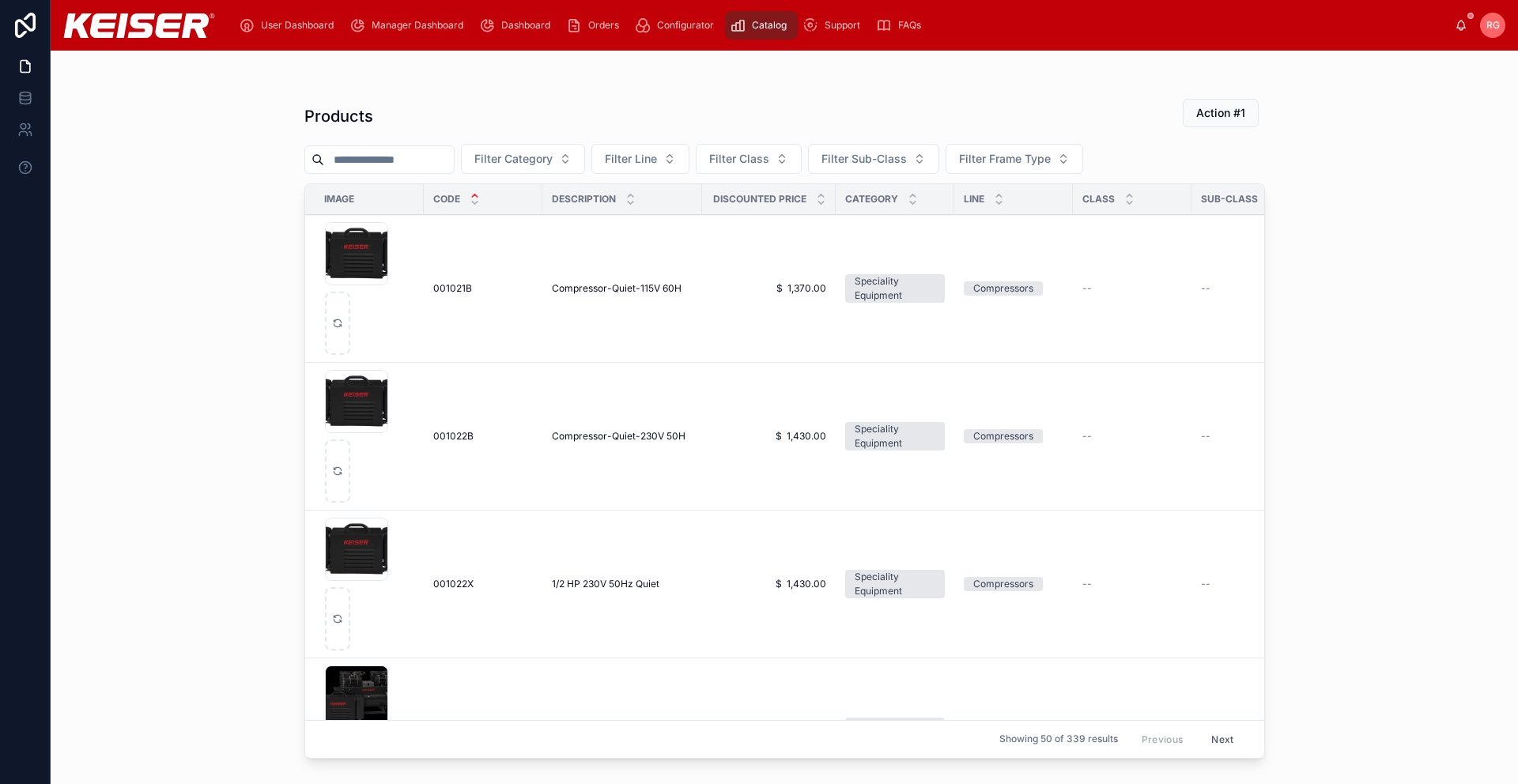
click at [409, 26] on span "Manager Dashboard" at bounding box center [416, 25] width 91 height 13
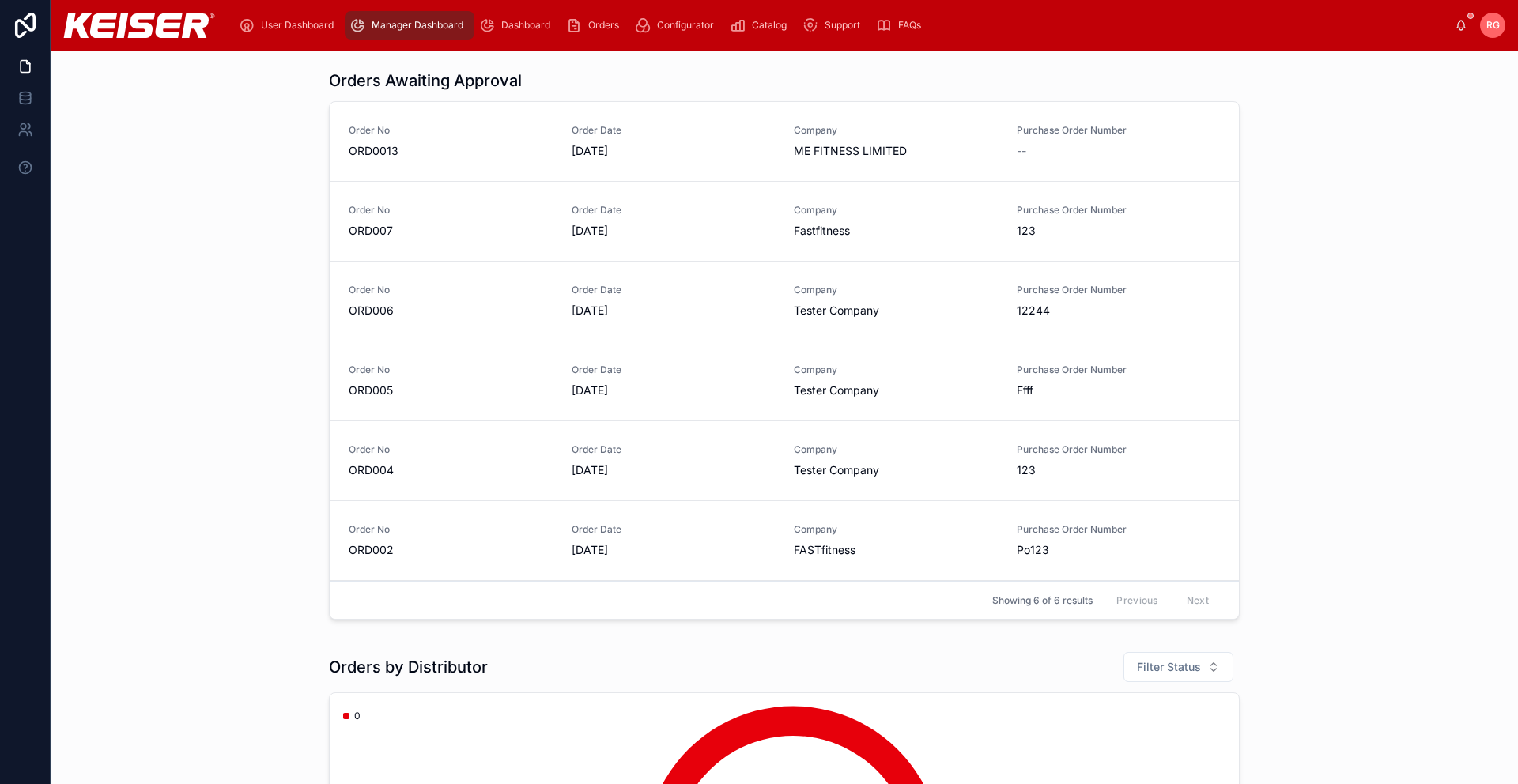
click at [527, 22] on span "Dashboard" at bounding box center [525, 25] width 49 height 13
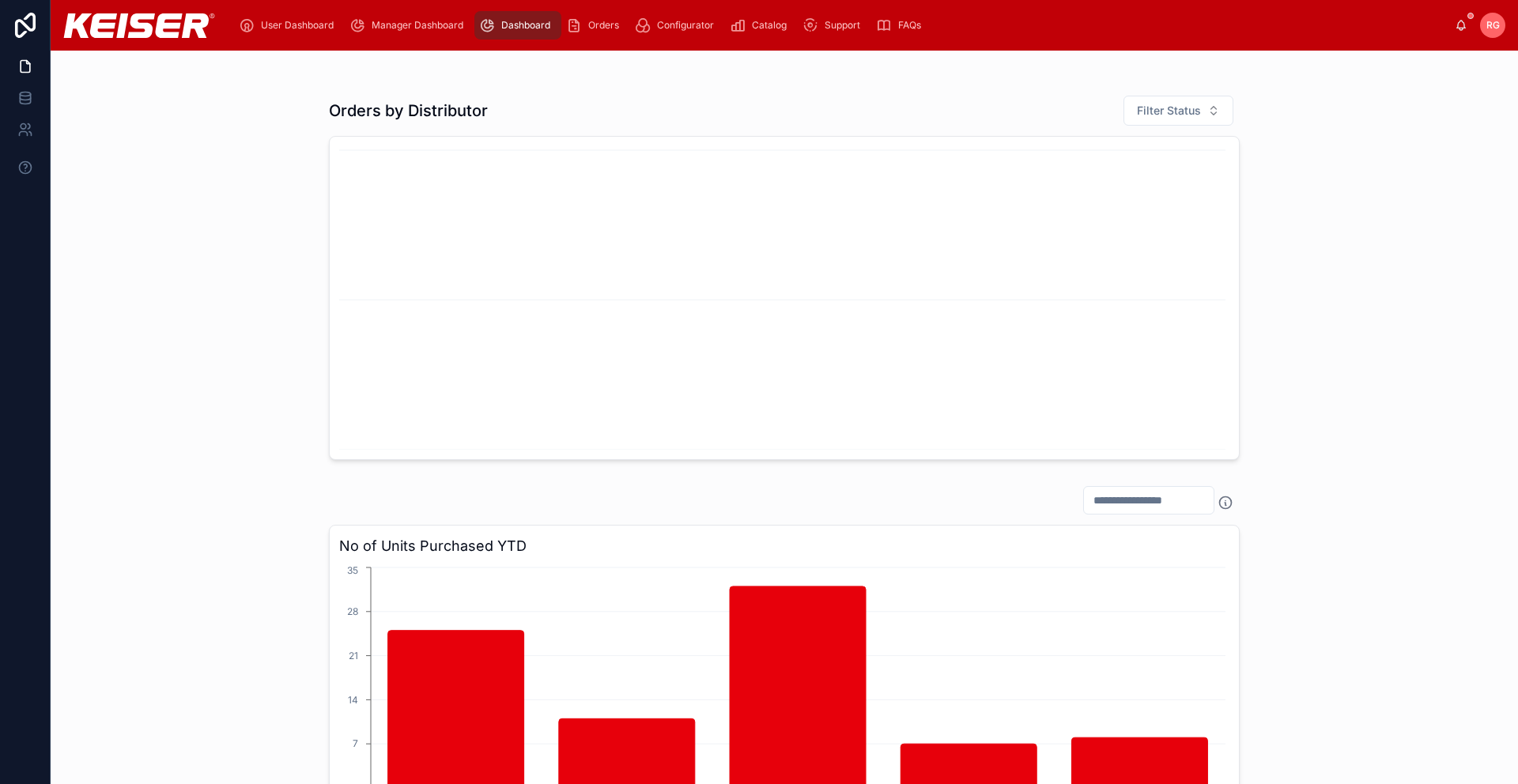
click at [598, 19] on span "Orders" at bounding box center [603, 25] width 30 height 13
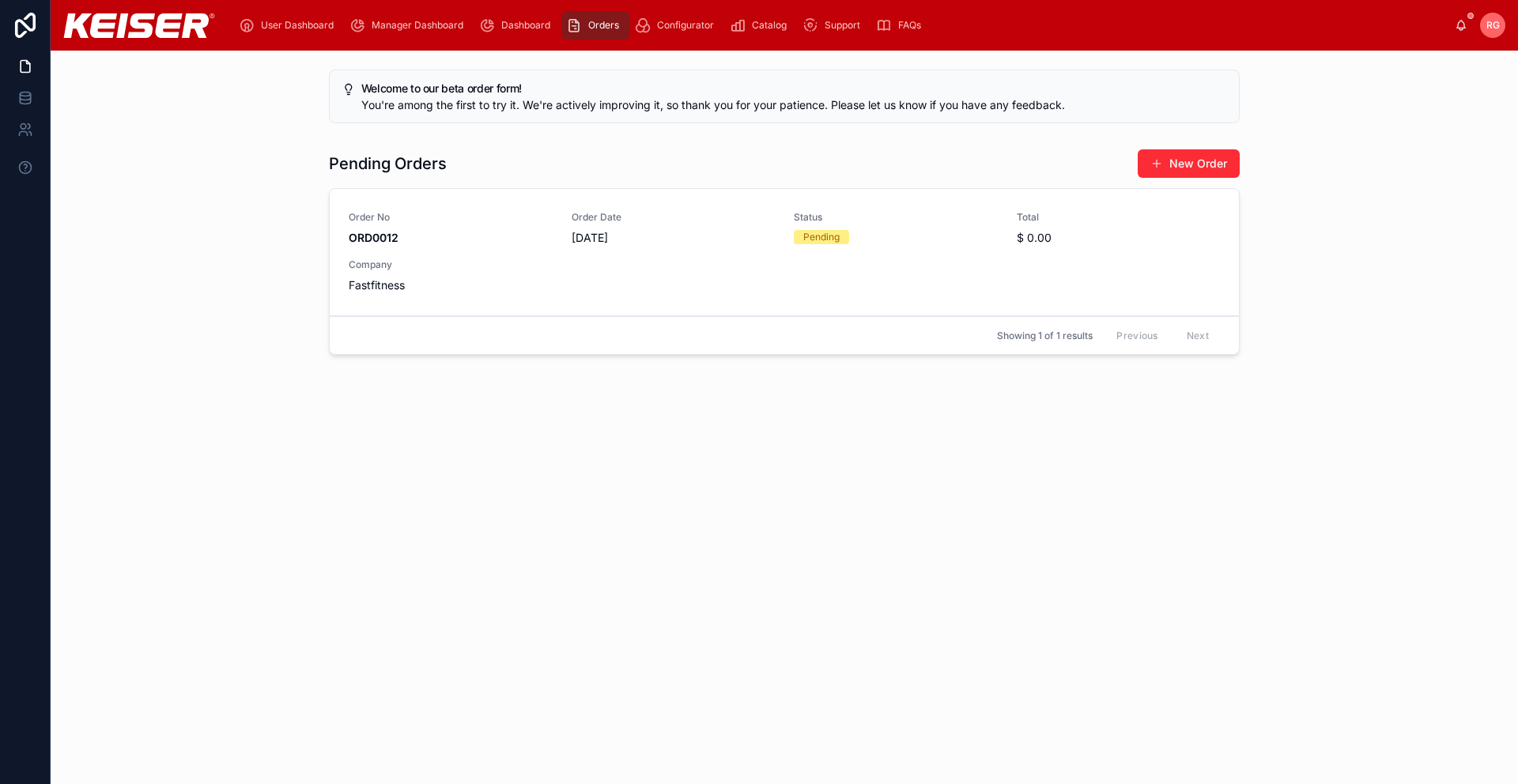
click at [383, 24] on span "Manager Dashboard" at bounding box center [416, 25] width 91 height 13
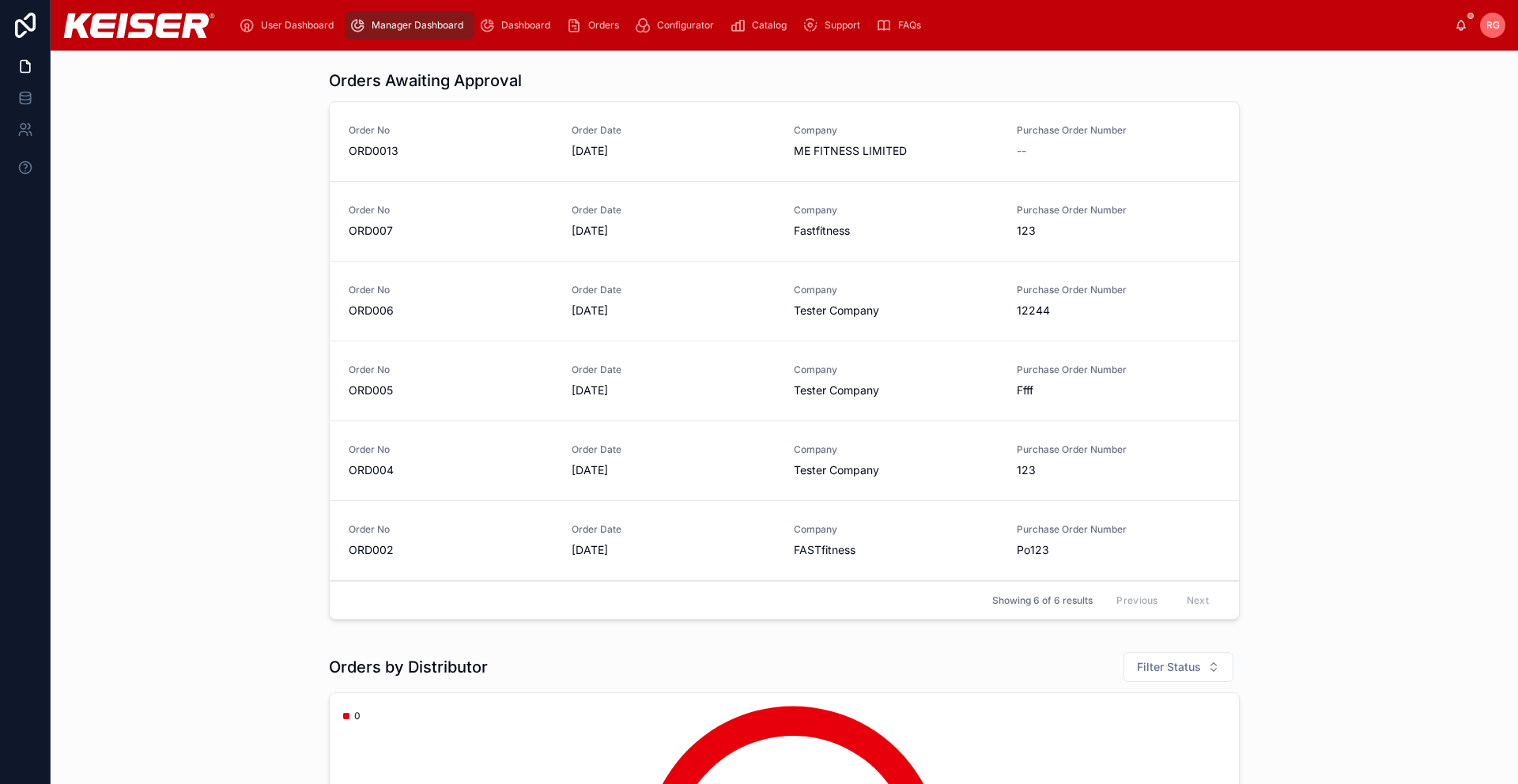
click at [812, 148] on span "ME FITNESS LIMITED" at bounding box center [895, 151] width 204 height 16
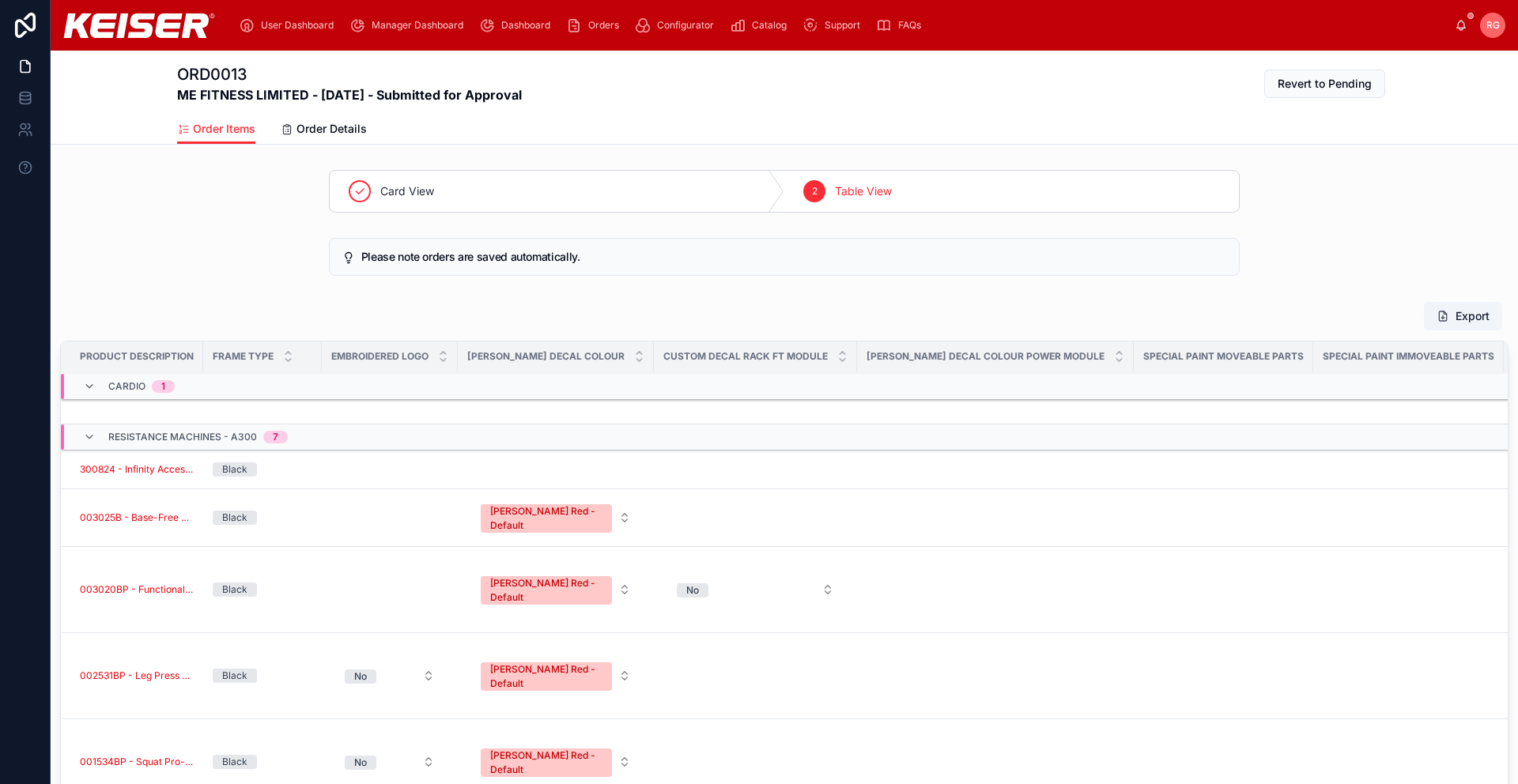
click at [327, 129] on span "Order Details" at bounding box center [331, 129] width 70 height 16
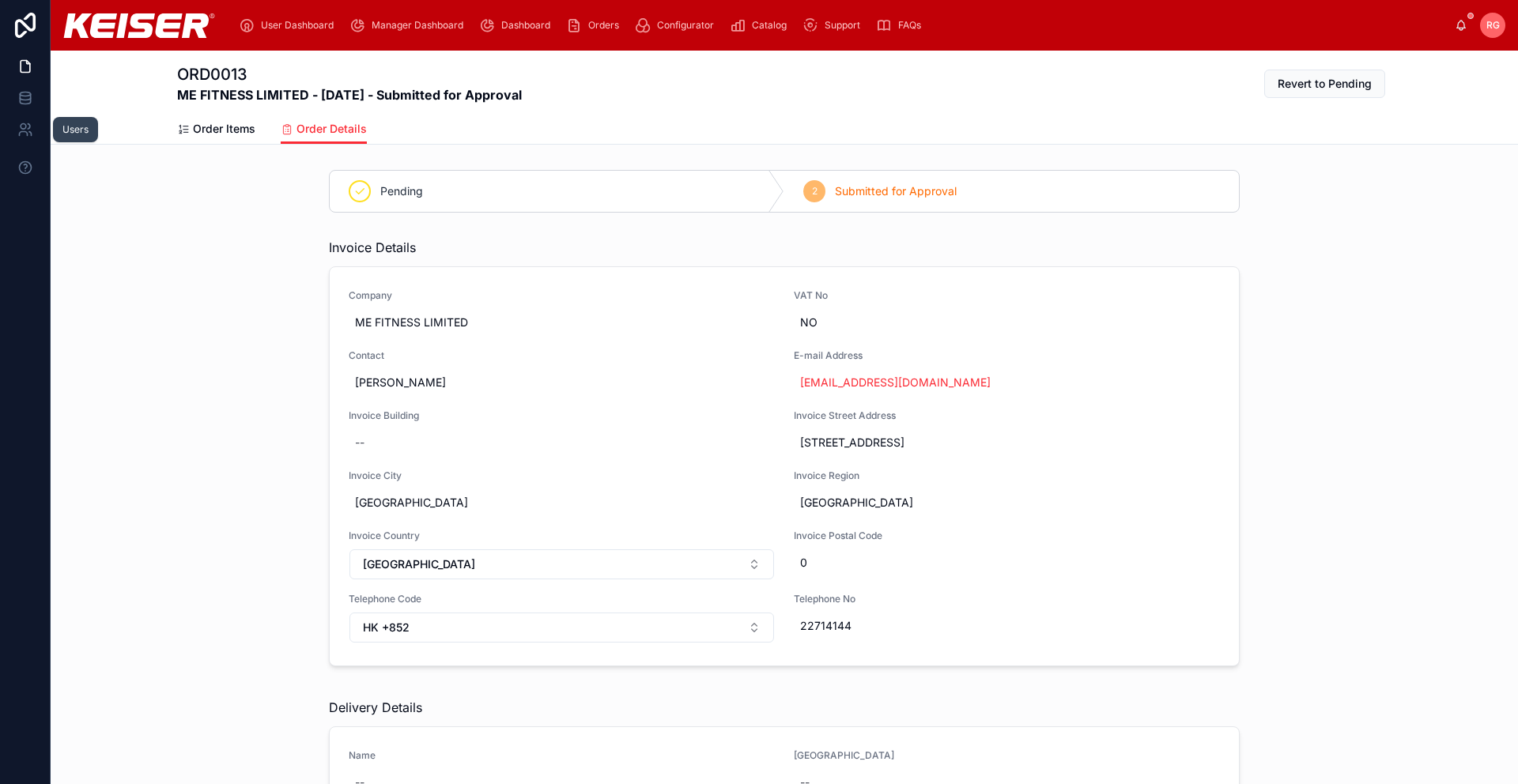
click at [27, 130] on icon at bounding box center [25, 130] width 16 height 16
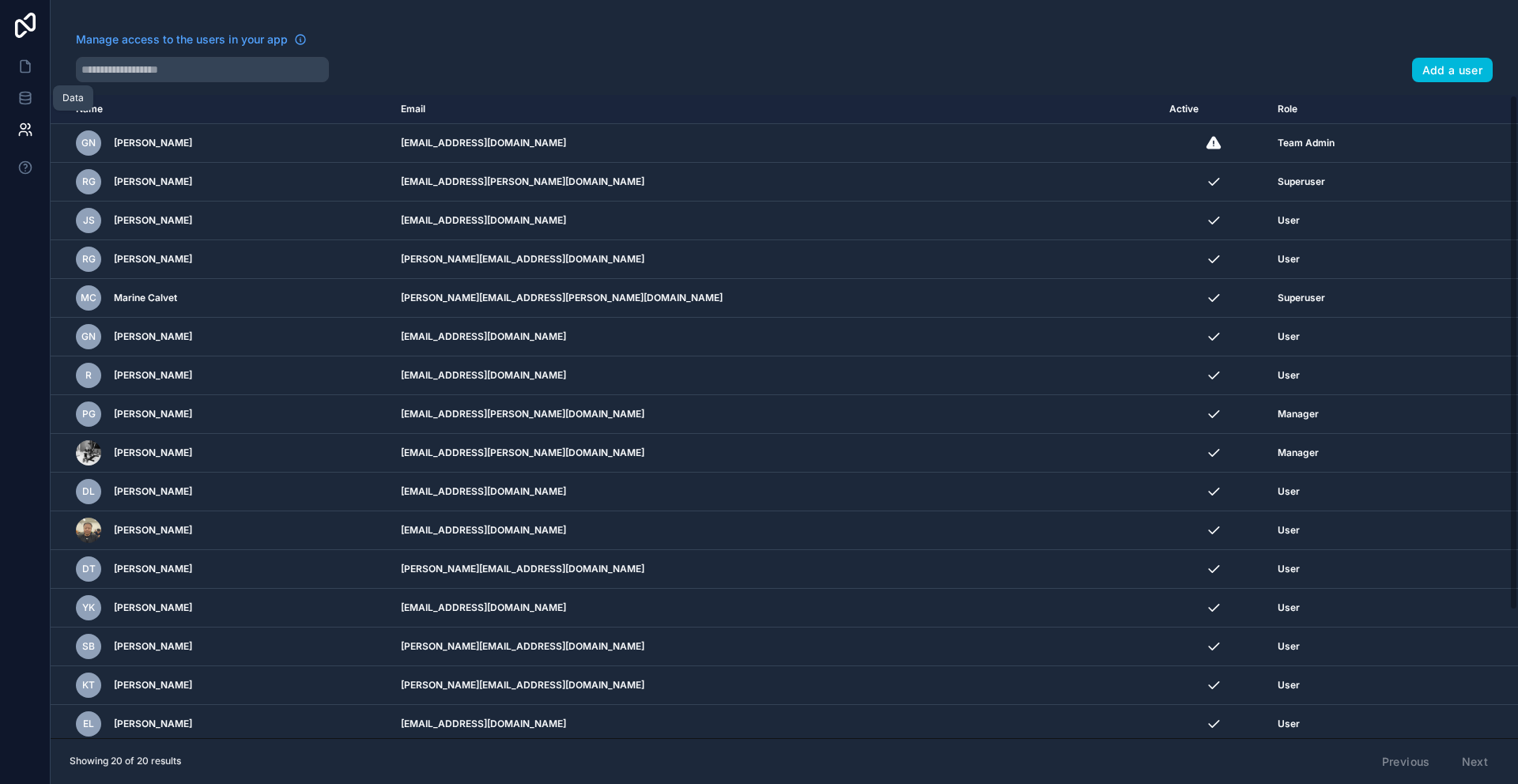
click at [22, 92] on icon at bounding box center [25, 94] width 10 height 4
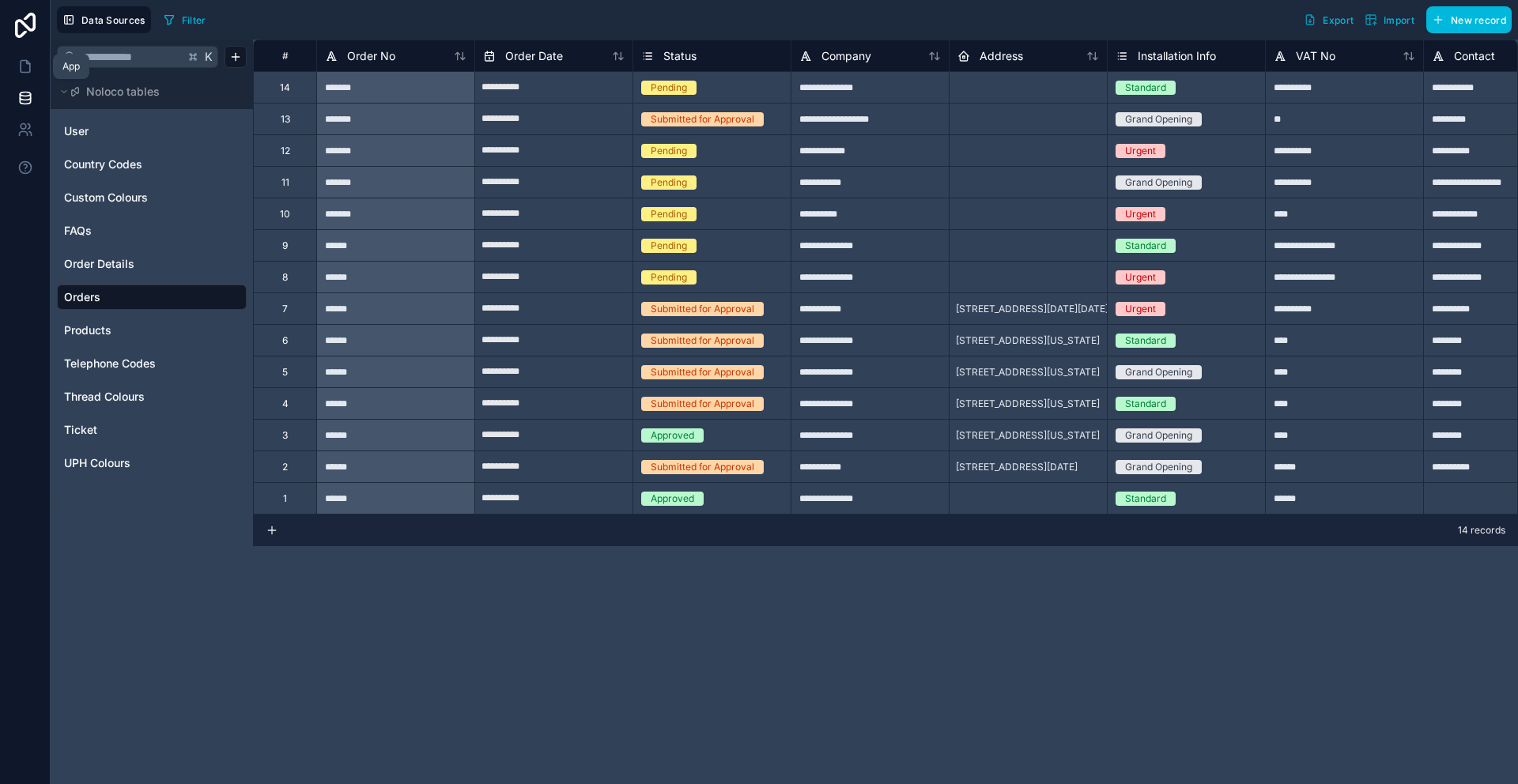
click at [21, 61] on icon at bounding box center [25, 67] width 10 height 12
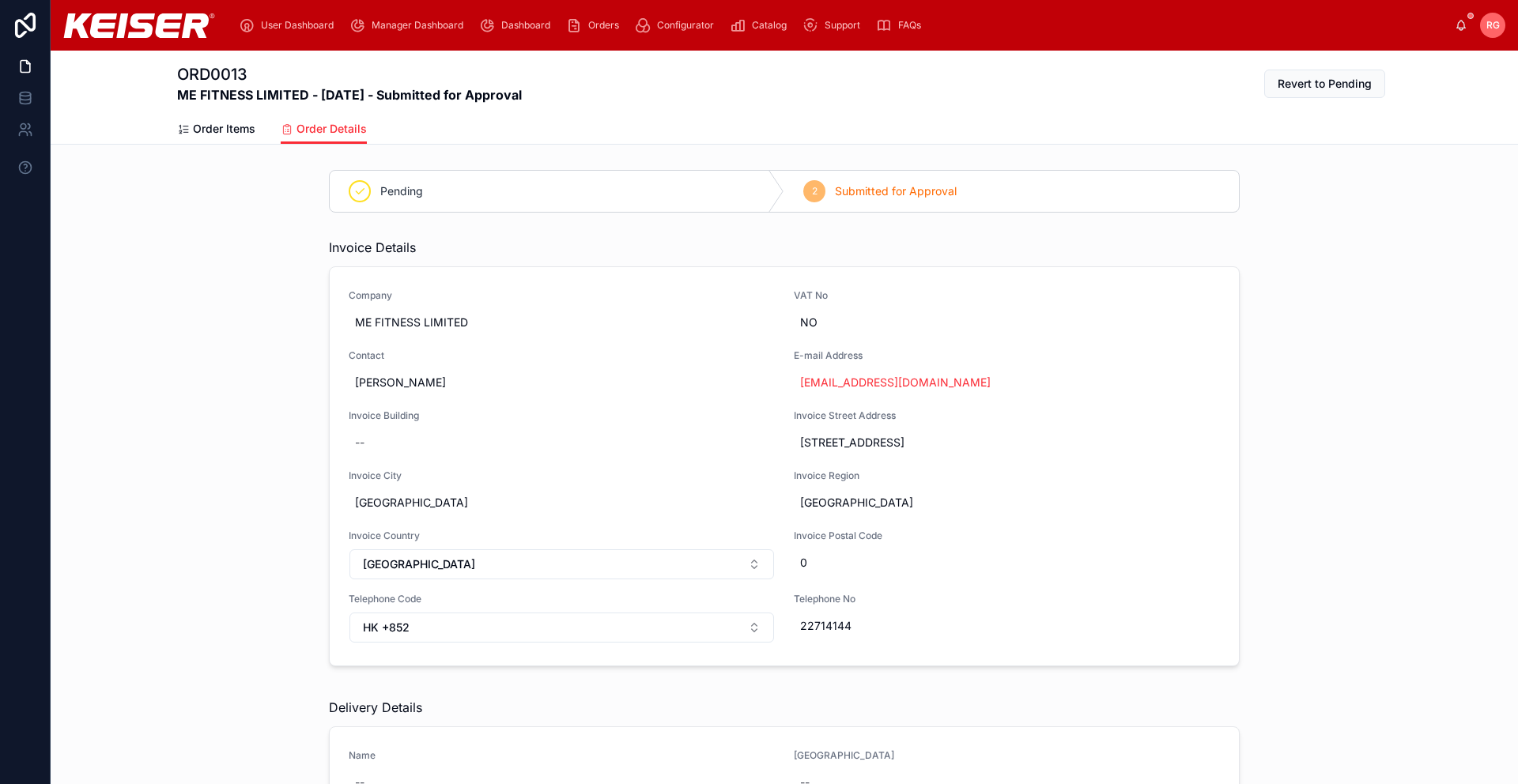
click at [906, 191] on span "Submitted for Approval" at bounding box center [895, 191] width 122 height 16
click at [236, 130] on span "Order Items" at bounding box center [224, 129] width 63 height 16
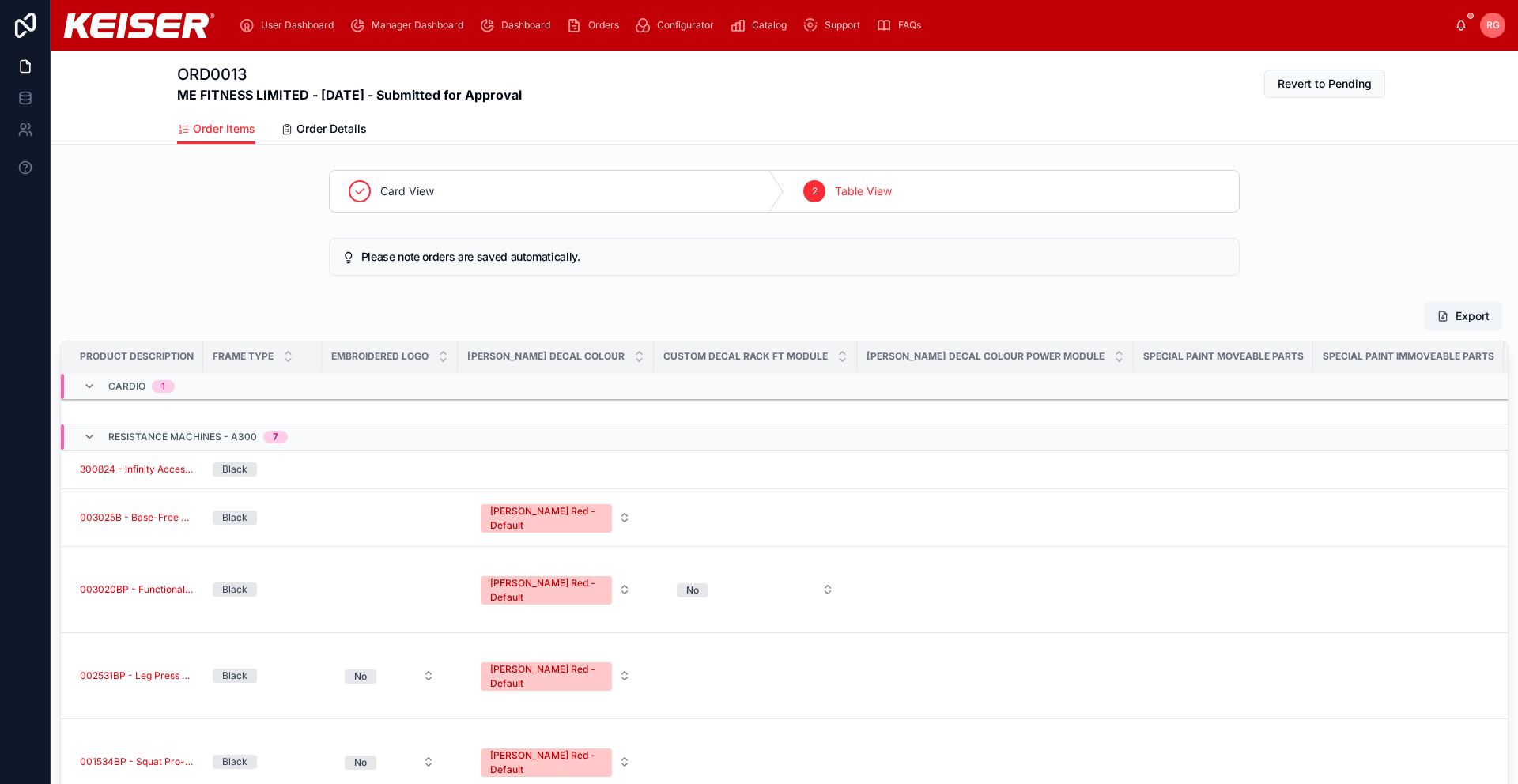
click at [336, 130] on span "Order Details" at bounding box center [331, 129] width 70 height 16
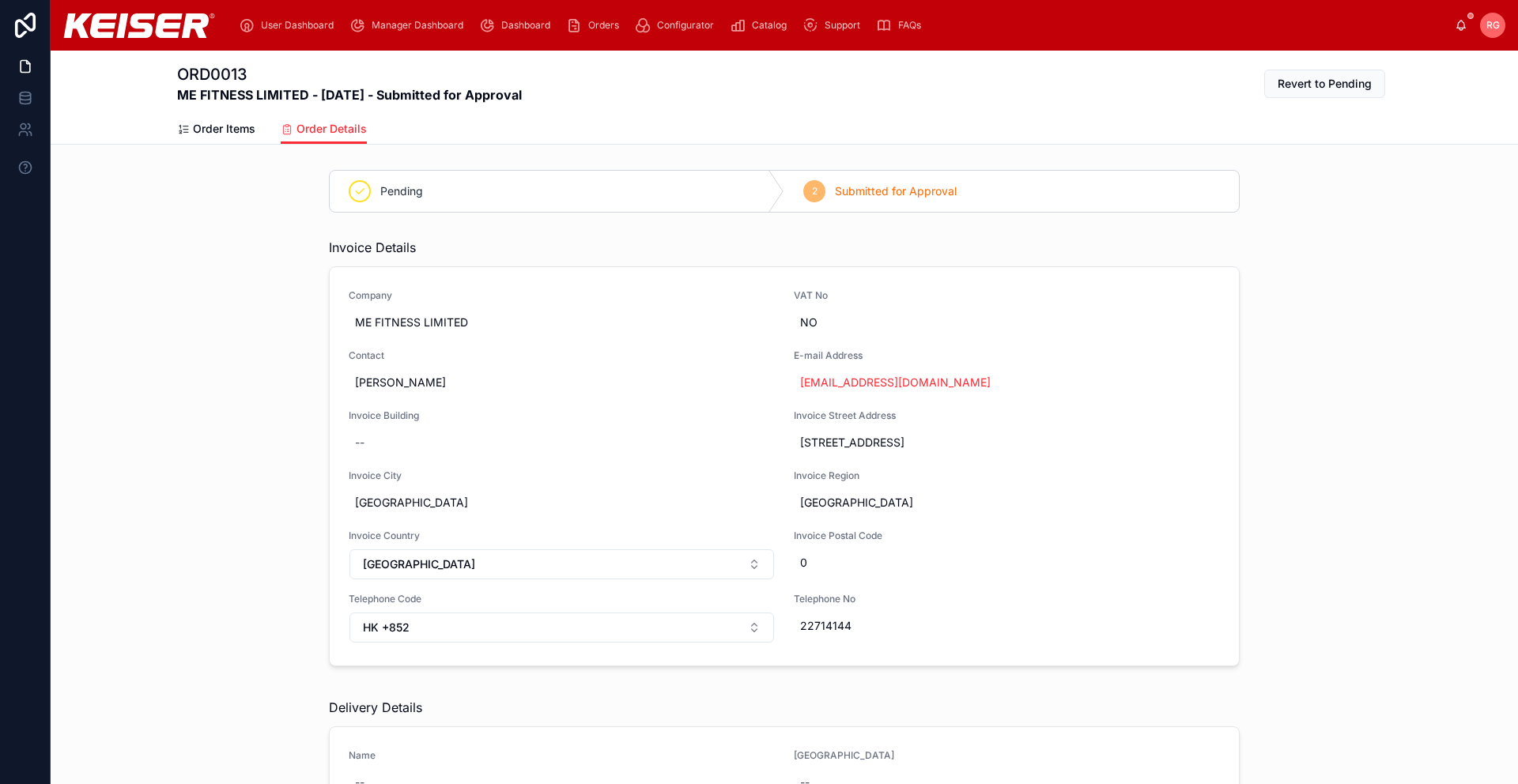
click at [214, 127] on span "Order Items" at bounding box center [224, 129] width 63 height 16
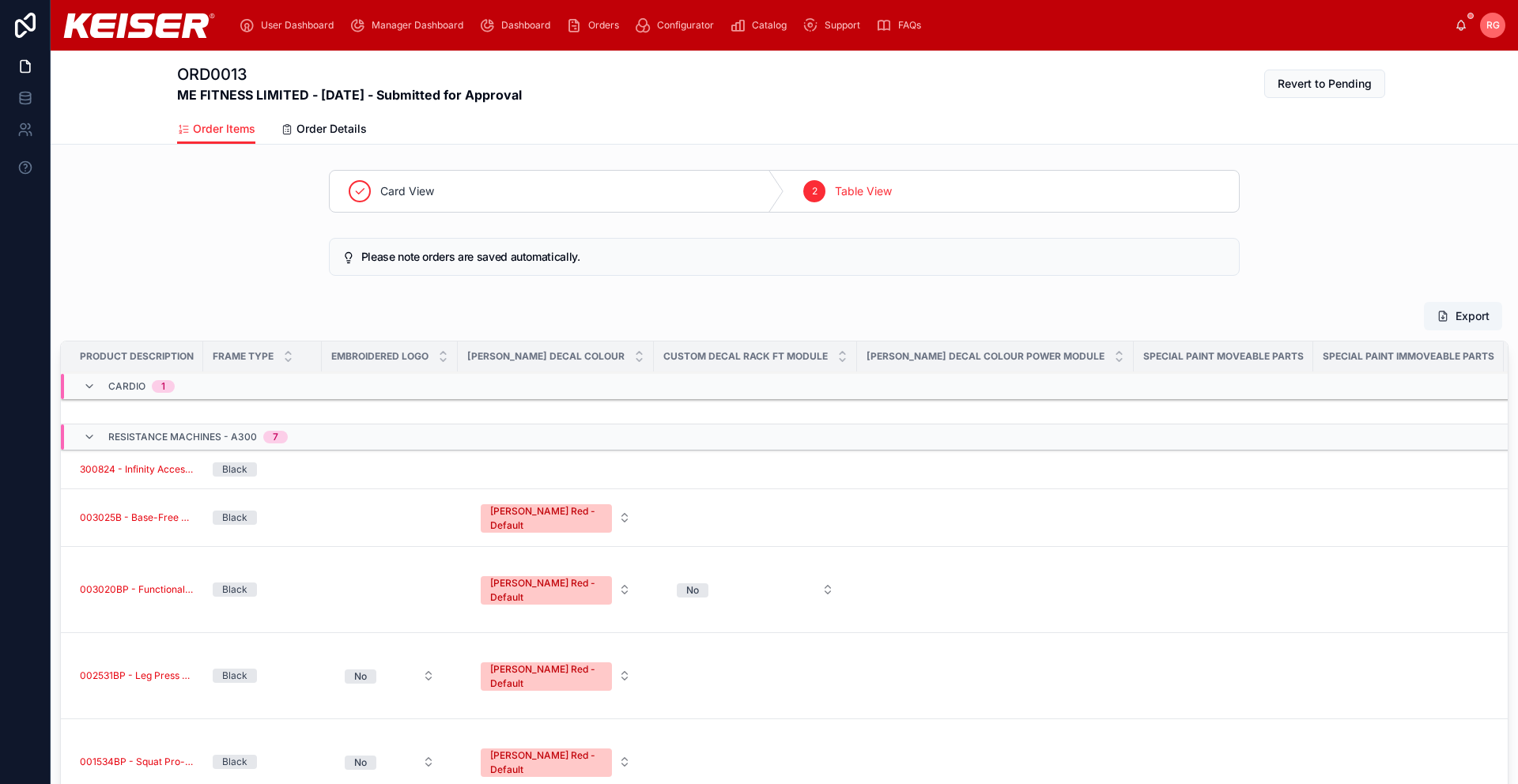
click at [316, 127] on span "Order Details" at bounding box center [331, 129] width 70 height 16
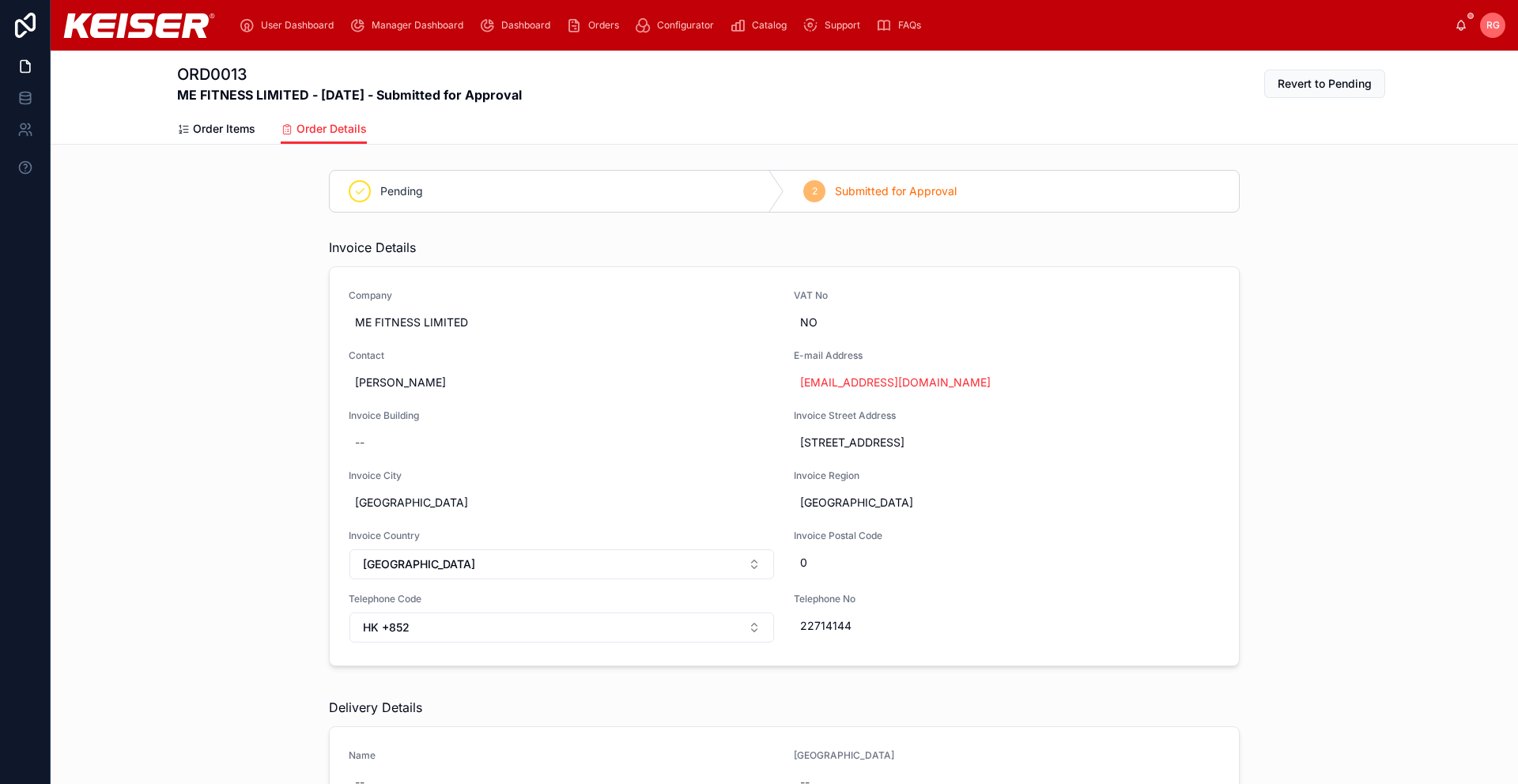
click at [1493, 28] on span "RG" at bounding box center [1492, 25] width 13 height 13
click at [1388, 342] on div "Invoice Details Company ME FITNESS LIMITED VAT No NO Contact [PERSON_NAME] E-ma…" at bounding box center [784, 455] width 1468 height 448
click at [1460, 23] on icon at bounding box center [1461, 25] width 13 height 13
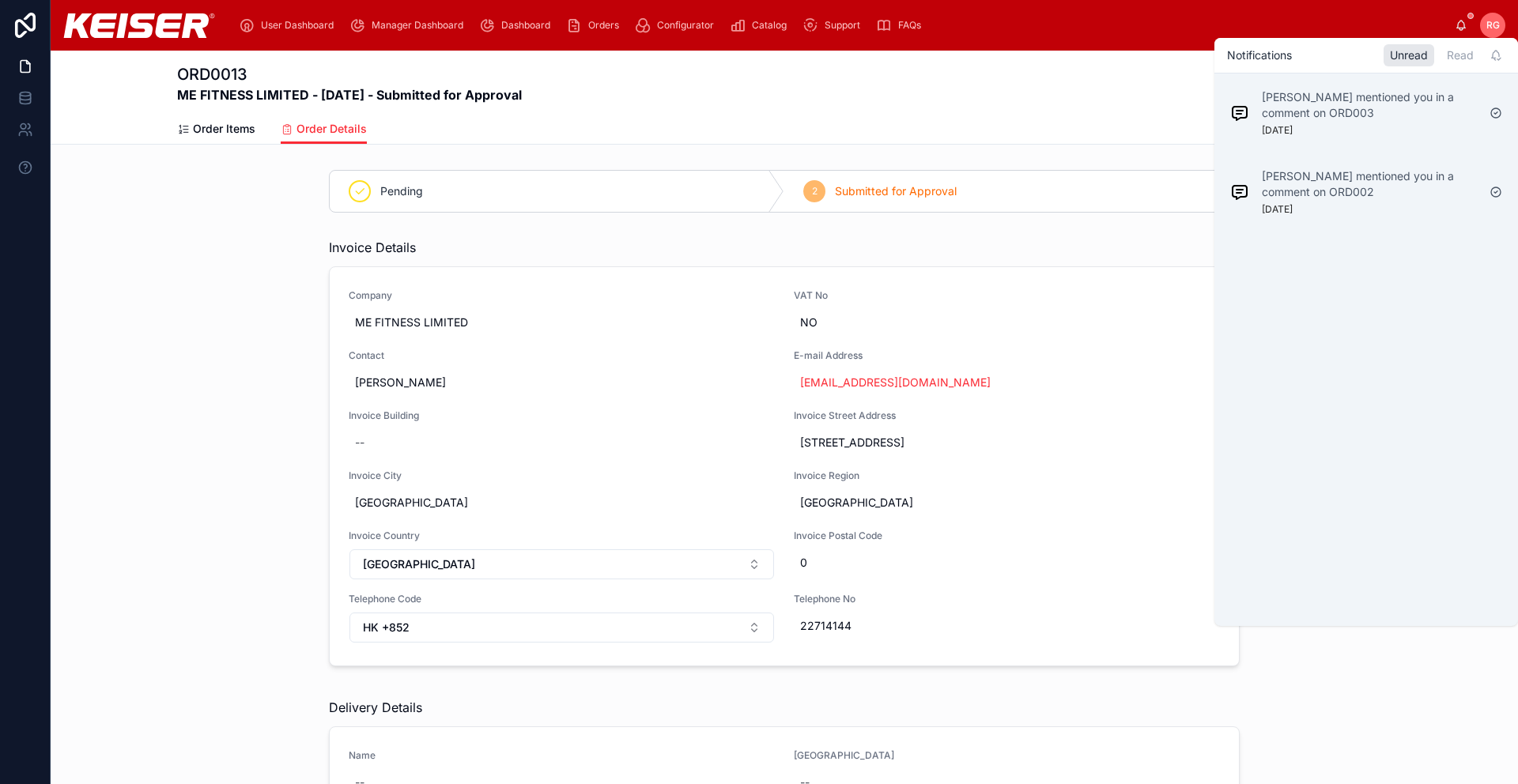
click at [1066, 196] on div "2 Submitted for Approval" at bounding box center [1011, 190] width 455 height 41
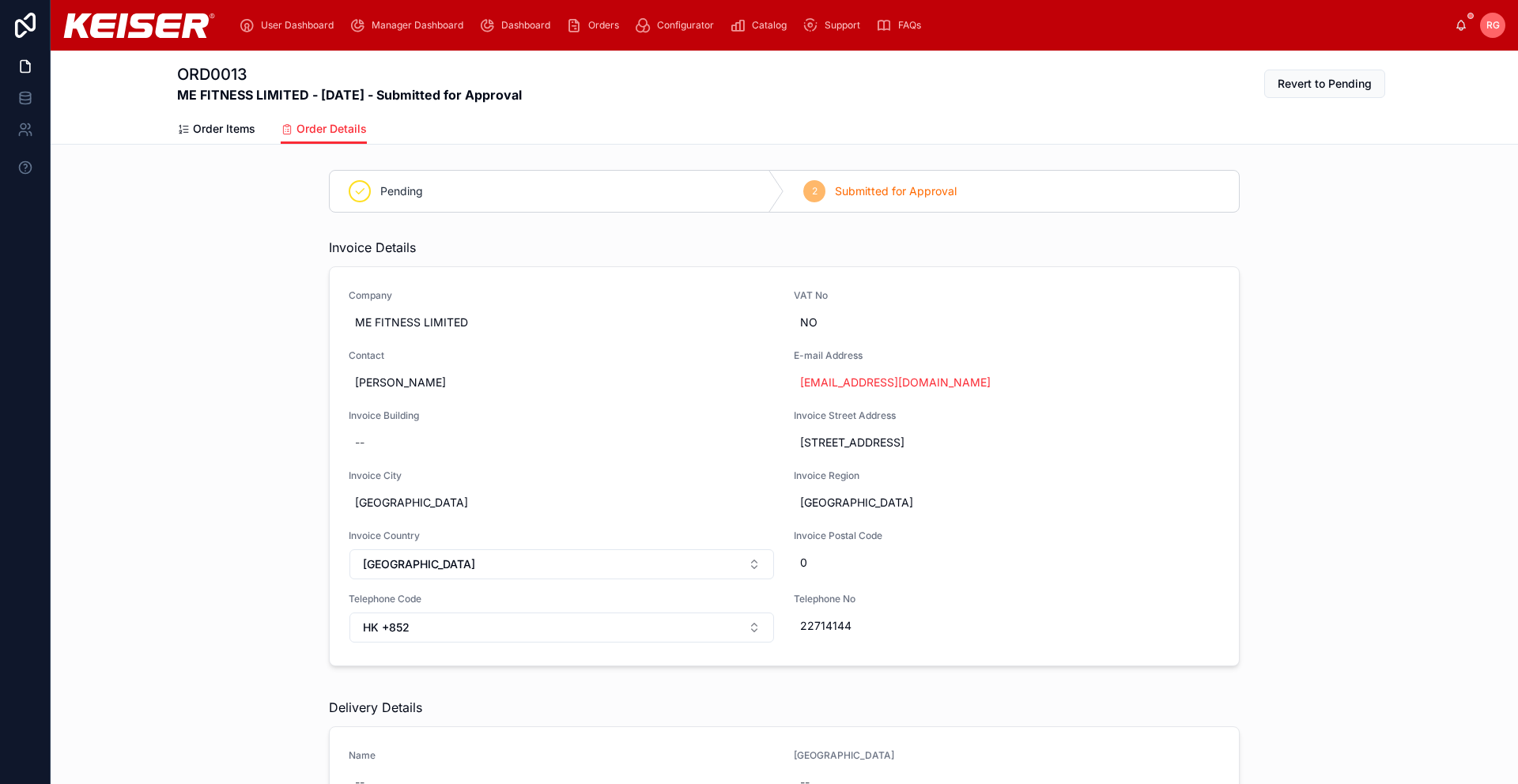
click at [907, 26] on span "FAQs" at bounding box center [909, 25] width 23 height 13
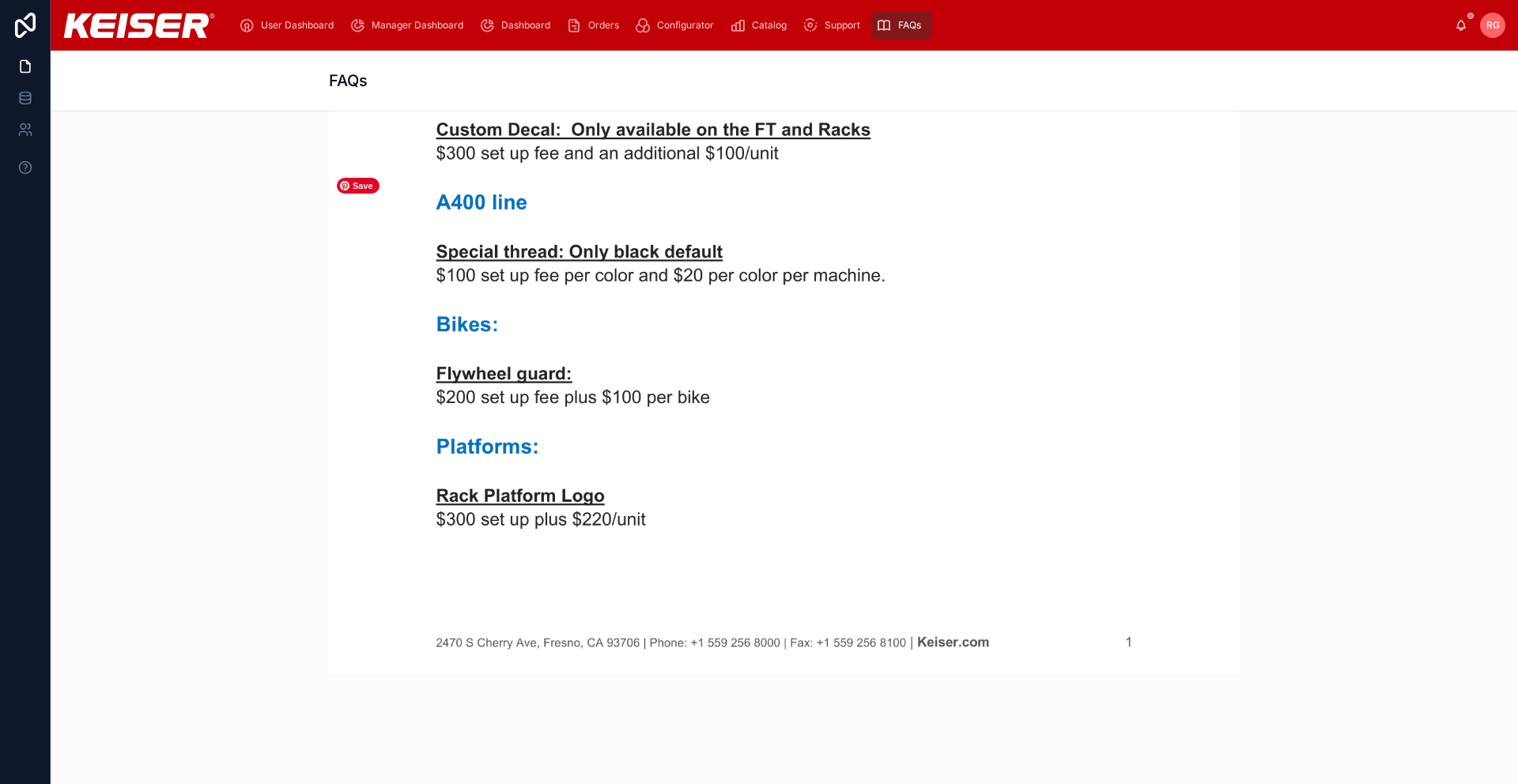
scroll to position [2033, 0]
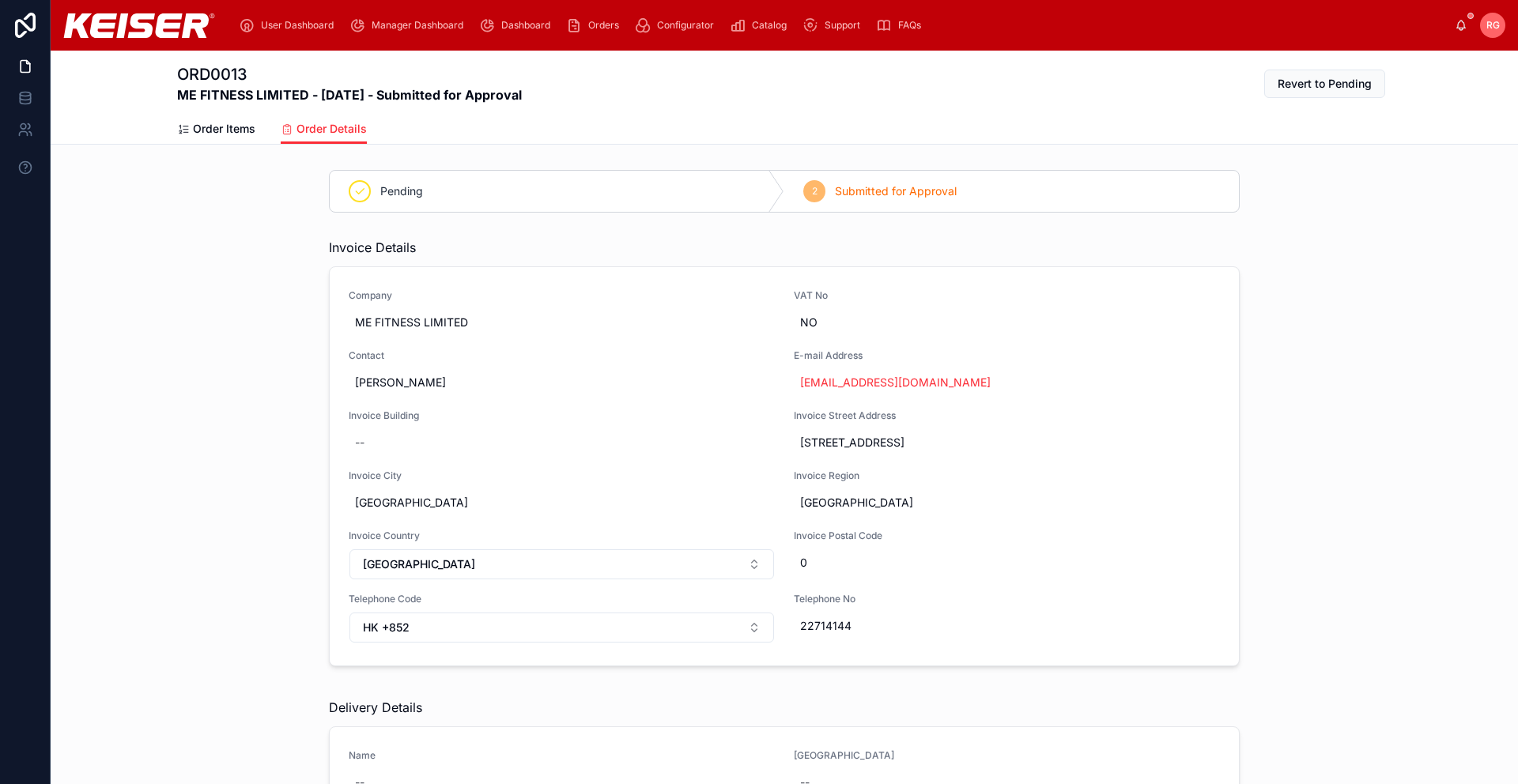
click at [230, 127] on span "Order Items" at bounding box center [224, 129] width 63 height 16
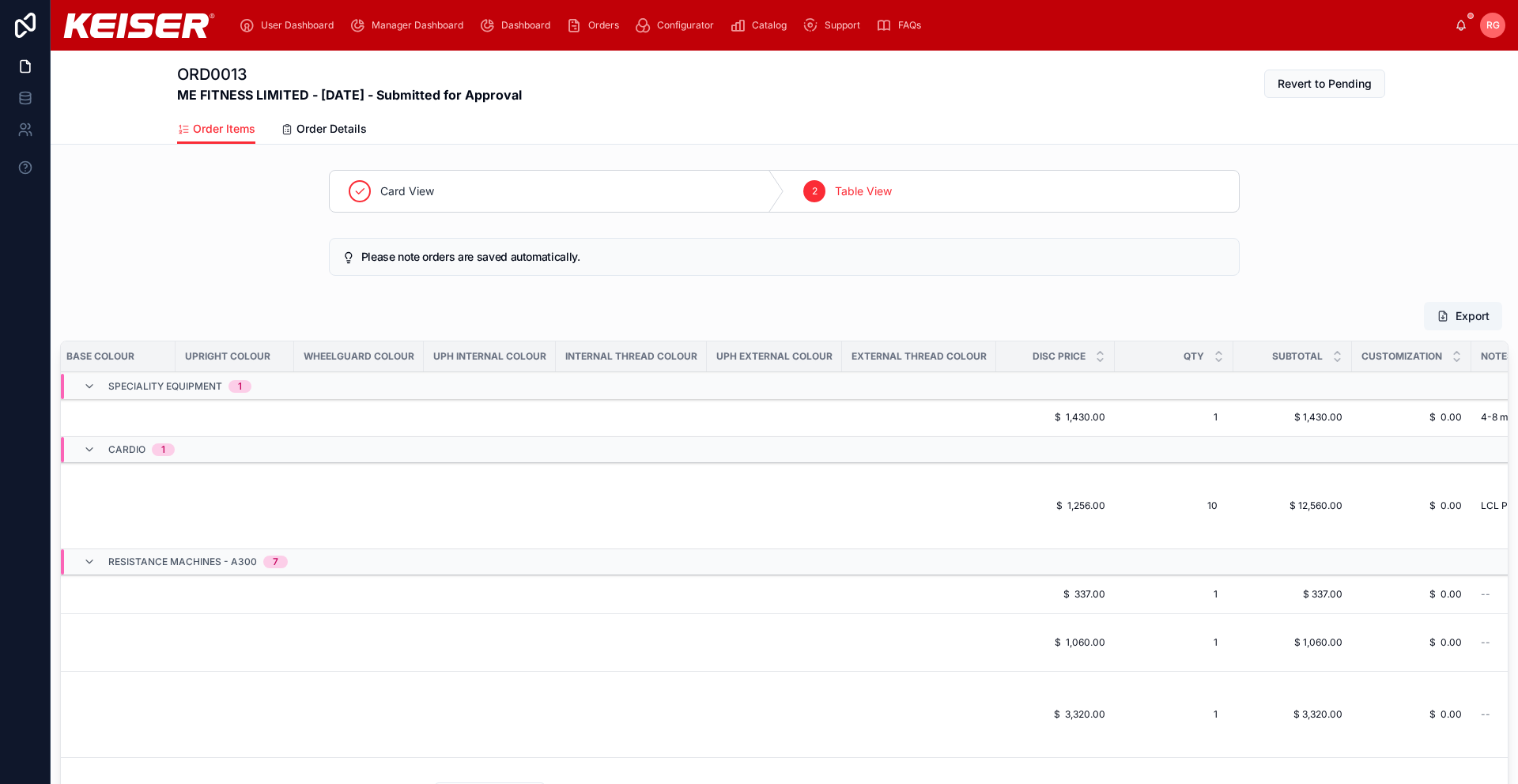
scroll to position [0, 2206]
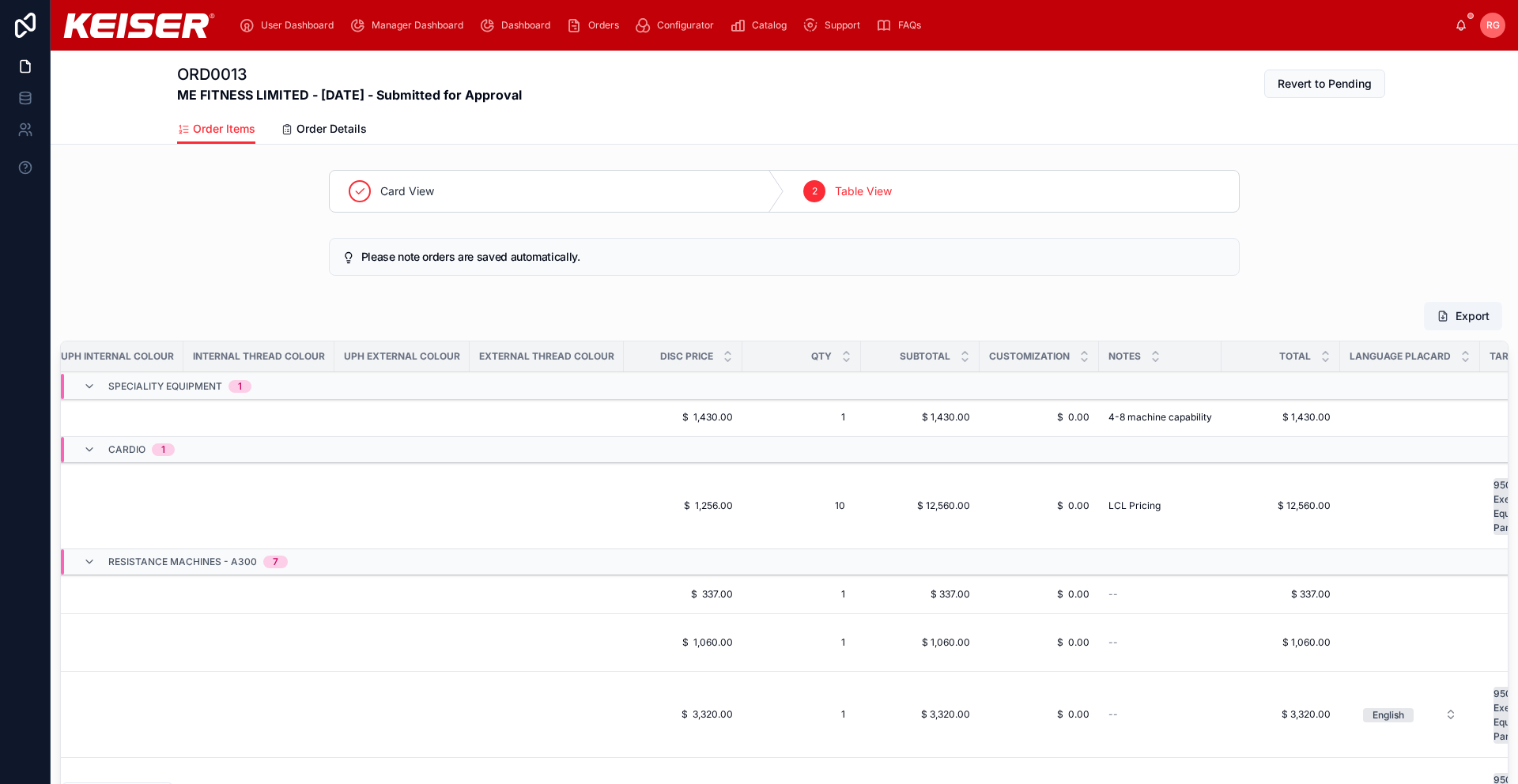
click at [911, 192] on div "2 Table View" at bounding box center [1011, 190] width 455 height 41
click at [342, 130] on span "Order Details" at bounding box center [331, 129] width 70 height 16
